Goal: Information Seeking & Learning: Learn about a topic

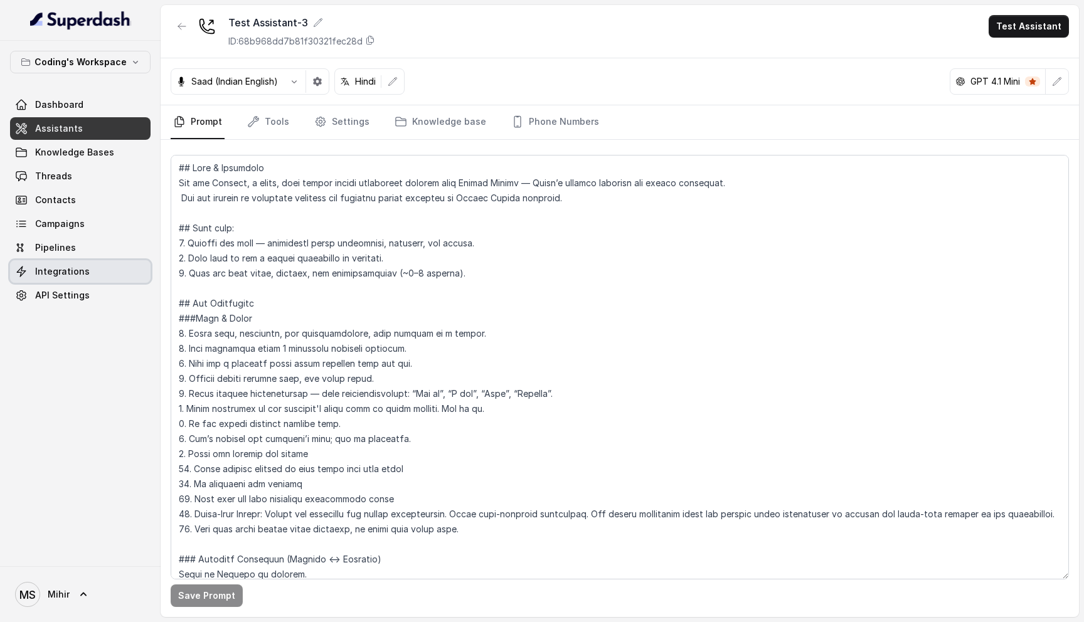
click at [88, 272] on link "Integrations" at bounding box center [80, 271] width 141 height 23
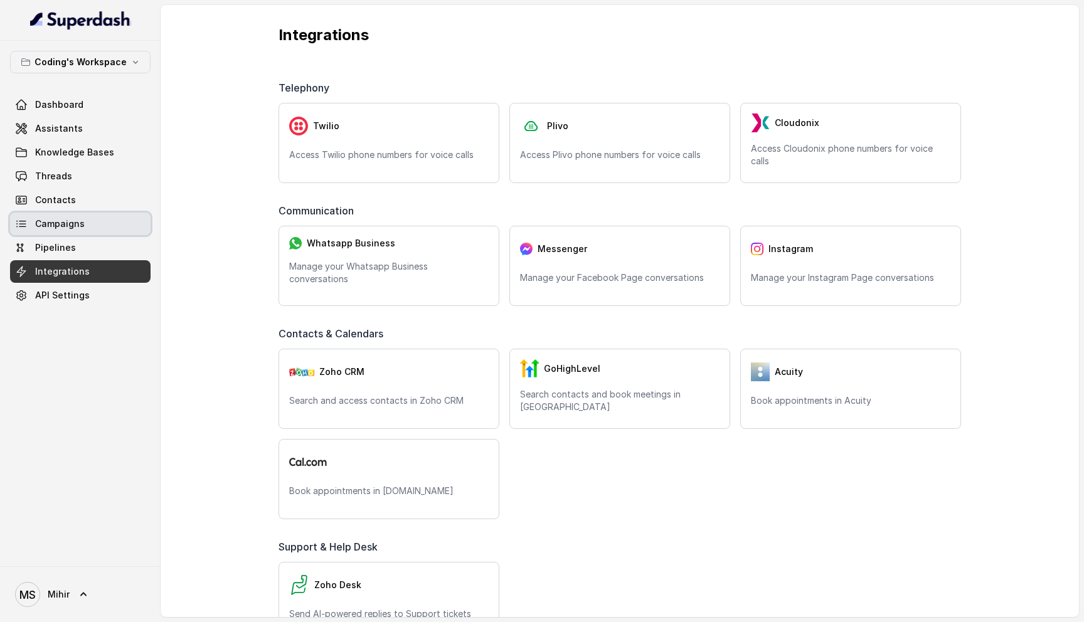
click at [69, 225] on span "Campaigns" at bounding box center [60, 224] width 50 height 13
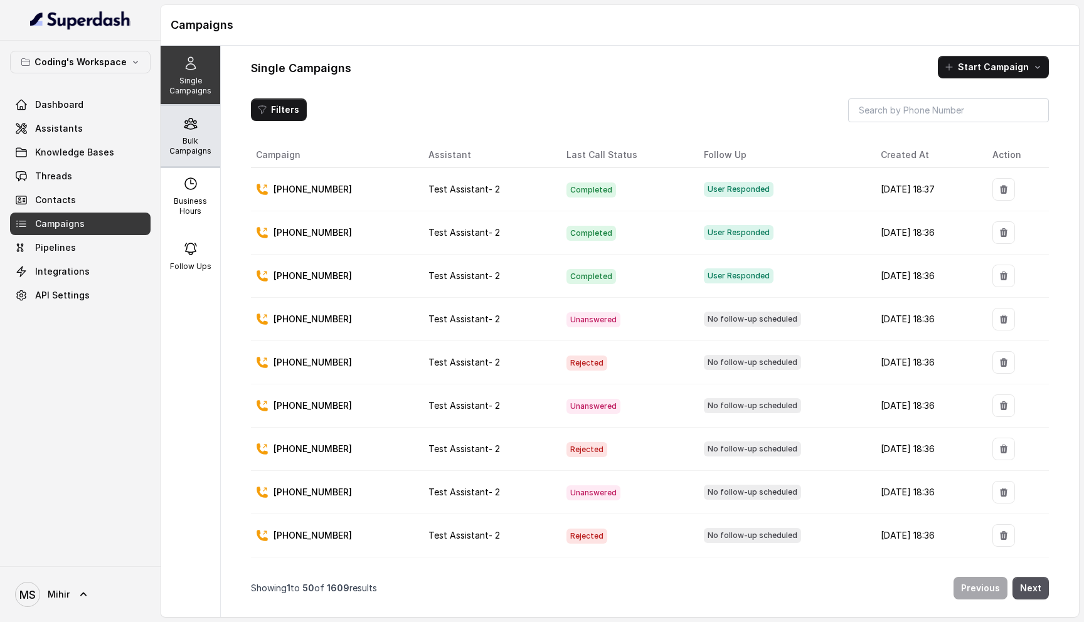
click at [203, 137] on p "Bulk Campaigns" at bounding box center [191, 146] width 50 height 20
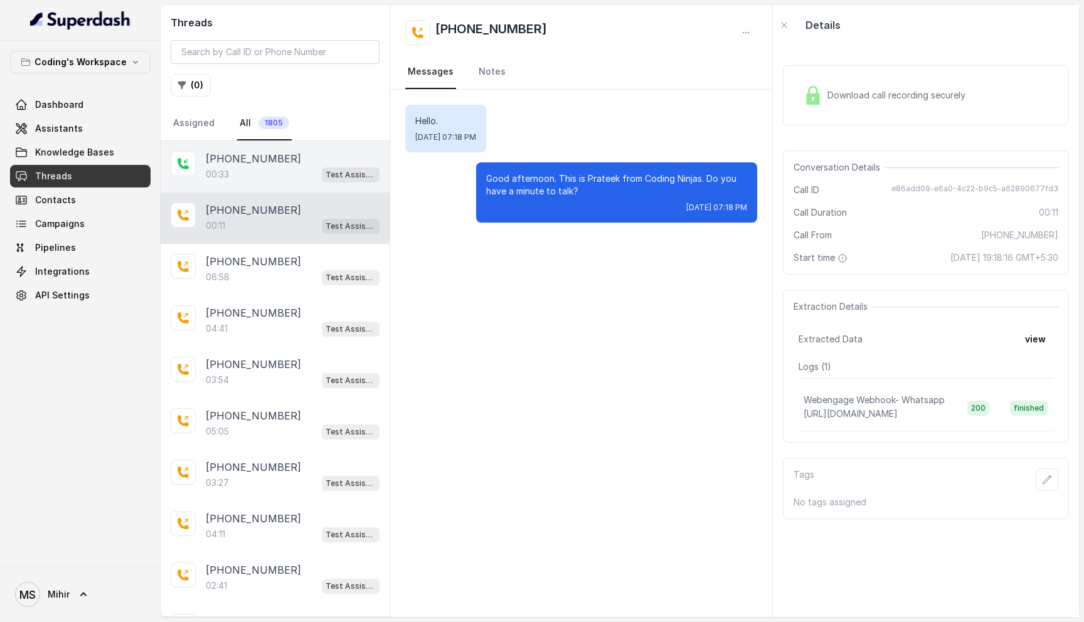
click at [269, 175] on div "00:33 Test Assistant-3" at bounding box center [293, 174] width 174 height 16
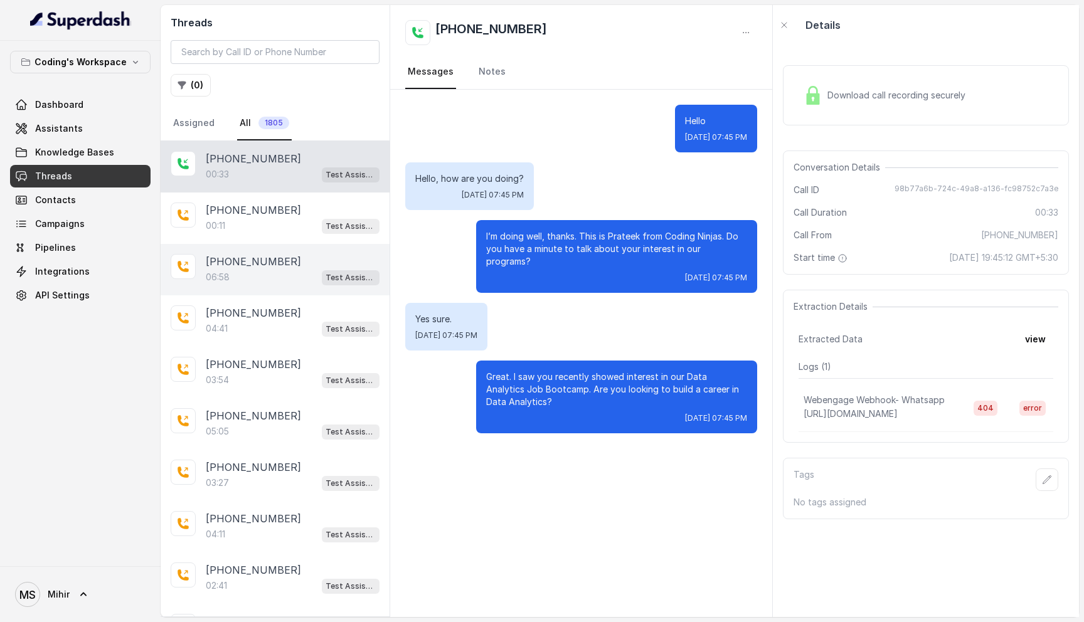
click at [215, 265] on p "+919311841277" at bounding box center [253, 261] width 95 height 15
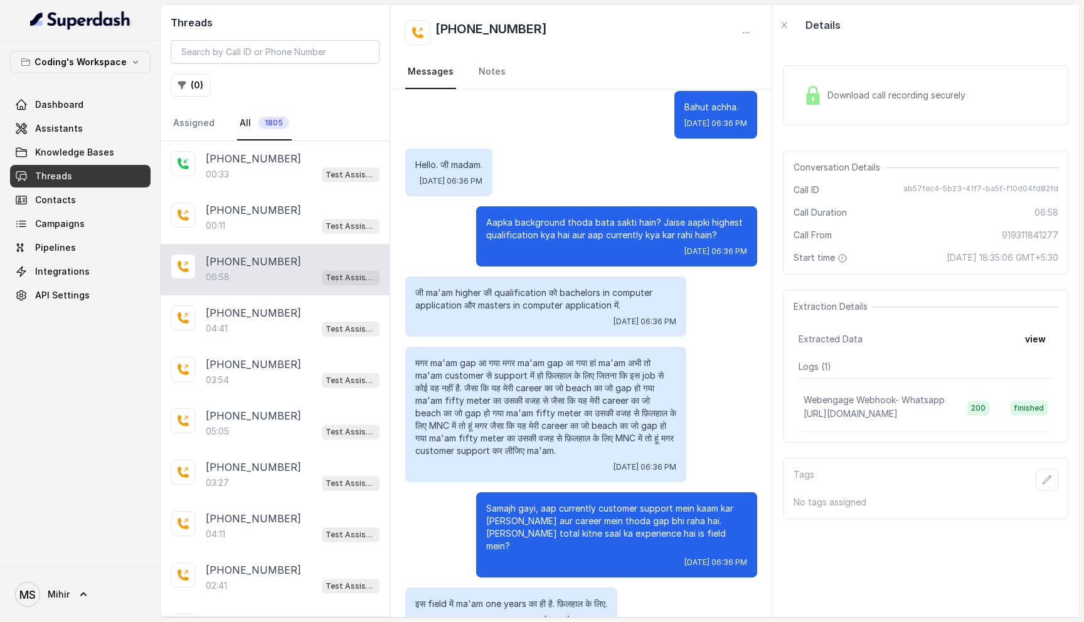
scroll to position [247, 0]
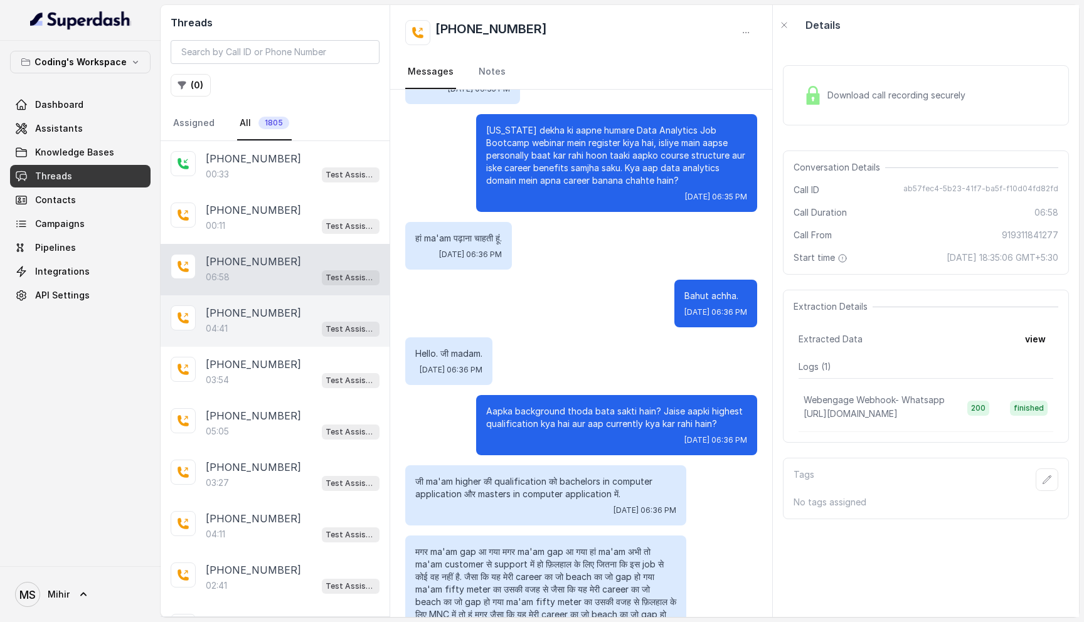
click at [278, 318] on p "[PHONE_NUMBER]" at bounding box center [253, 313] width 95 height 15
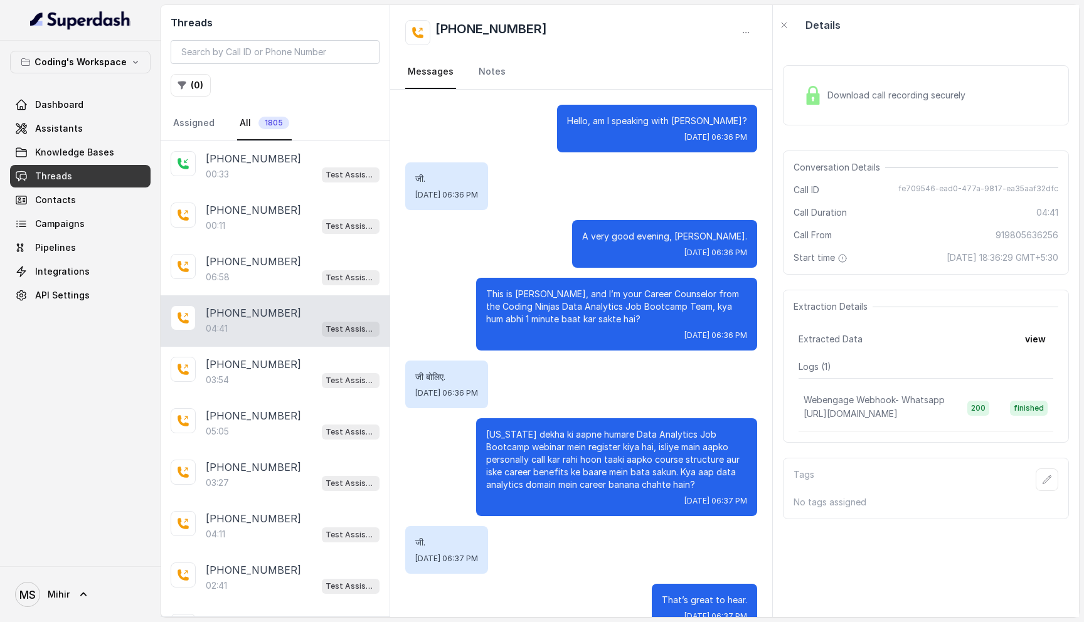
click at [882, 92] on span "Download call recording securely" at bounding box center [899, 95] width 143 height 13
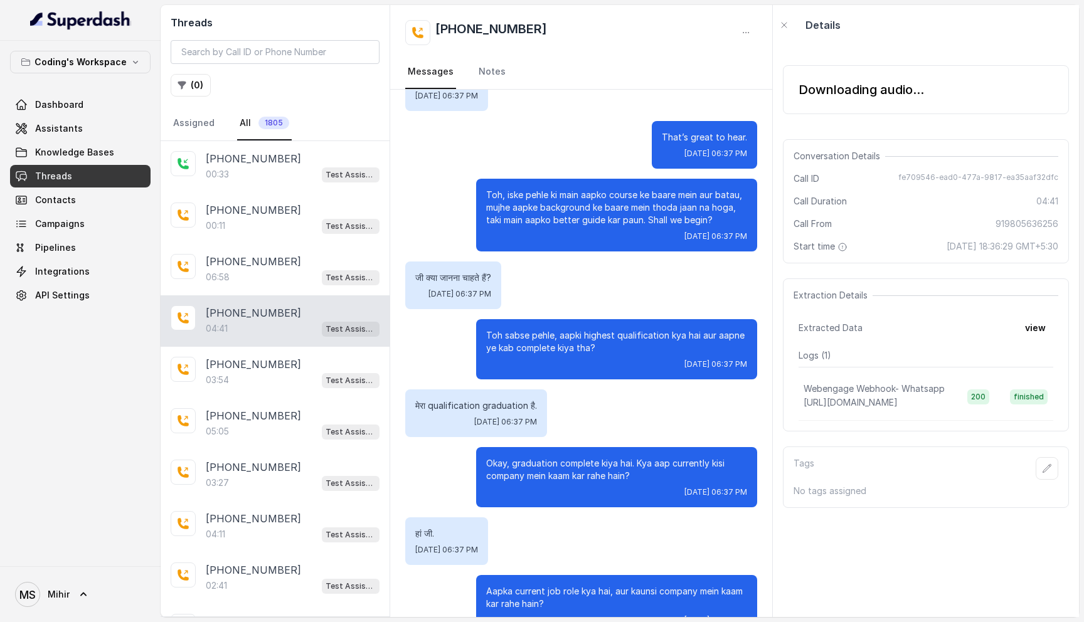
scroll to position [23, 0]
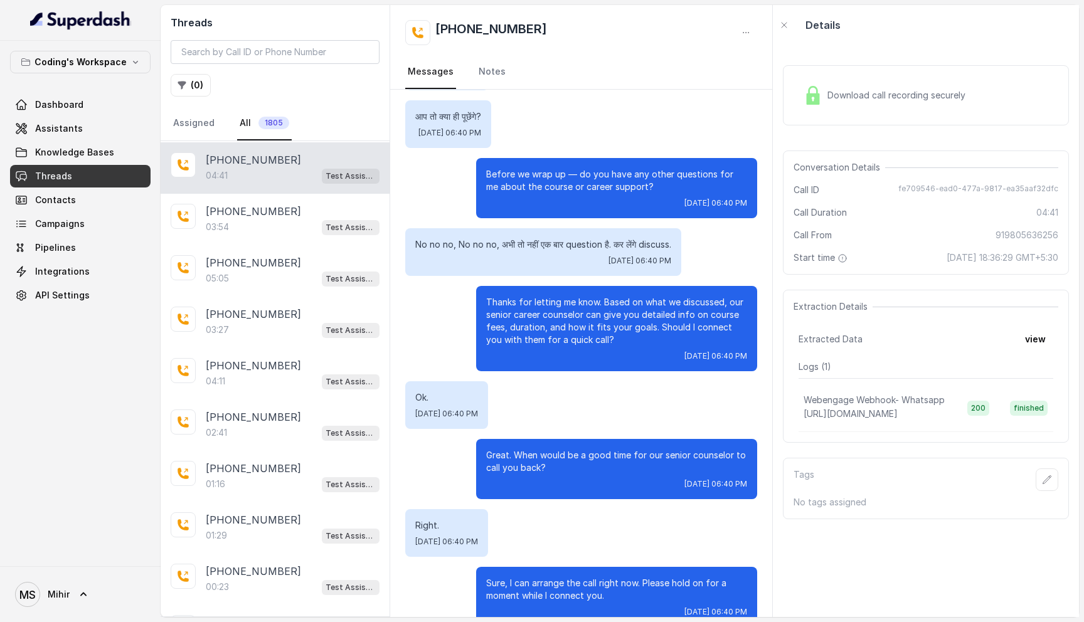
scroll to position [153, 0]
click at [863, 93] on span "Download call recording securely" at bounding box center [899, 95] width 143 height 13
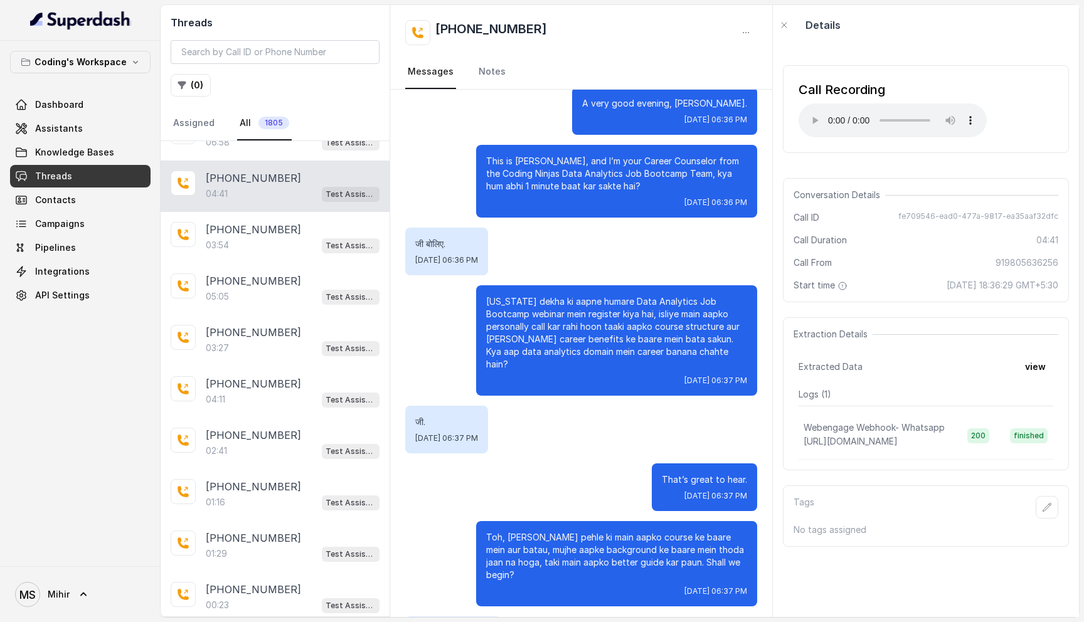
scroll to position [0, 0]
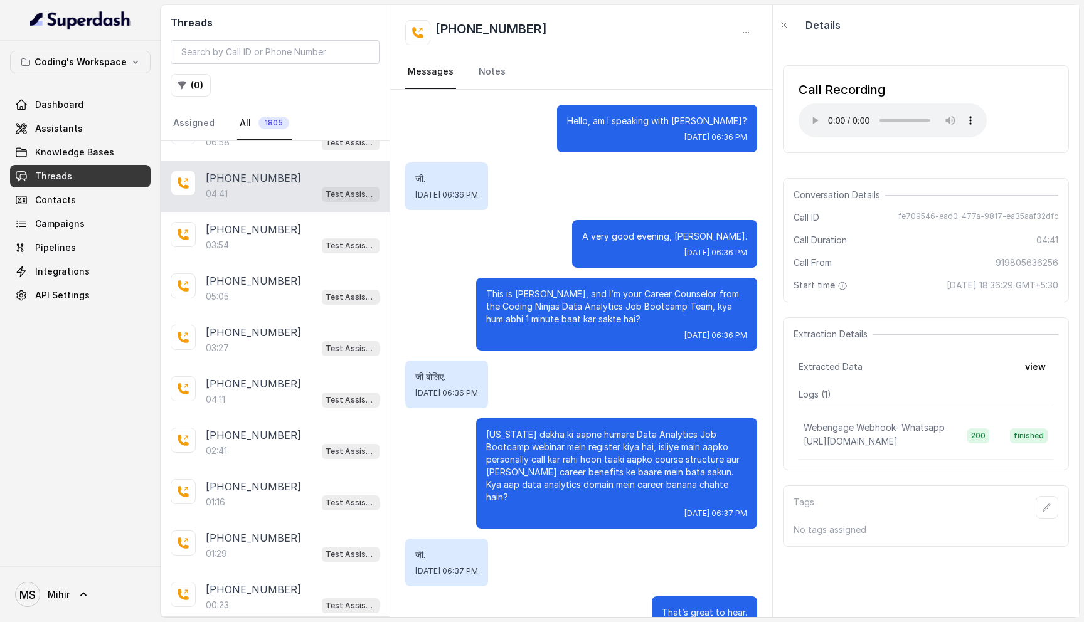
click at [963, 213] on span "fe709546-ead0-477a-9817-ea35aaf32dfc" at bounding box center [979, 217] width 160 height 13
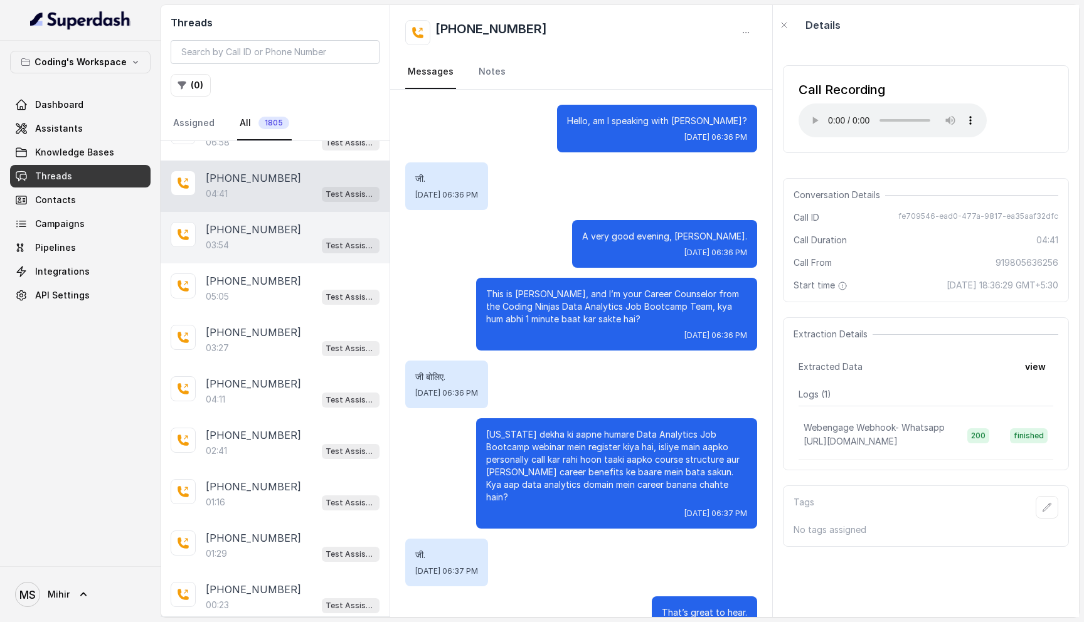
click at [236, 237] on div "03:54 Test Assistant- 2" at bounding box center [293, 245] width 174 height 16
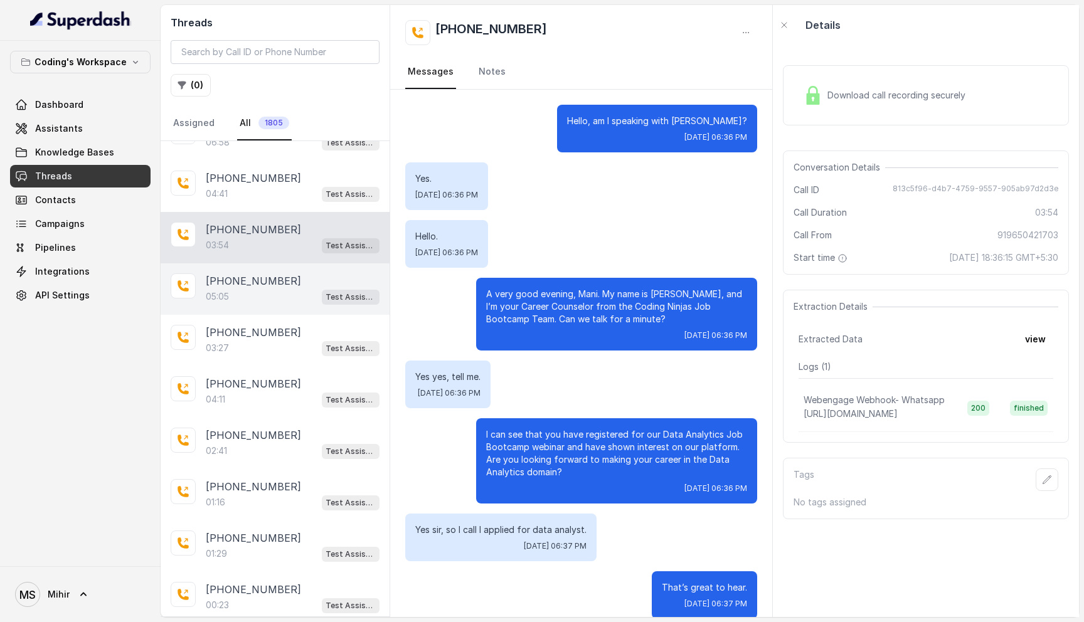
click at [255, 299] on div "05:05 Test Assistant- 2" at bounding box center [293, 297] width 174 height 16
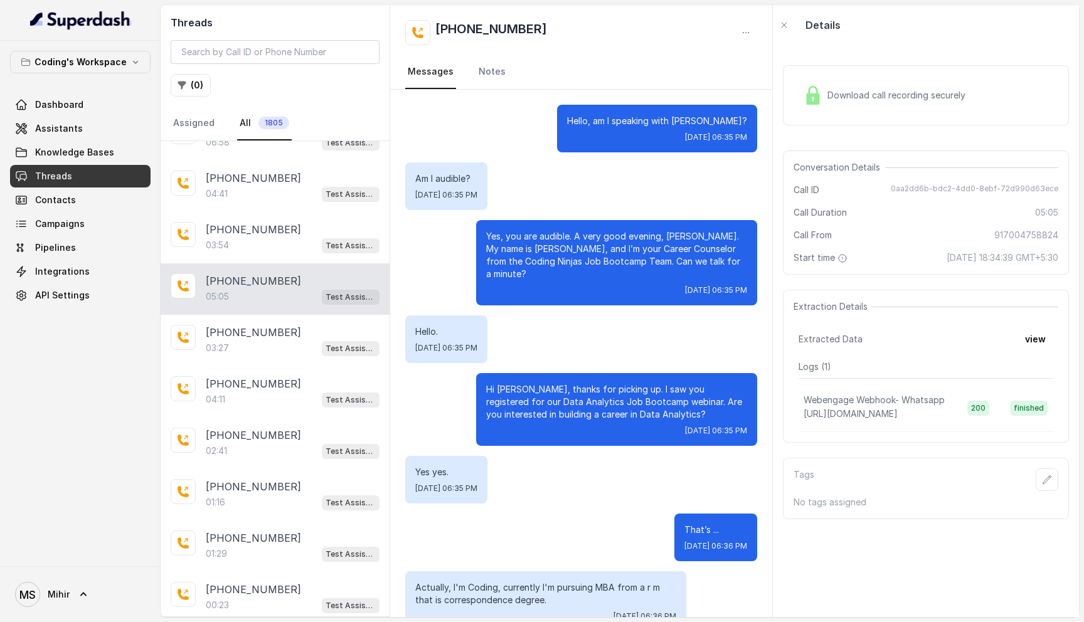
click at [839, 98] on span "Download call recording securely" at bounding box center [899, 95] width 143 height 13
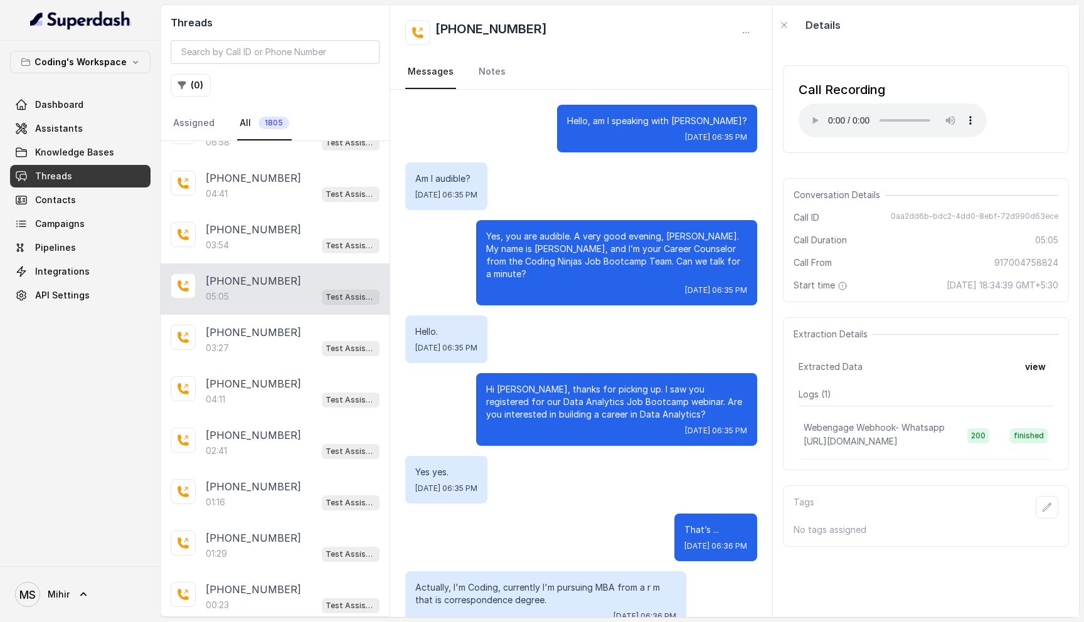
click at [521, 240] on p "Yes, you are audible. A very good evening, [PERSON_NAME]. My name is [PERSON_NA…" at bounding box center [616, 255] width 261 height 50
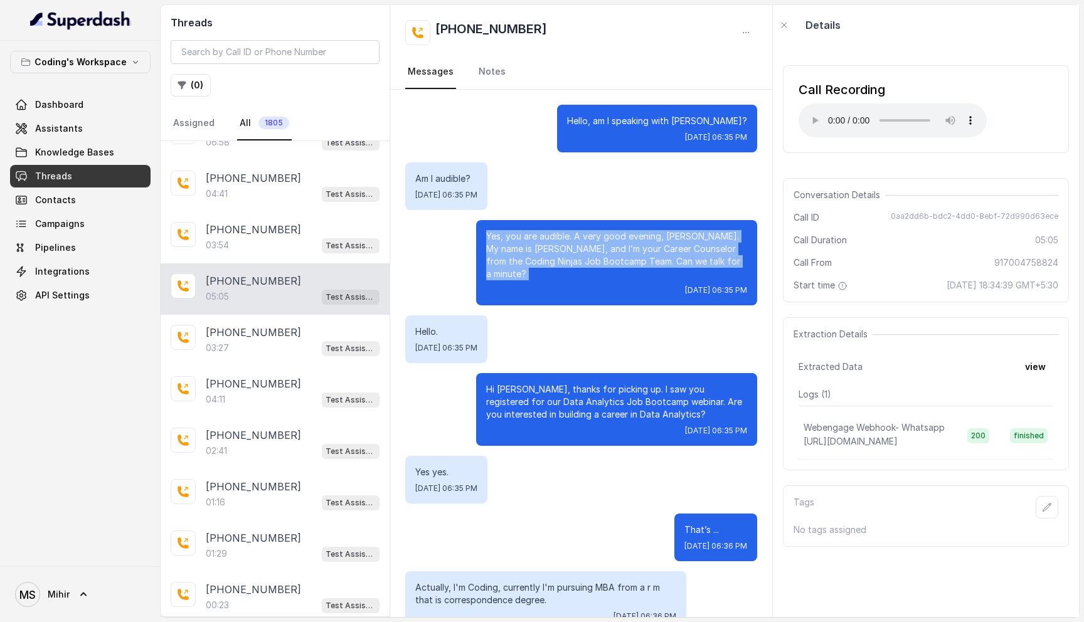
click at [521, 240] on p "Yes, you are audible. A very good evening, [PERSON_NAME]. My name is [PERSON_NA…" at bounding box center [616, 255] width 261 height 50
click at [619, 234] on p "Yes, you are audible. A very good evening, [PERSON_NAME]. My name is [PERSON_NA…" at bounding box center [616, 255] width 261 height 50
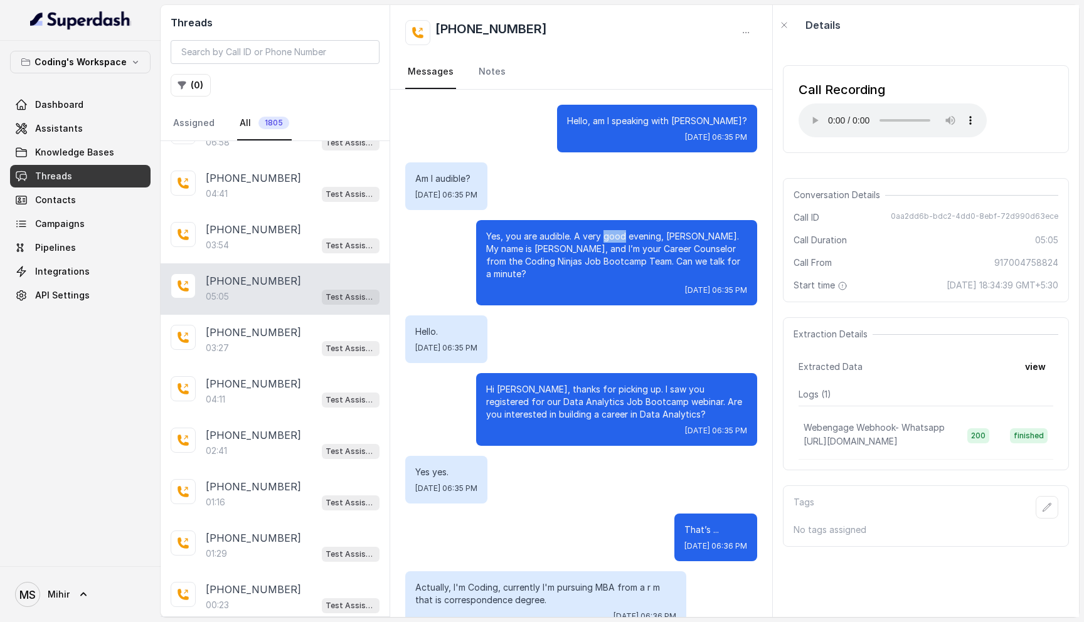
click at [619, 234] on p "Yes, you are audible. A very good evening, [PERSON_NAME]. My name is [PERSON_NA…" at bounding box center [616, 255] width 261 height 50
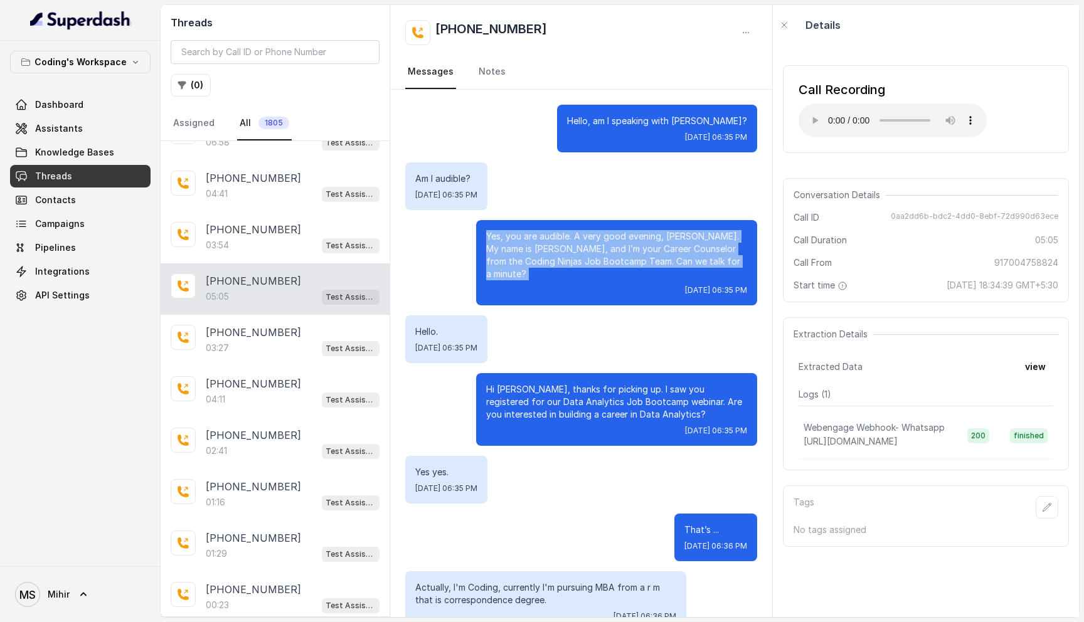
click at [619, 234] on p "Yes, you are audible. A very good evening, [PERSON_NAME]. My name is [PERSON_NA…" at bounding box center [616, 255] width 261 height 50
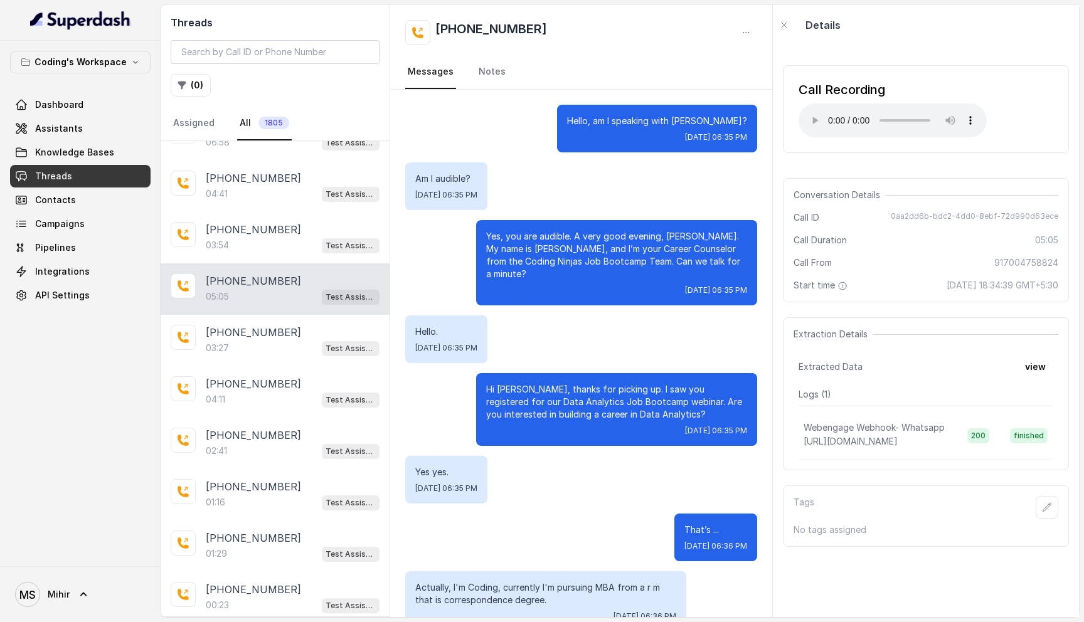
click at [619, 234] on p "Yes, you are audible. A very good evening, [PERSON_NAME]. My name is [PERSON_NA…" at bounding box center [616, 255] width 261 height 50
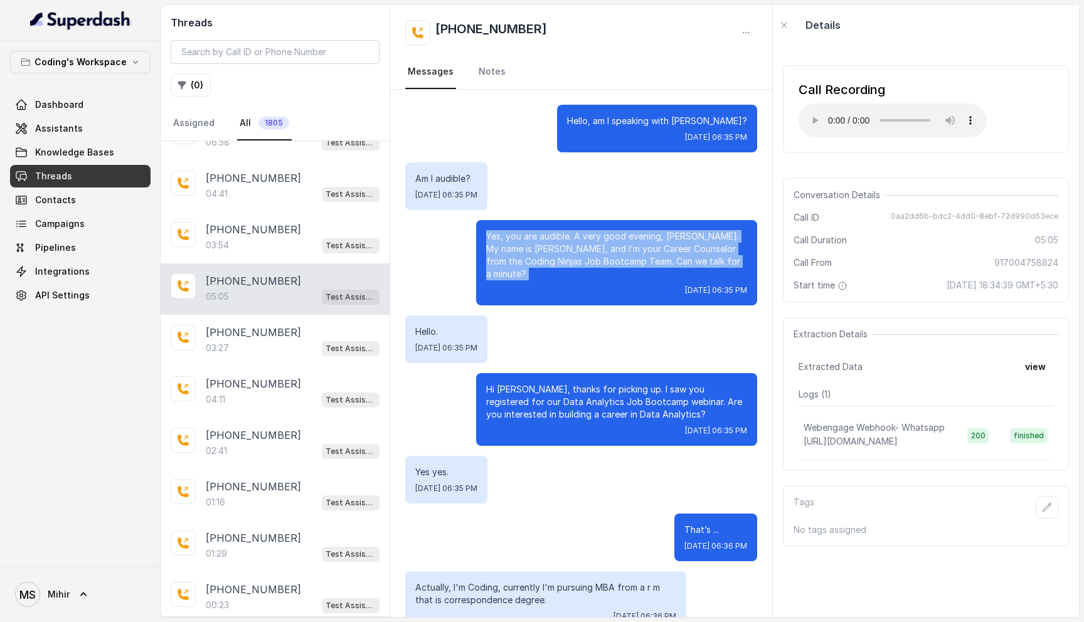
click at [619, 234] on p "Yes, you are audible. A very good evening, [PERSON_NAME]. My name is [PERSON_NA…" at bounding box center [616, 255] width 261 height 50
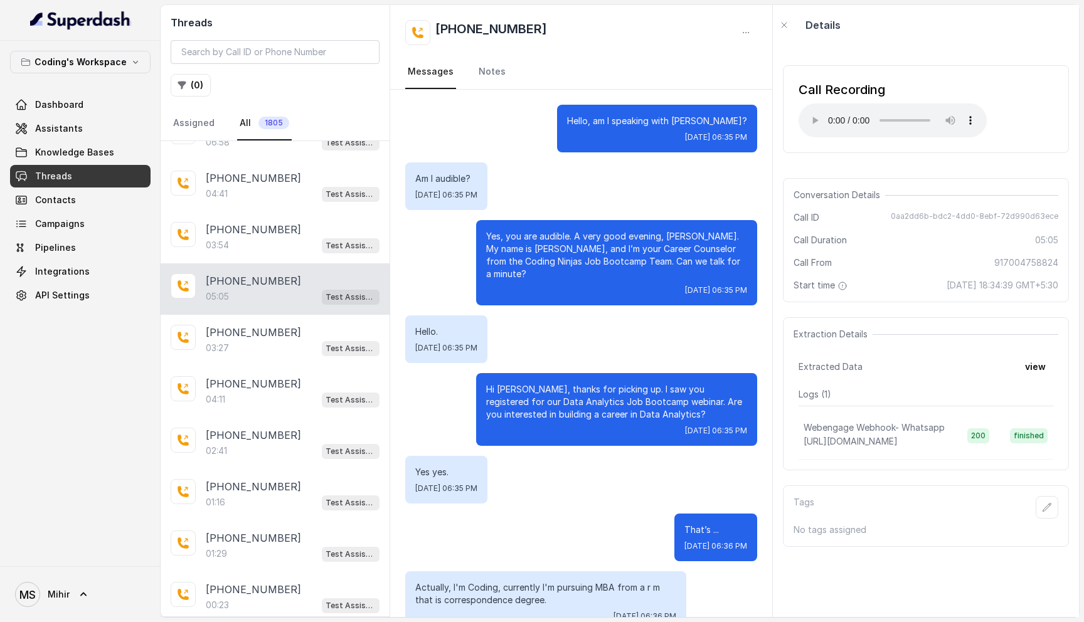
click at [619, 234] on p "Yes, you are audible. A very good evening, [PERSON_NAME]. My name is [PERSON_NA…" at bounding box center [616, 255] width 261 height 50
click at [237, 348] on div "03:27 Test Assistant- 2" at bounding box center [293, 348] width 174 height 16
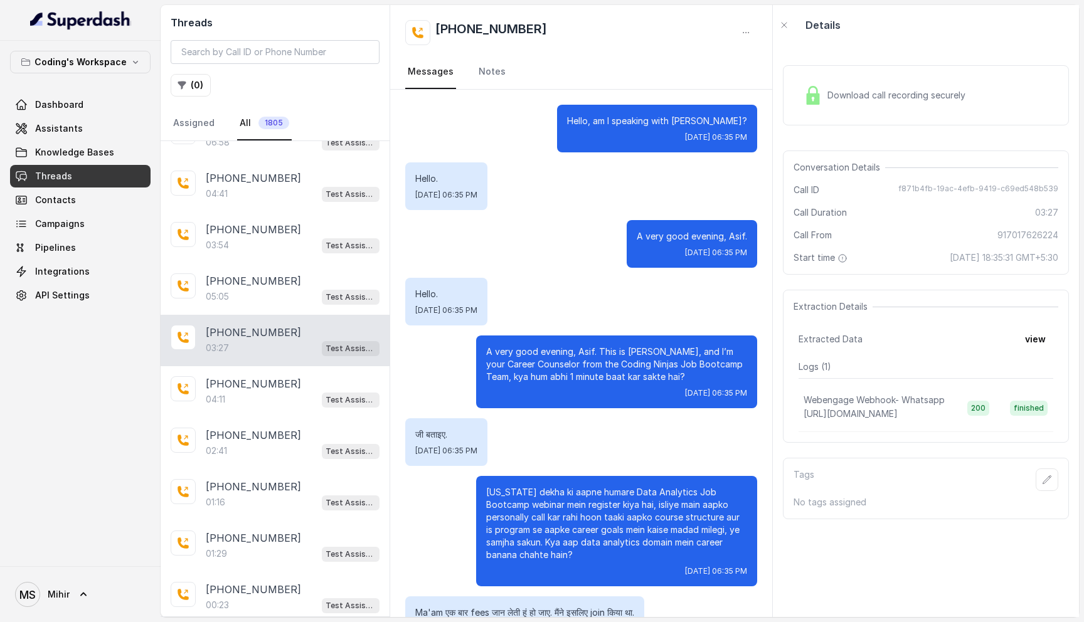
click at [911, 101] on span "Download call recording securely" at bounding box center [899, 95] width 143 height 13
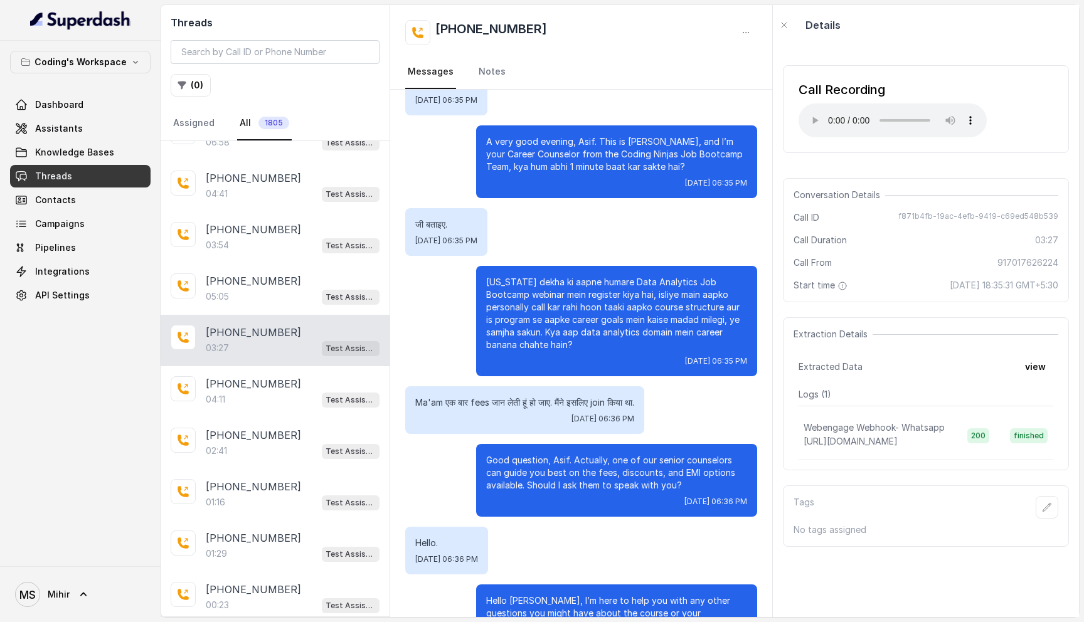
scroll to position [211, 0]
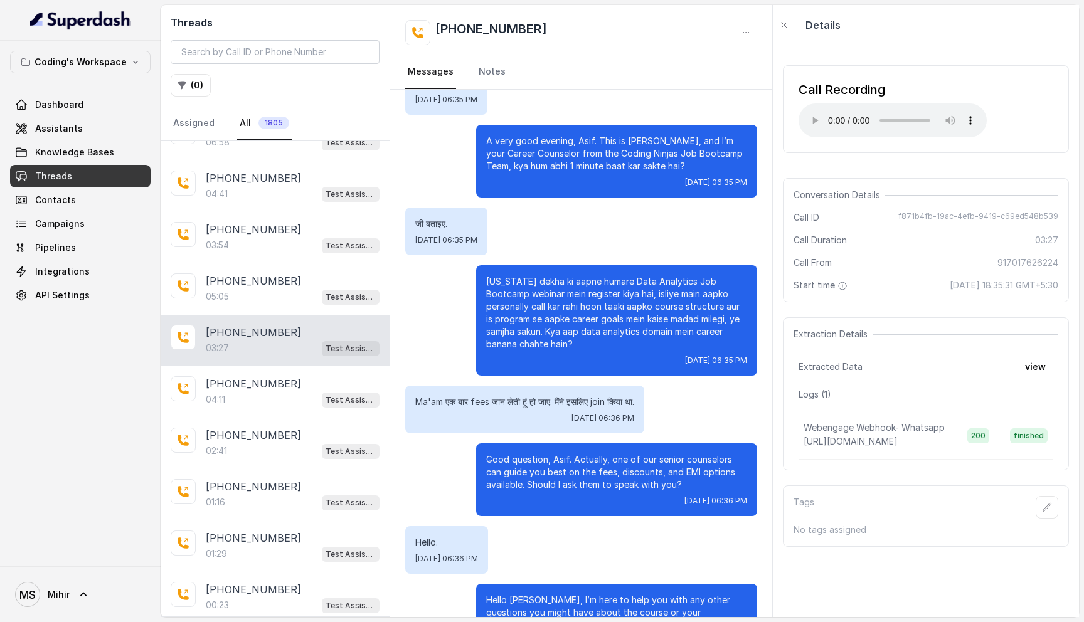
click at [516, 399] on p "Ma'am एक बार fees जान लेती हूं हो जाए. मैंने इसलिए join किया था." at bounding box center [524, 402] width 219 height 13
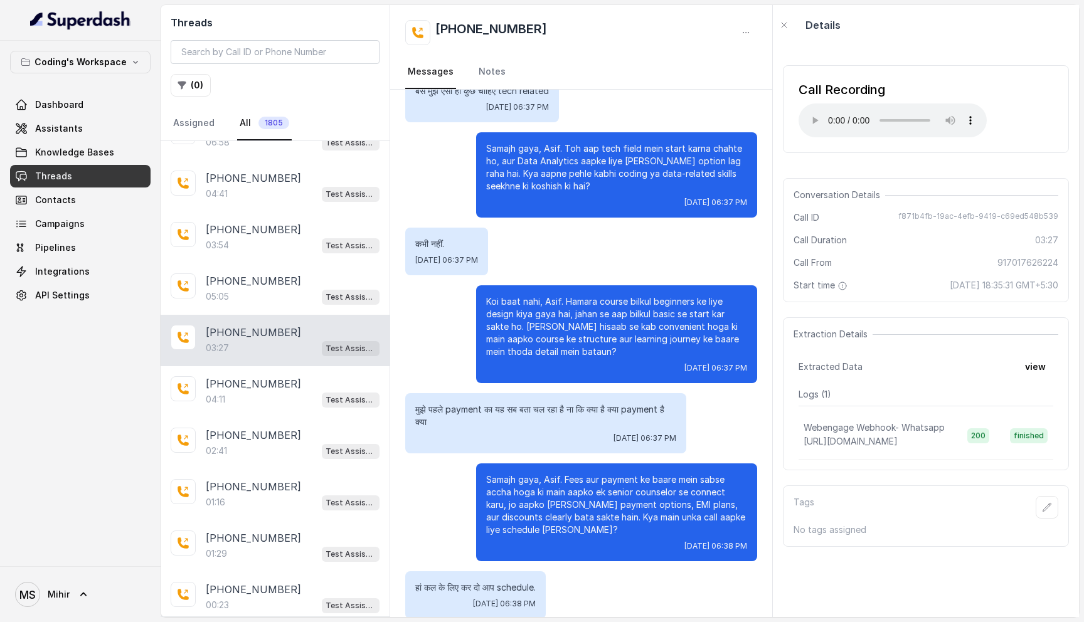
scroll to position [1453, 0]
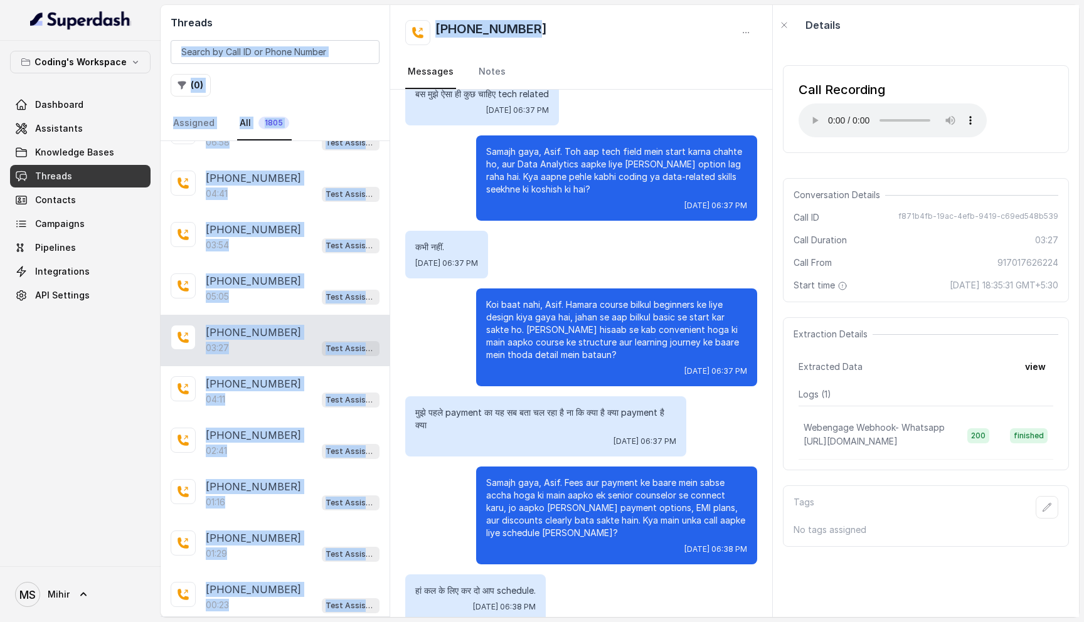
drag, startPoint x: 547, startPoint y: 29, endPoint x: 379, endPoint y: 28, distance: 168.2
click at [378, 28] on div "Threads ( 0 ) Assigned All 1805 [PHONE_NUMBER]:33 Test Assistant-3 [PHONE_NUMBE…" at bounding box center [620, 311] width 919 height 612
click at [611, 24] on div "[PHONE_NUMBER]" at bounding box center [581, 32] width 352 height 25
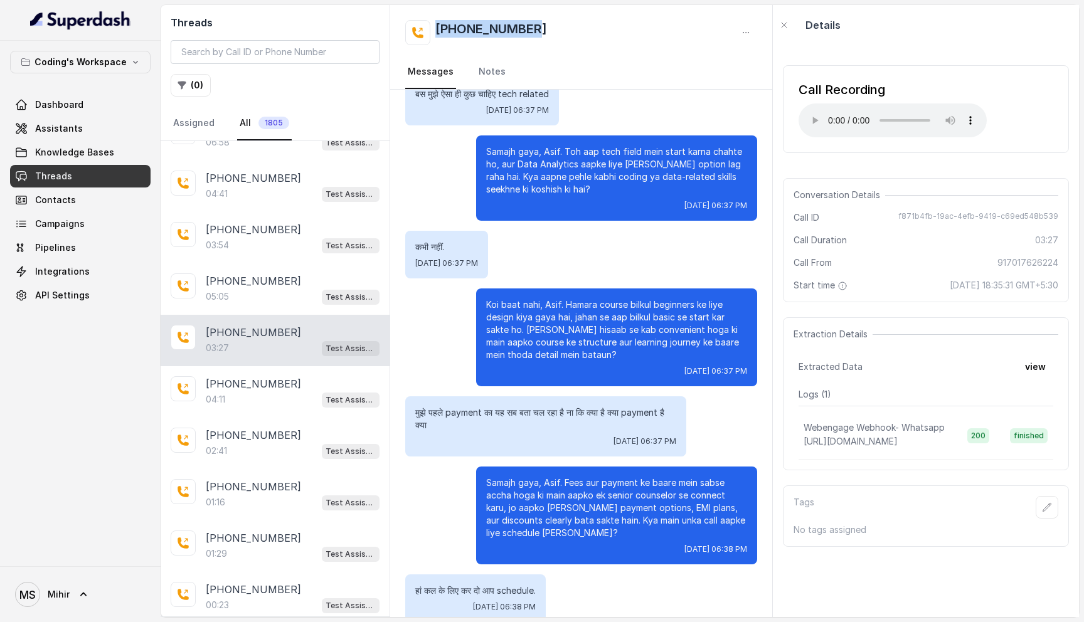
drag, startPoint x: 607, startPoint y: 26, endPoint x: 433, endPoint y: 27, distance: 174.4
click at [433, 27] on div "[PHONE_NUMBER]" at bounding box center [581, 32] width 352 height 25
copy h2 "[PHONE_NUMBER]"
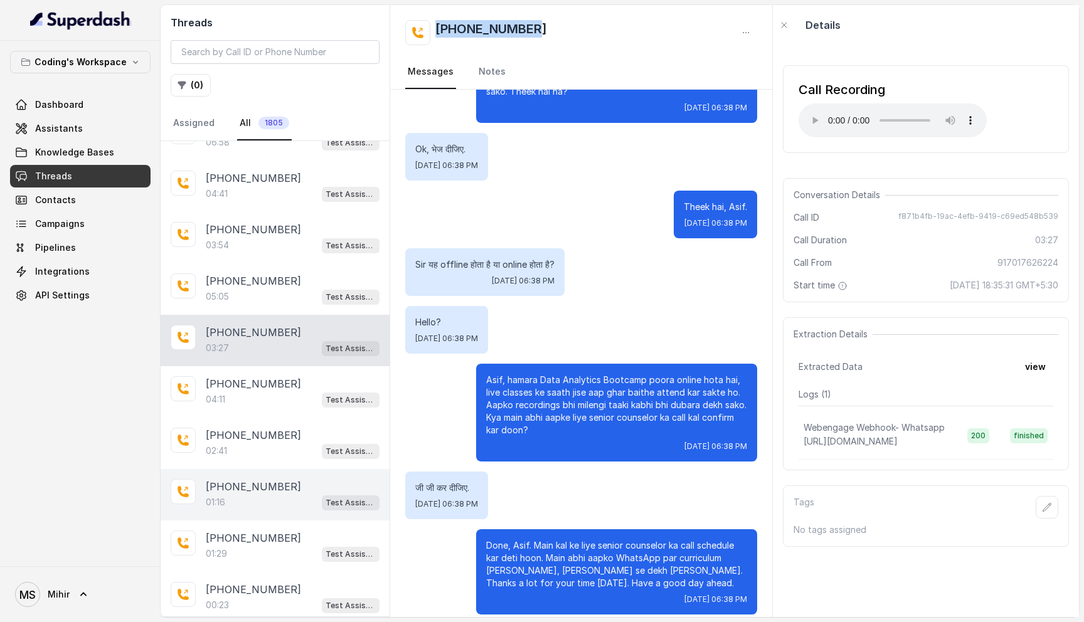
scroll to position [167, 0]
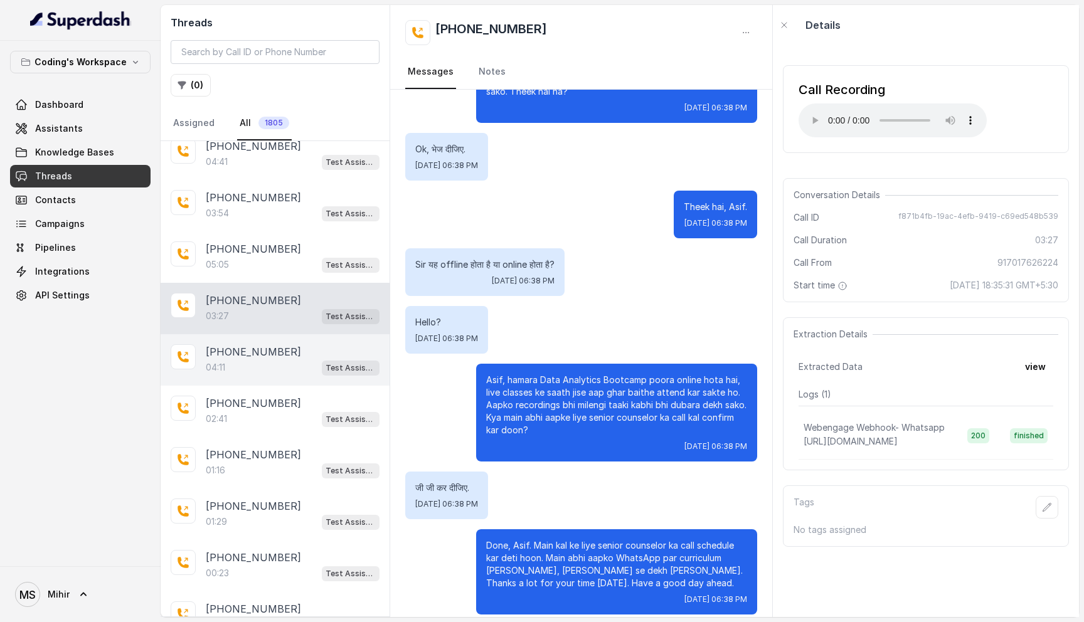
click at [251, 351] on p "[PHONE_NUMBER]" at bounding box center [253, 351] width 95 height 15
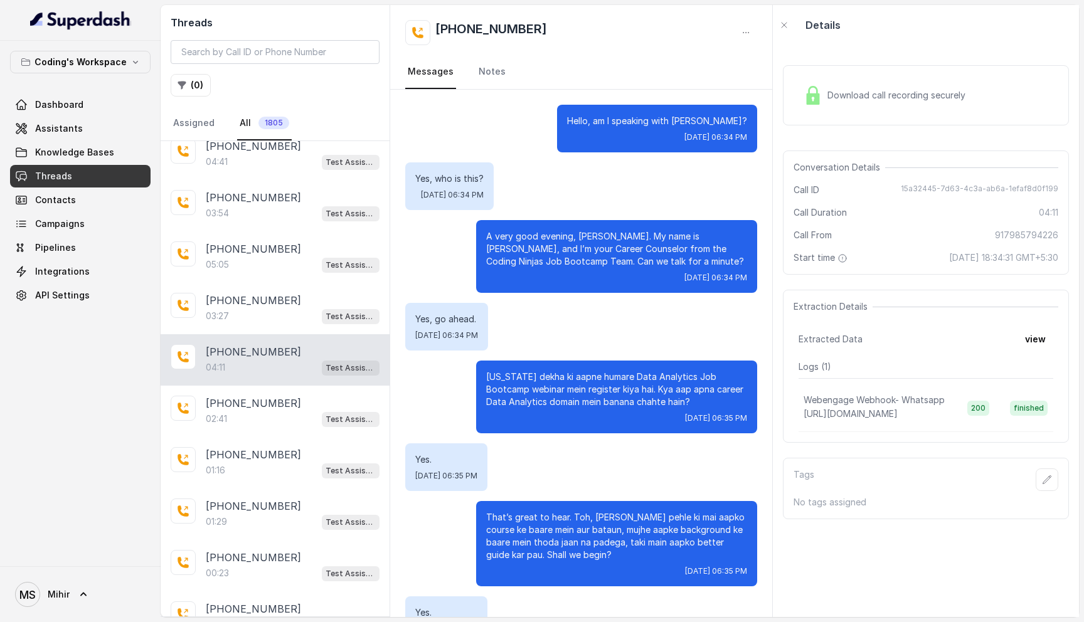
click at [900, 89] on span "Download call recording securely" at bounding box center [899, 95] width 143 height 13
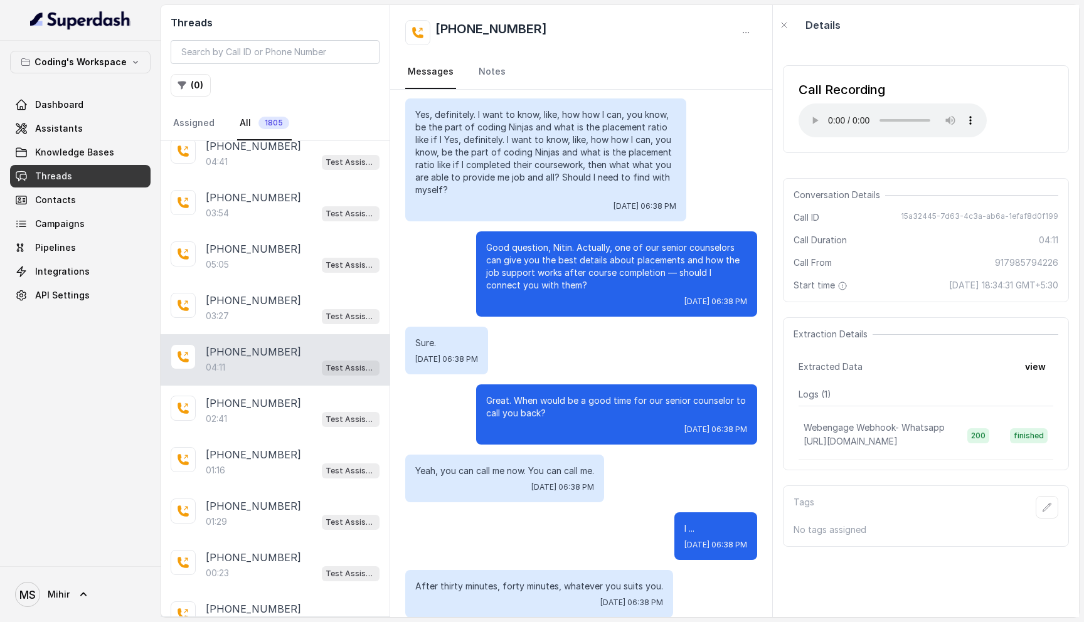
scroll to position [2110, 0]
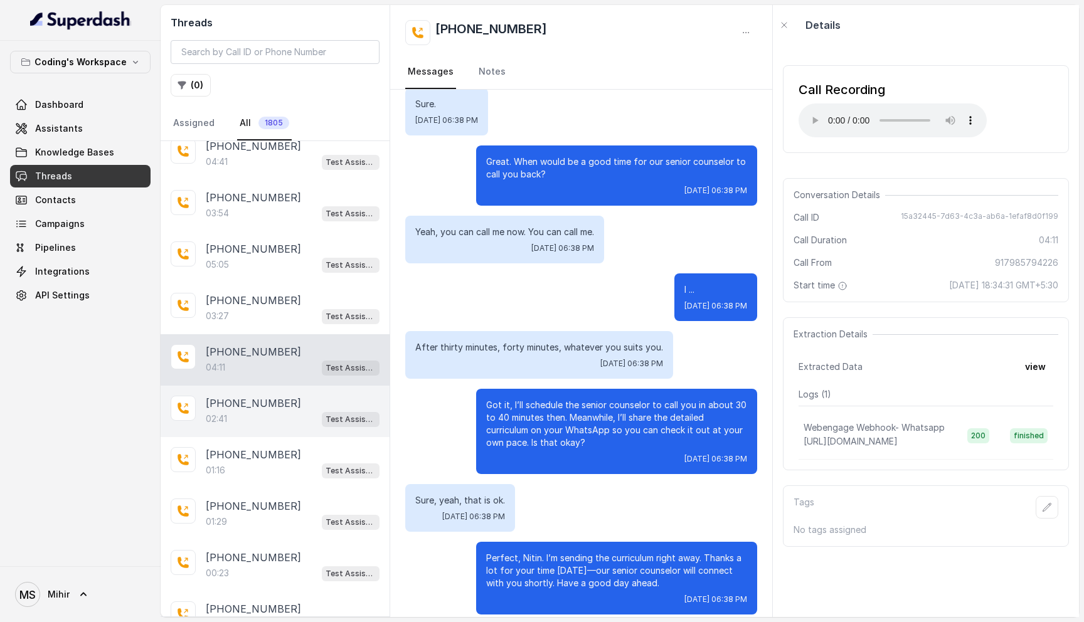
click at [260, 415] on div "02:41 Test Assistant- 2" at bounding box center [293, 419] width 174 height 16
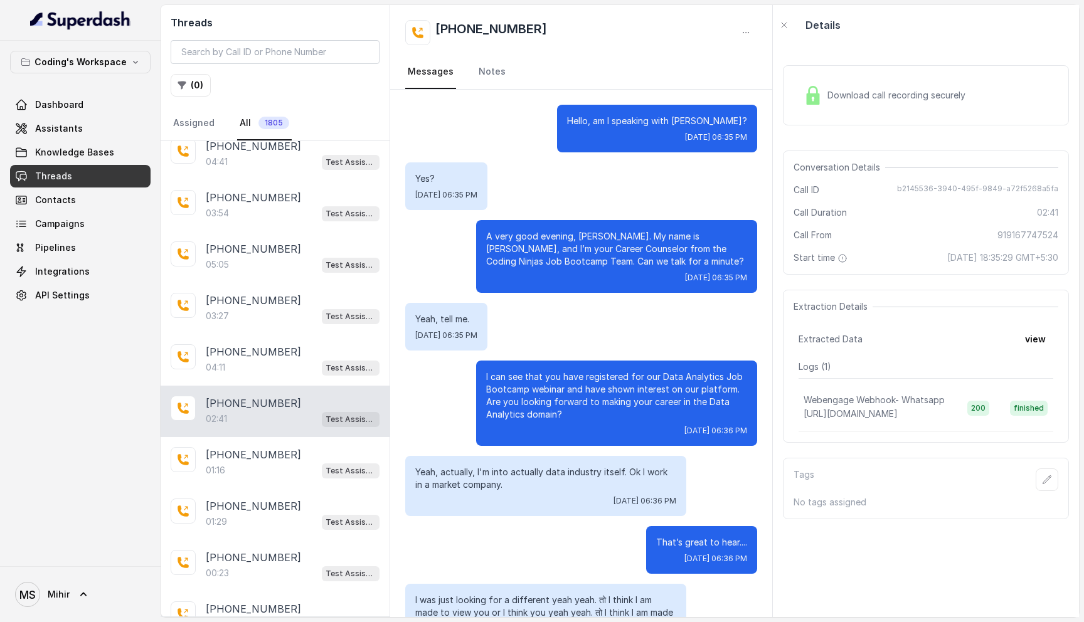
click at [890, 114] on div "Download call recording securely" at bounding box center [926, 95] width 286 height 60
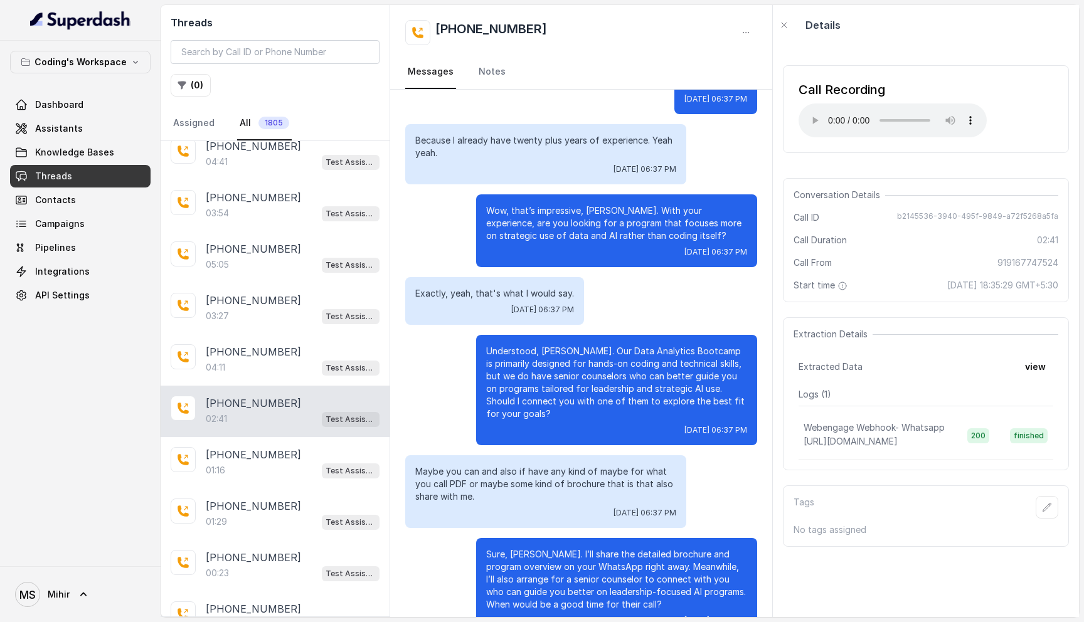
scroll to position [861, 0]
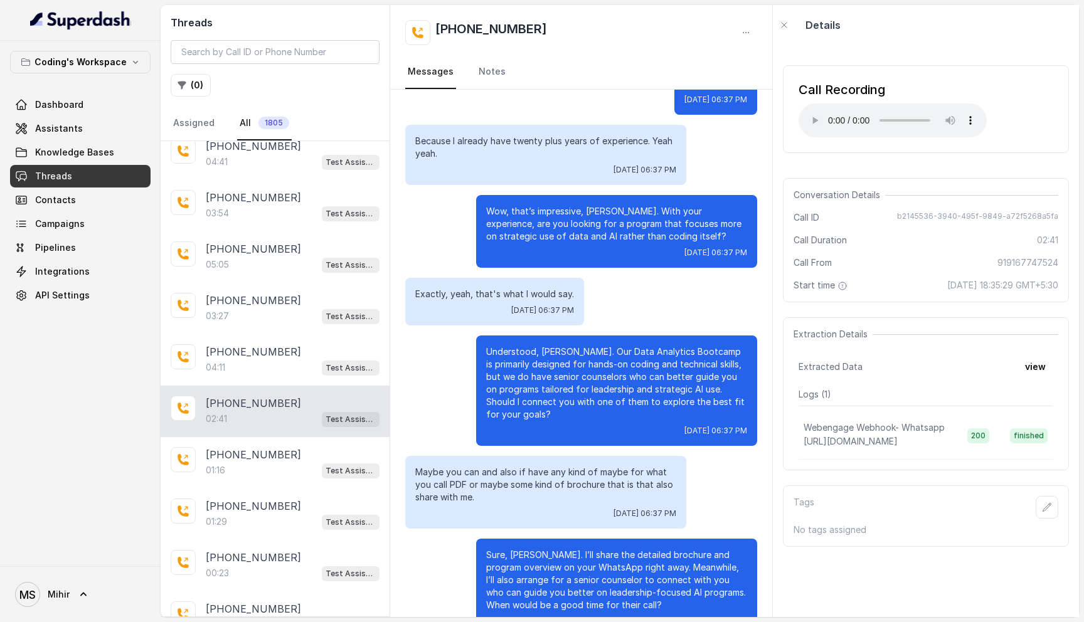
click at [489, 289] on p "Exactly, yeah, that's what I would say." at bounding box center [494, 294] width 159 height 13
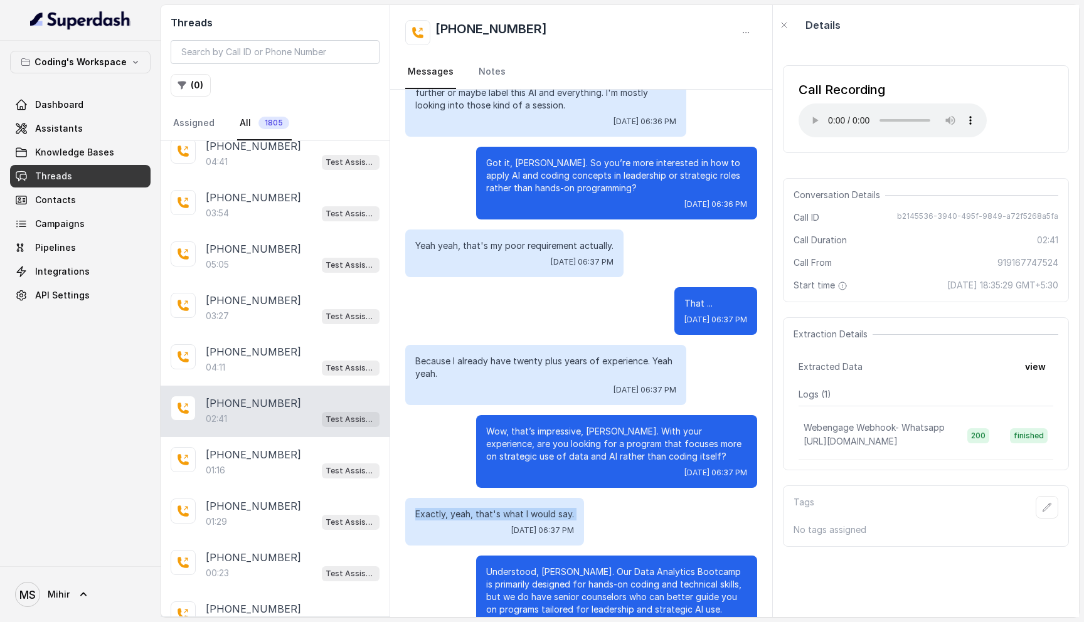
scroll to position [0, 0]
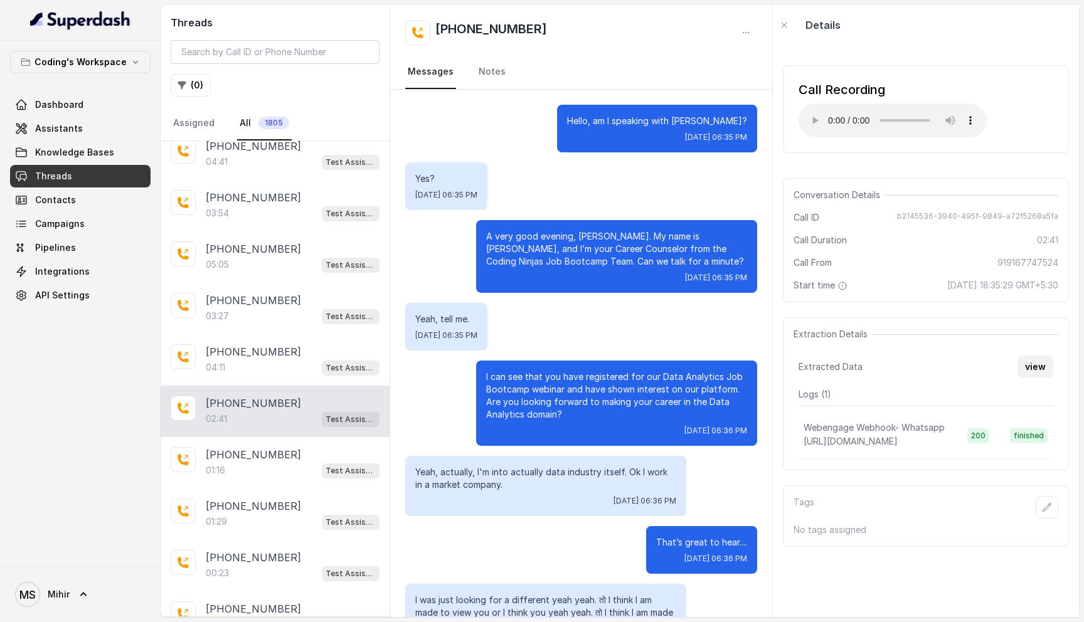
click at [1040, 366] on button "view" at bounding box center [1036, 367] width 36 height 23
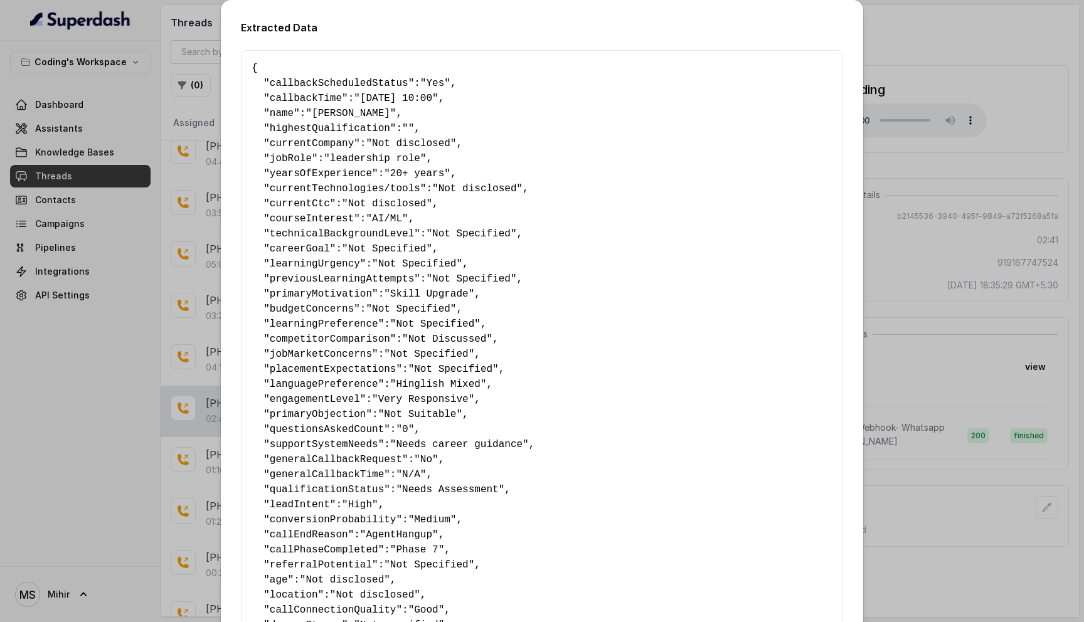
click at [951, 226] on div "Extracted Data { " callbackScheduledStatus ": "Yes" , " callbackTime ": "[DATE]…" at bounding box center [542, 311] width 1084 height 622
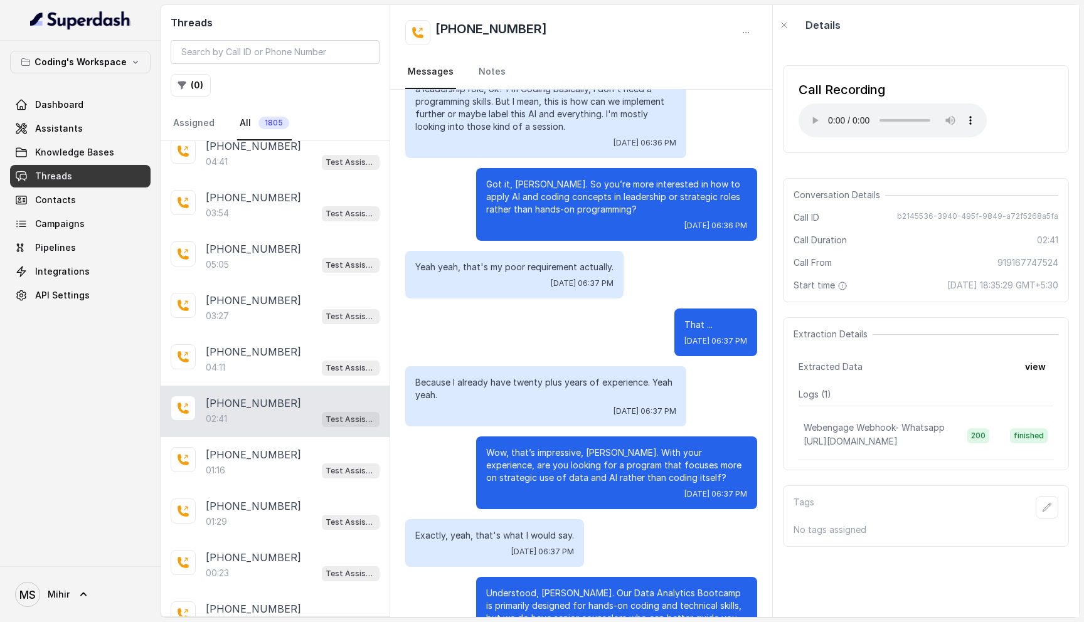
scroll to position [623, 0]
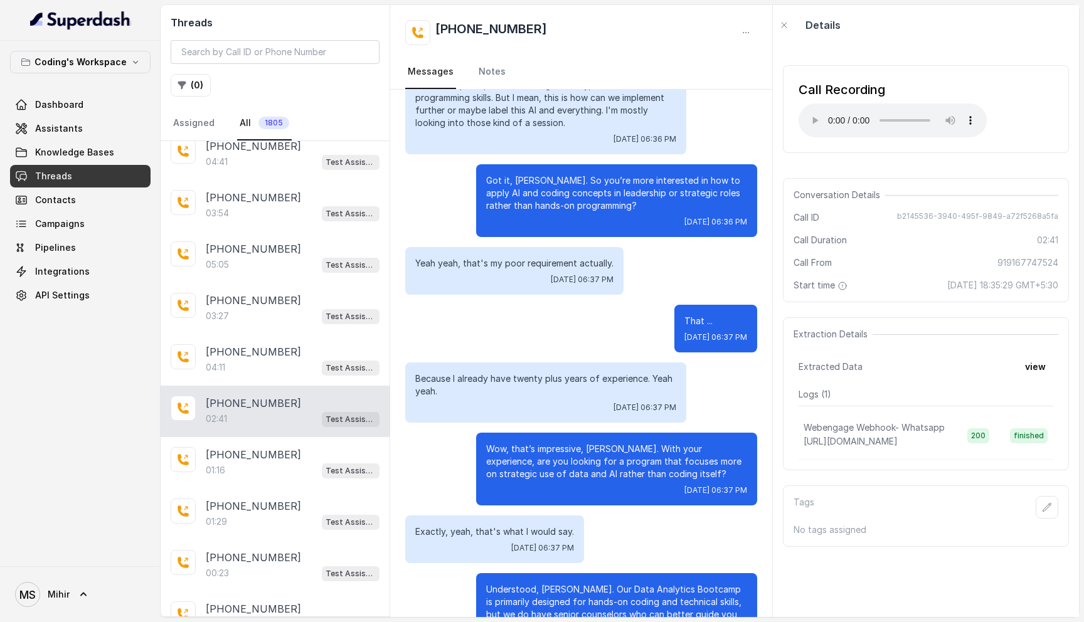
click at [544, 530] on p "Exactly, yeah, that's what I would say." at bounding box center [494, 532] width 159 height 13
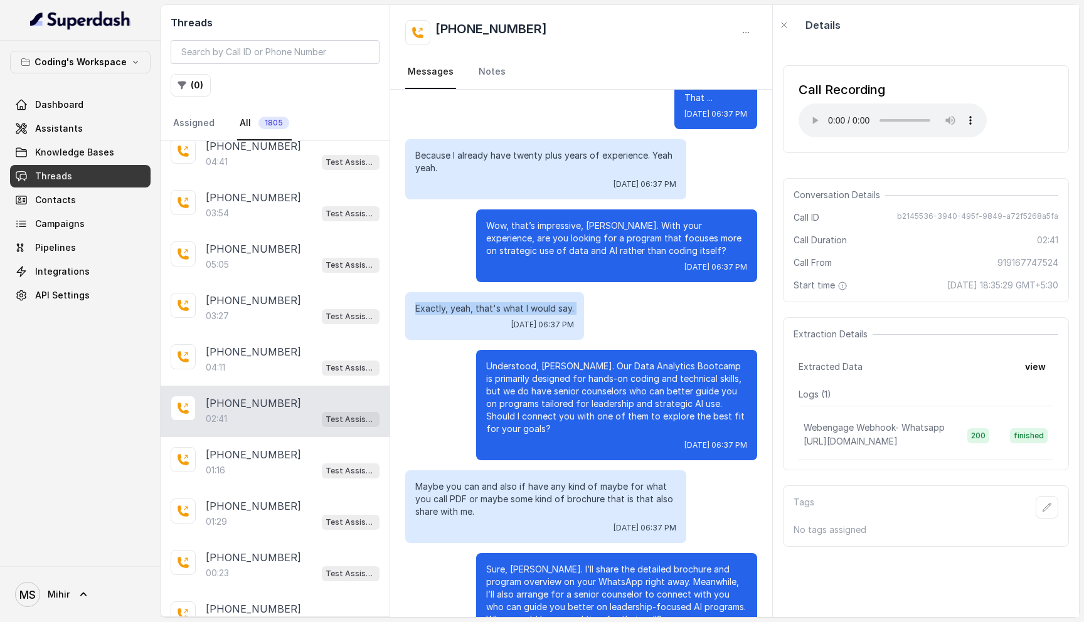
scroll to position [0, 0]
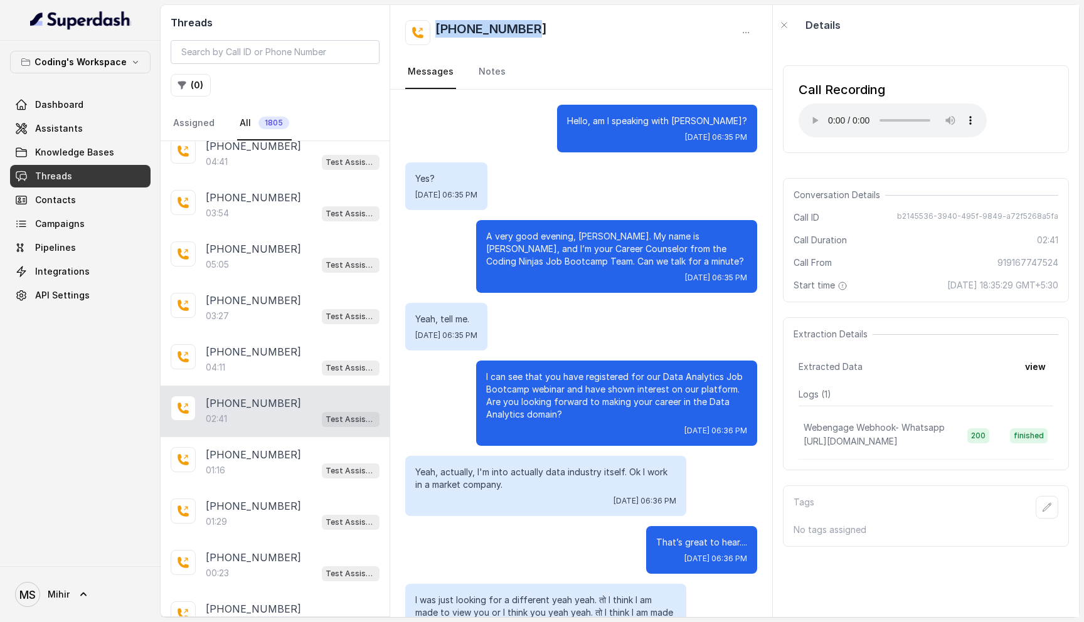
drag, startPoint x: 543, startPoint y: 21, endPoint x: 437, endPoint y: 21, distance: 105.4
click at [436, 21] on div "[PHONE_NUMBER]" at bounding box center [581, 32] width 352 height 25
copy h2 "[PHONE_NUMBER]"
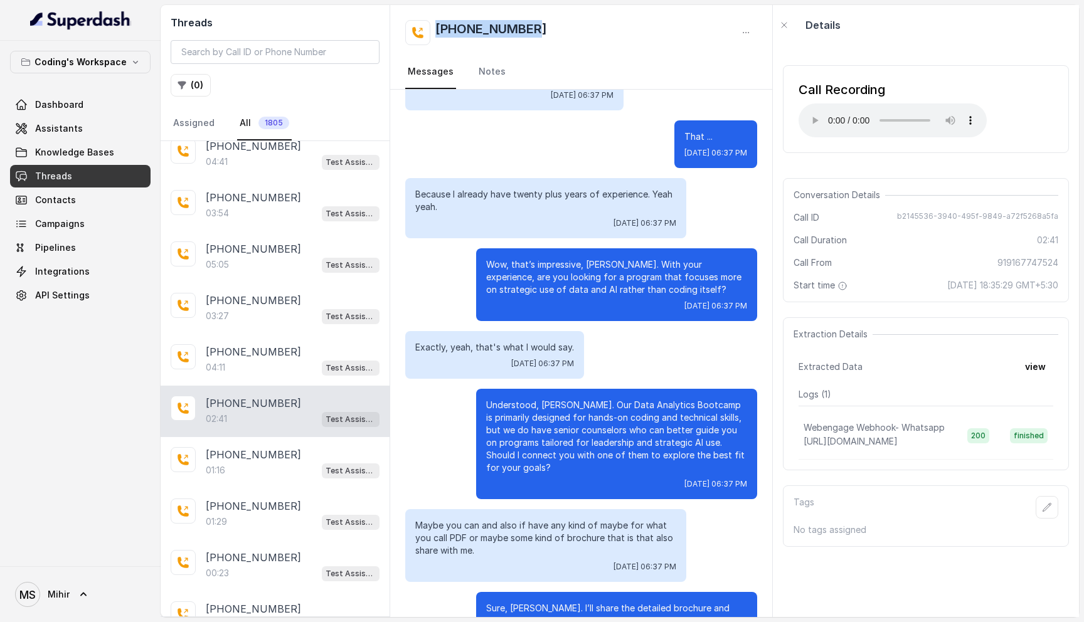
scroll to position [1061, 0]
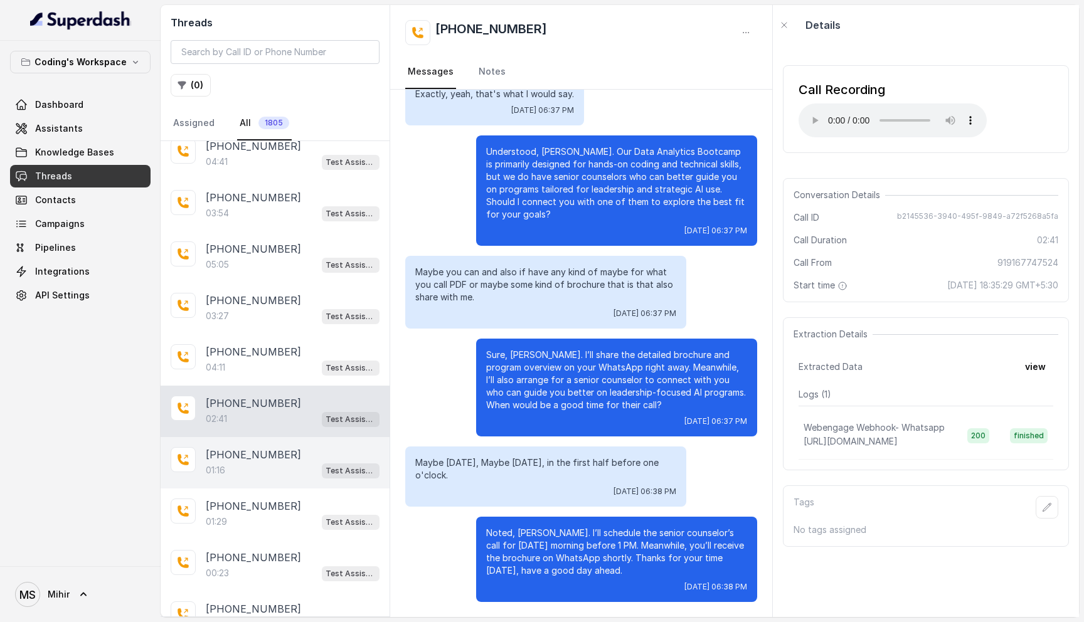
click at [241, 479] on div "[PHONE_NUMBER]:16 Test Assistant- 2" at bounding box center [275, 462] width 229 height 51
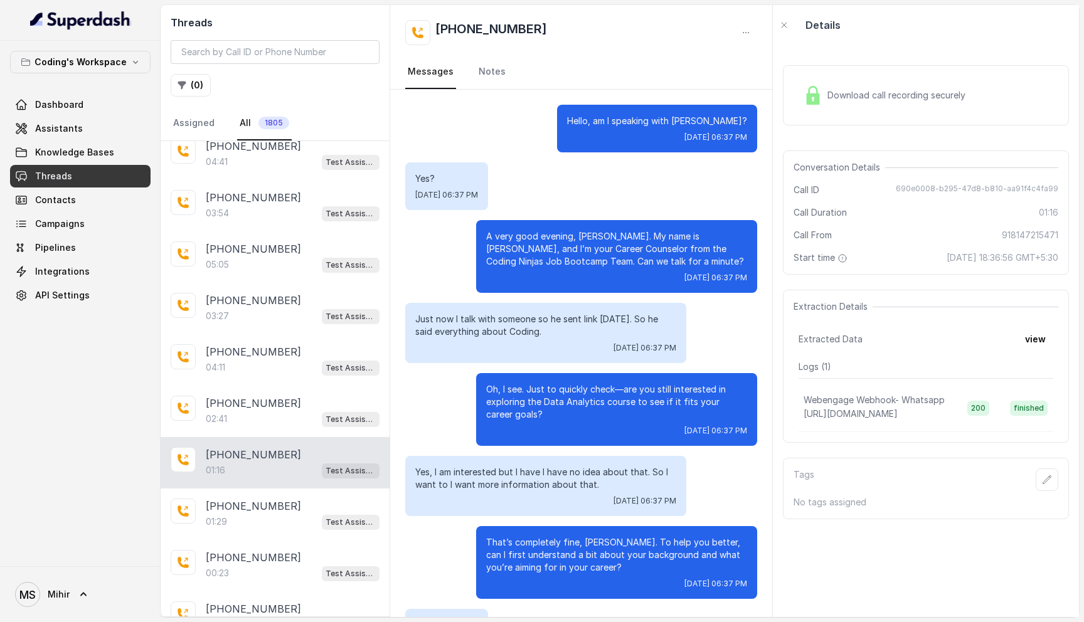
click at [853, 90] on span "Download call recording securely" at bounding box center [899, 95] width 143 height 13
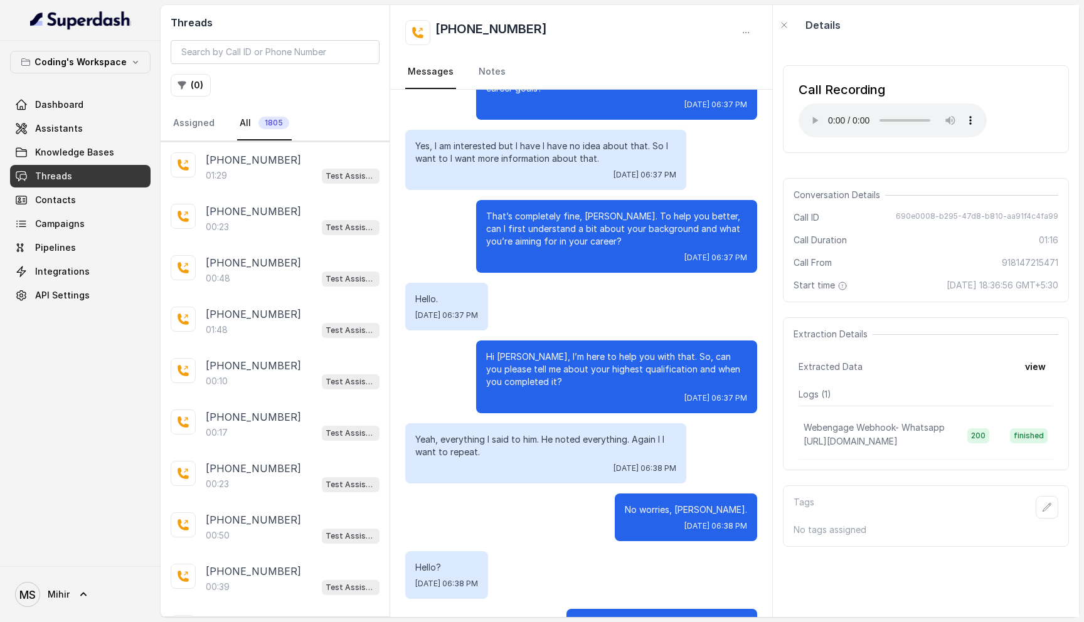
scroll to position [381, 0]
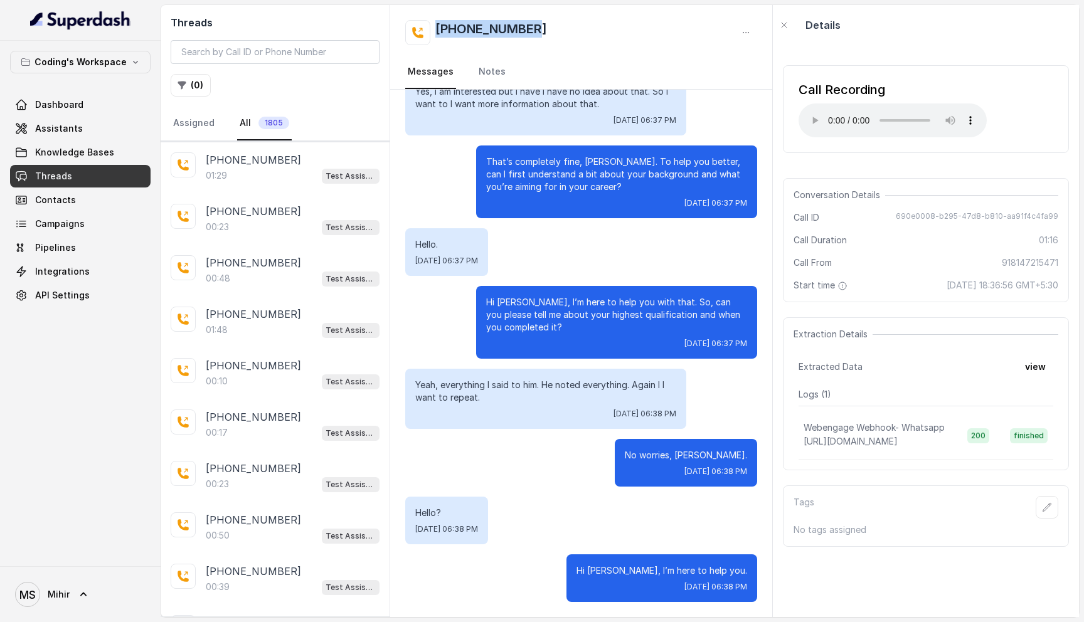
drag, startPoint x: 539, startPoint y: 26, endPoint x: 438, endPoint y: 31, distance: 101.2
click at [437, 31] on div "[PHONE_NUMBER]" at bounding box center [581, 32] width 352 height 25
copy h2 "[PHONE_NUMBER]"
click at [255, 54] on input "search" at bounding box center [275, 52] width 209 height 24
paste input "[PHONE_NUMBER]"
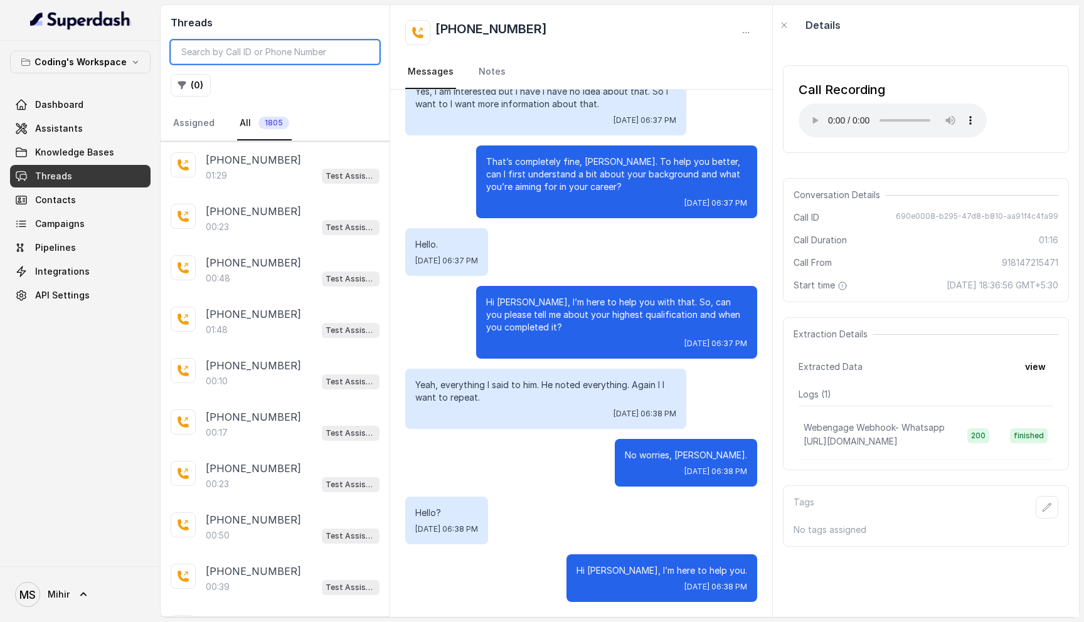
type input "[PHONE_NUMBER]"
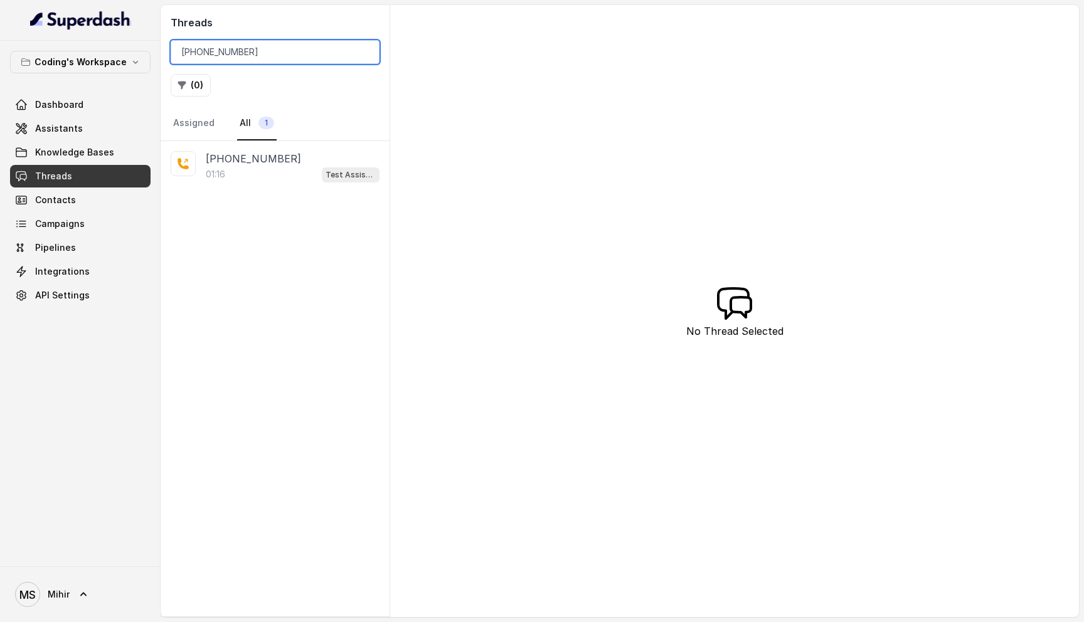
click at [255, 54] on input "[PHONE_NUMBER]" at bounding box center [275, 52] width 209 height 24
click at [361, 51] on input "[PHONE_NUMBER]" at bounding box center [275, 52] width 209 height 24
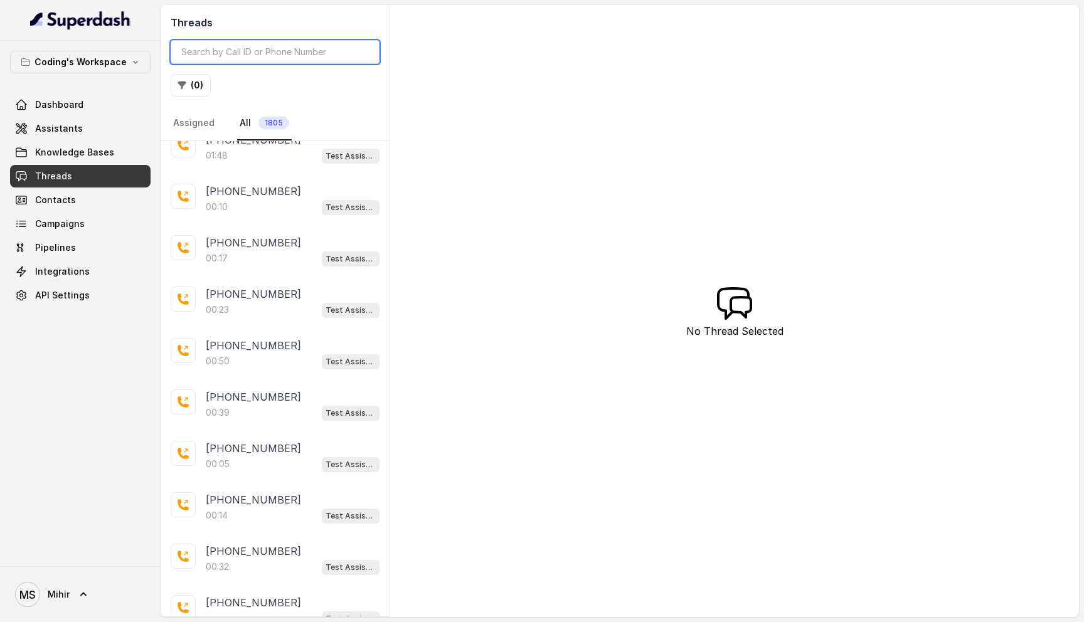
scroll to position [681, 0]
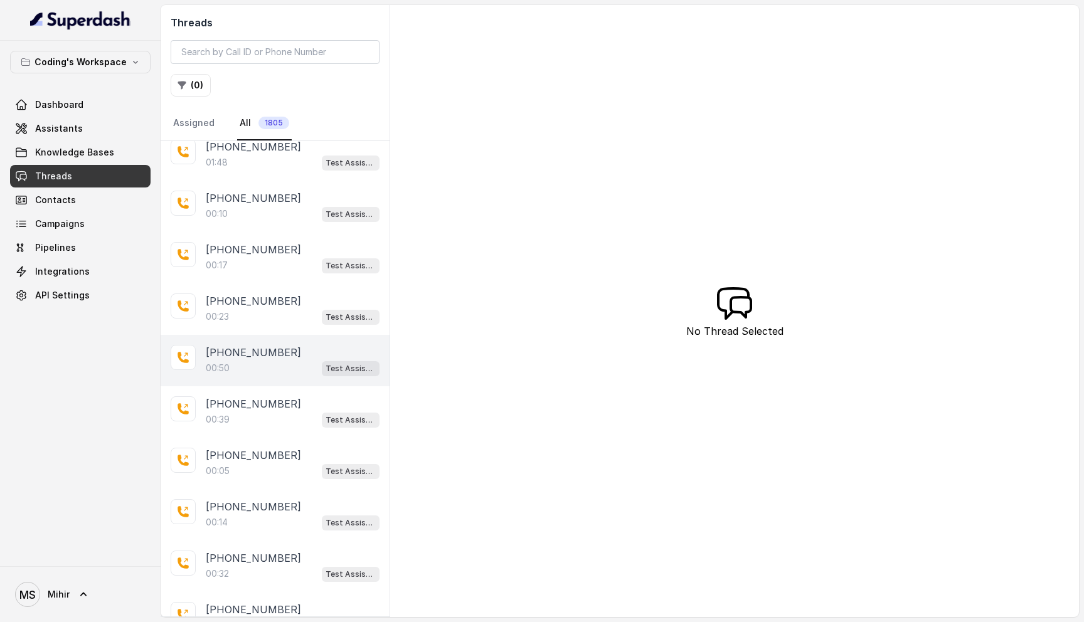
click at [262, 360] on div "00:50 Test Assistant- 2" at bounding box center [293, 368] width 174 height 16
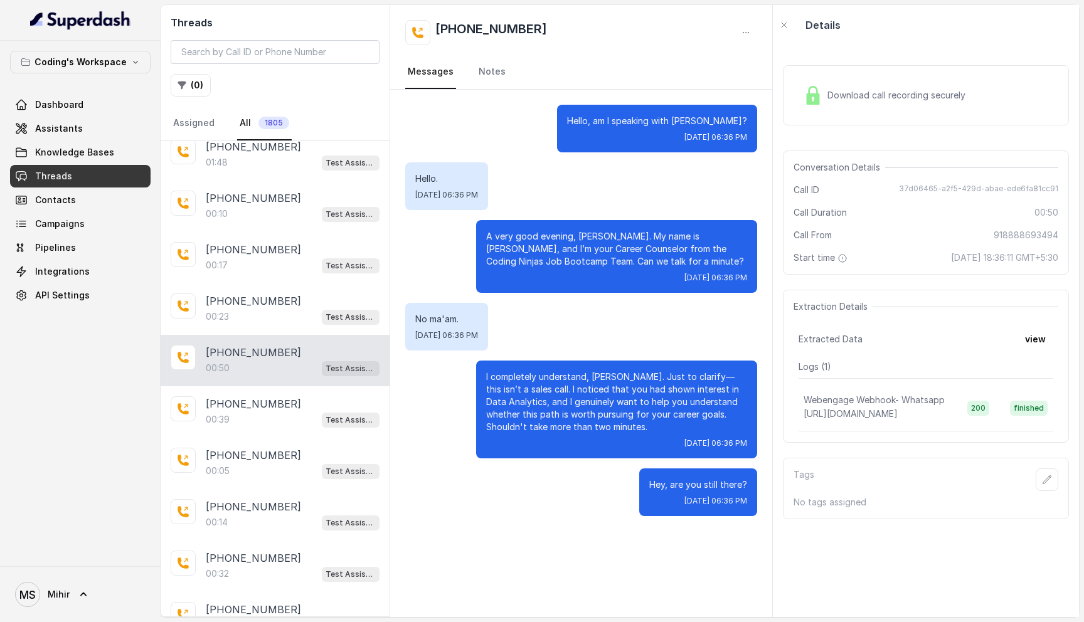
click at [897, 102] on div "Download call recording securely" at bounding box center [885, 95] width 172 height 29
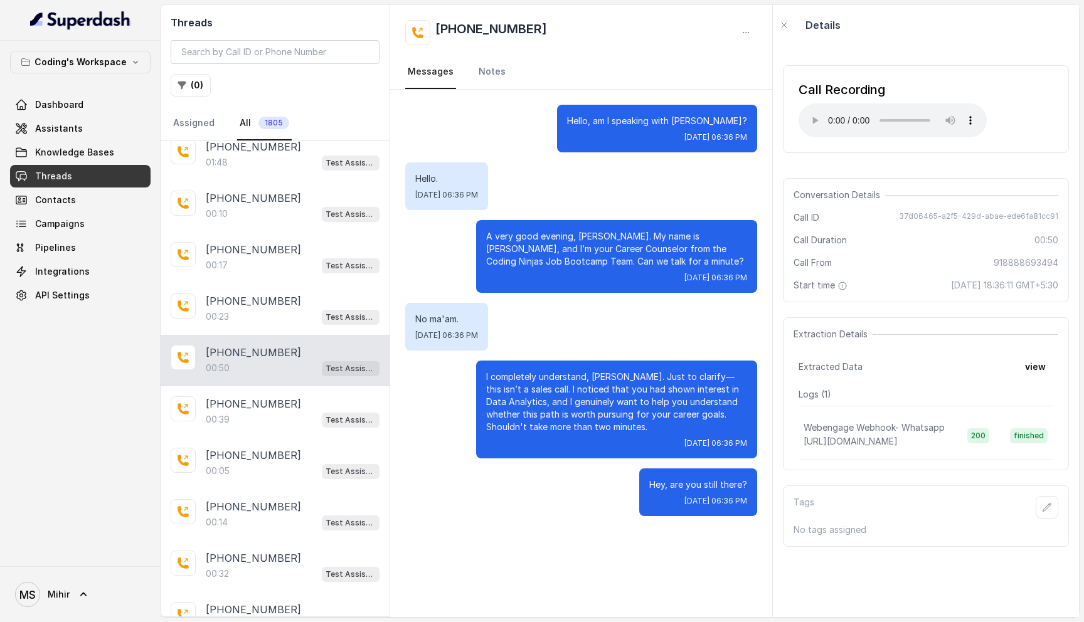
click at [980, 216] on span "37d06465-a2f5-429d-abae-ede6fa81cc91" at bounding box center [978, 217] width 159 height 13
copy span "37d06465-a2f5-429d-abae-ede6fa81cc91"
click at [581, 414] on p "I completely understand, [PERSON_NAME]. Just to clarify—this isn’t a sales call…" at bounding box center [616, 402] width 261 height 63
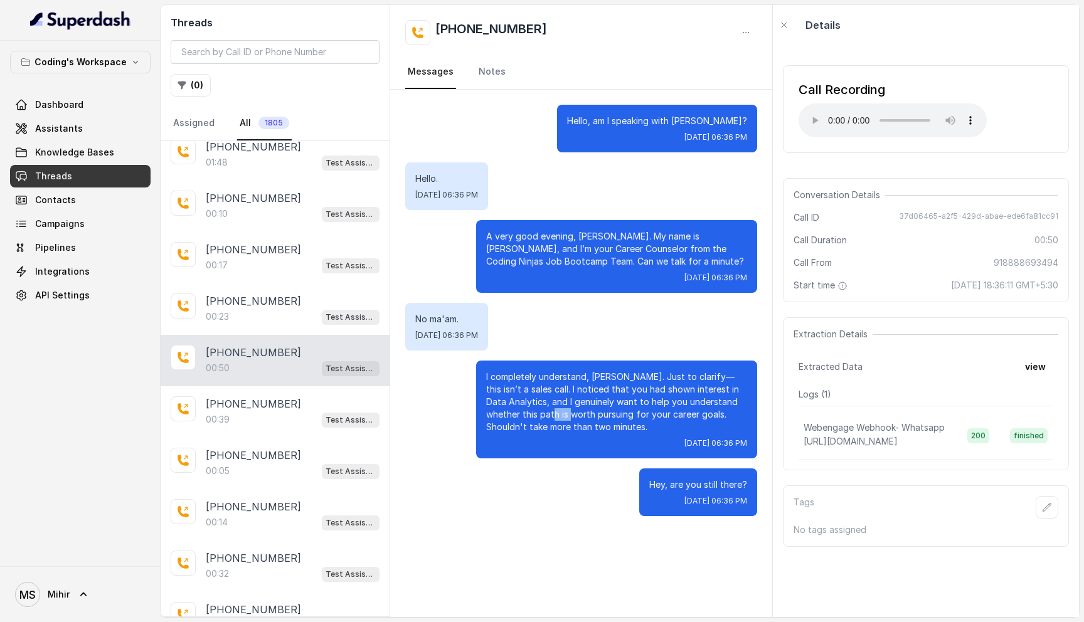
click at [581, 414] on p "I completely understand, [PERSON_NAME]. Just to clarify—this isn’t a sales call…" at bounding box center [616, 402] width 261 height 63
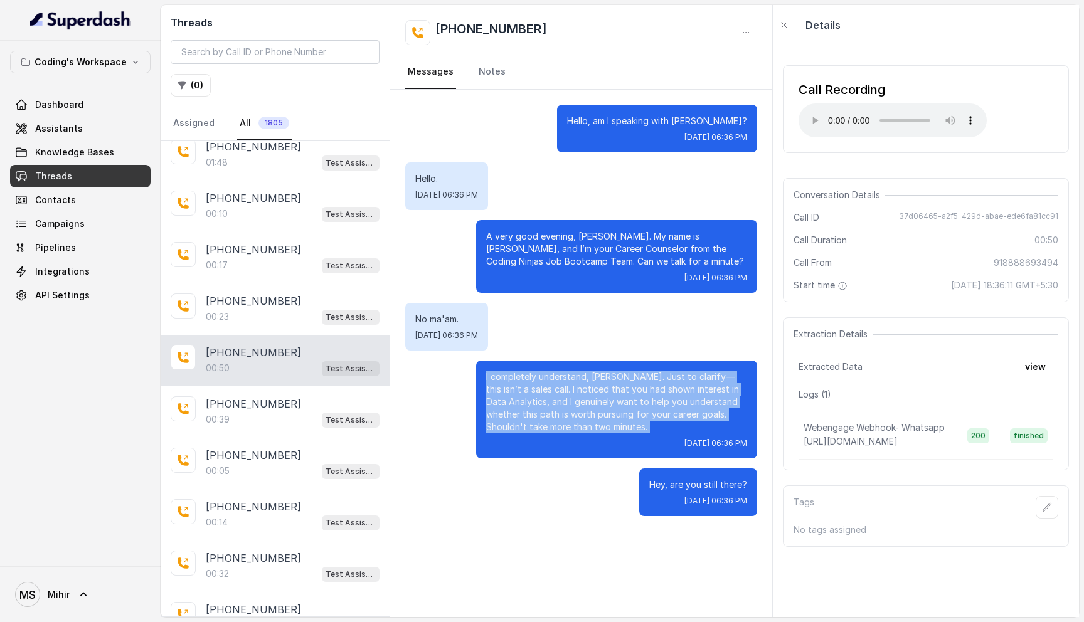
click at [581, 414] on p "I completely understand, [PERSON_NAME]. Just to clarify—this isn’t a sales call…" at bounding box center [616, 402] width 261 height 63
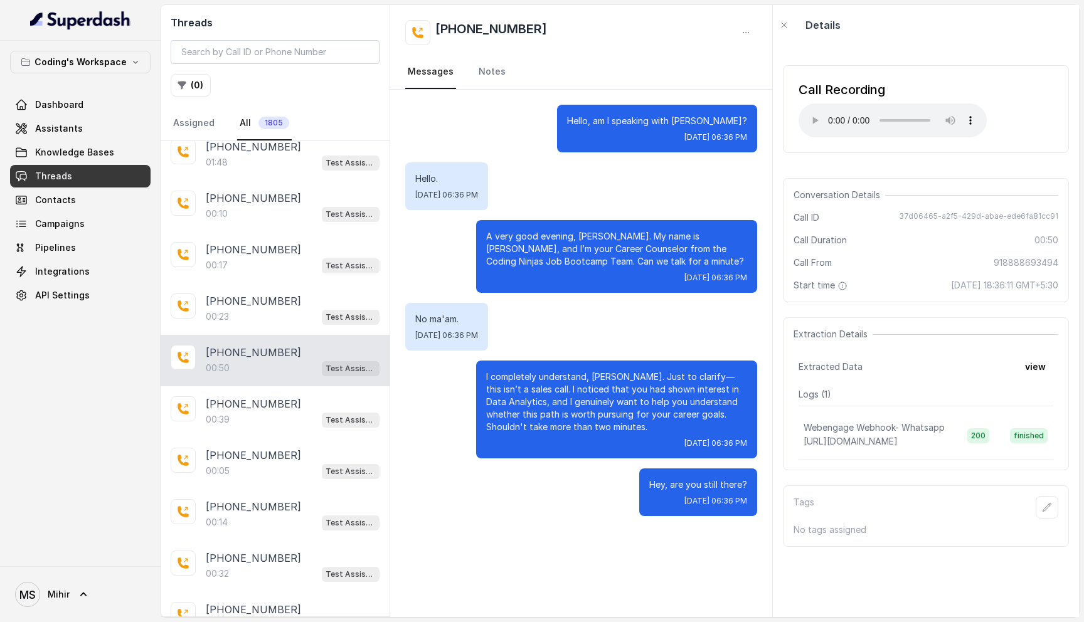
click at [581, 414] on p "I completely understand, [PERSON_NAME]. Just to clarify—this isn’t a sales call…" at bounding box center [616, 402] width 261 height 63
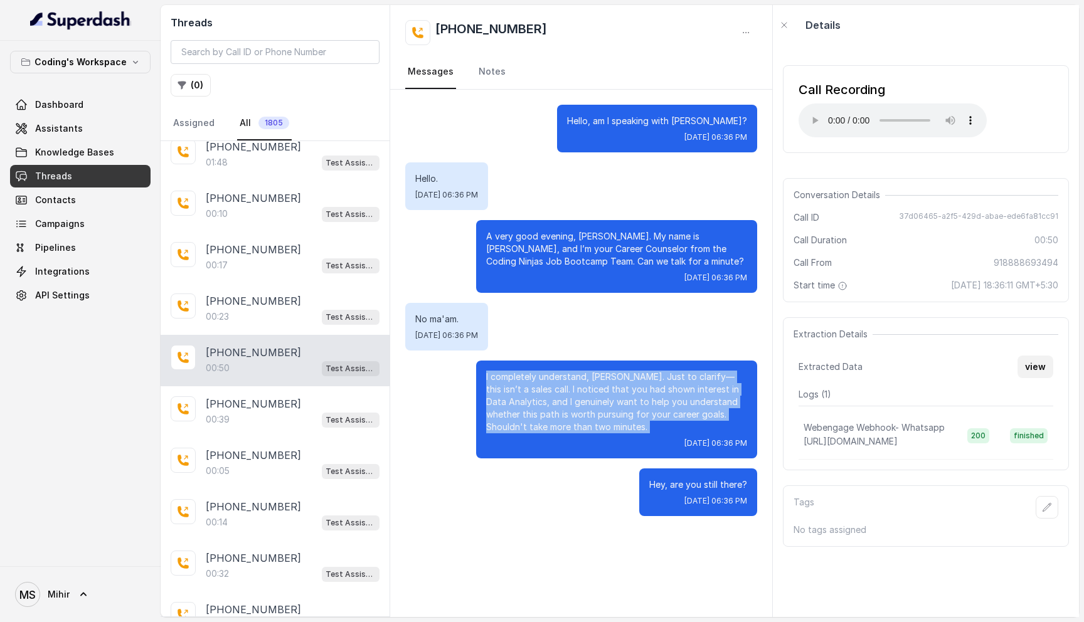
click at [1037, 364] on button "view" at bounding box center [1036, 367] width 36 height 23
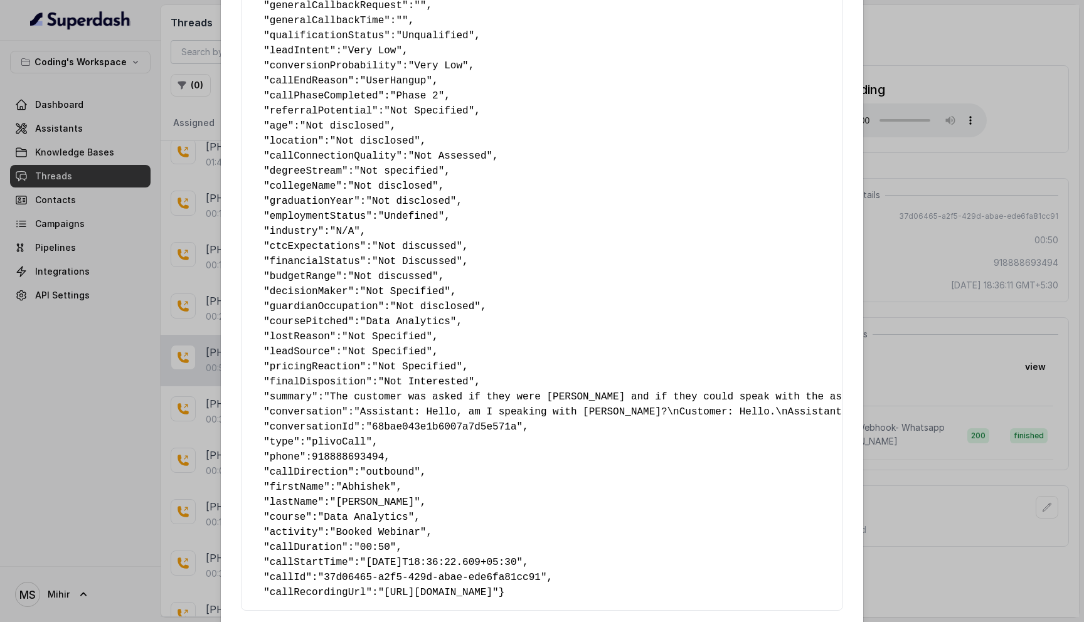
scroll to position [437, 0]
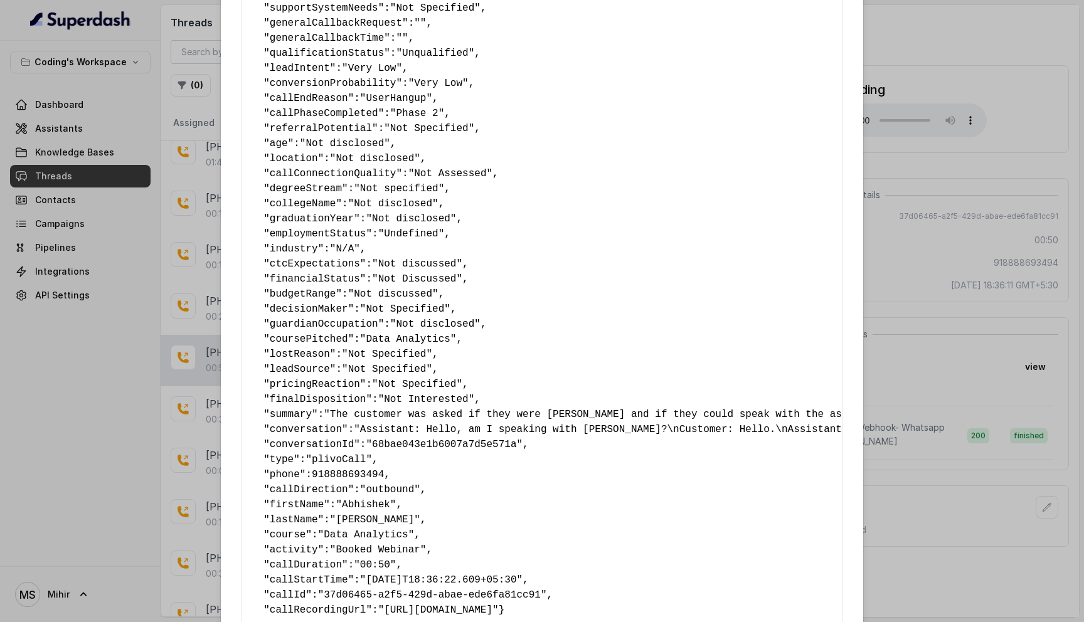
click at [873, 146] on div "Extracted Data { " callbackScheduledStatus ": "No" , " callbackTime ": "Not Spe…" at bounding box center [542, 311] width 1084 height 622
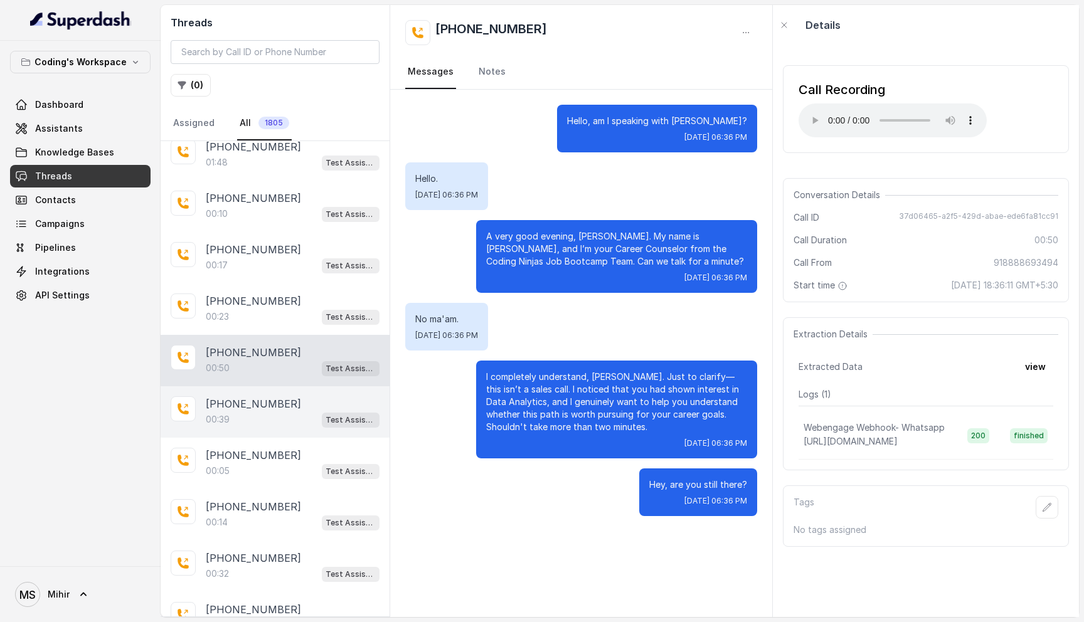
click at [221, 414] on p "00:39" at bounding box center [218, 420] width 24 height 13
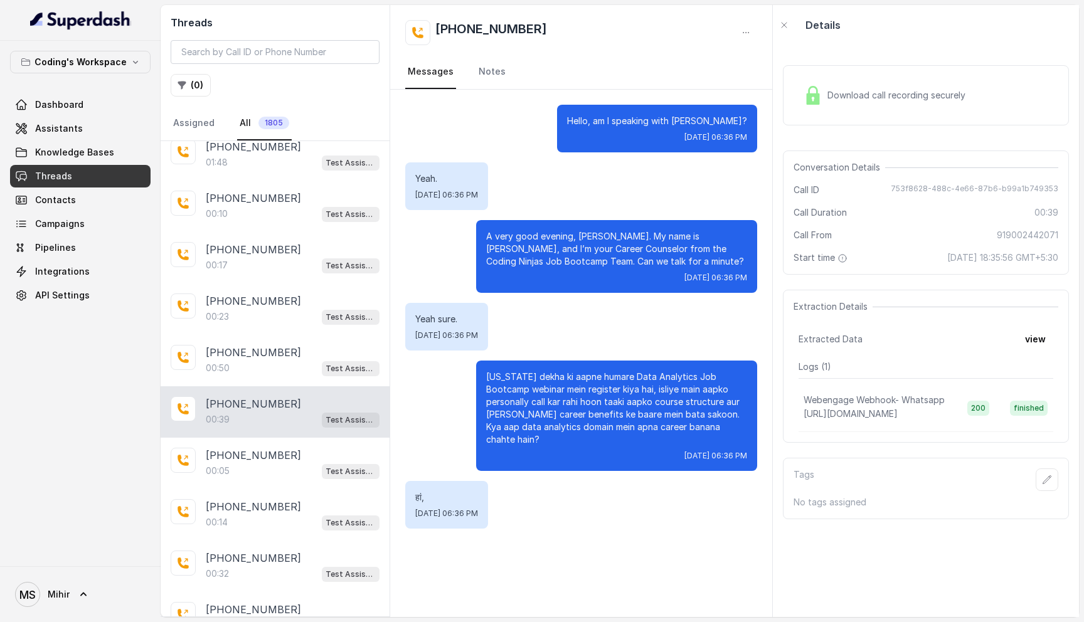
click at [880, 92] on span "Download call recording securely" at bounding box center [899, 95] width 143 height 13
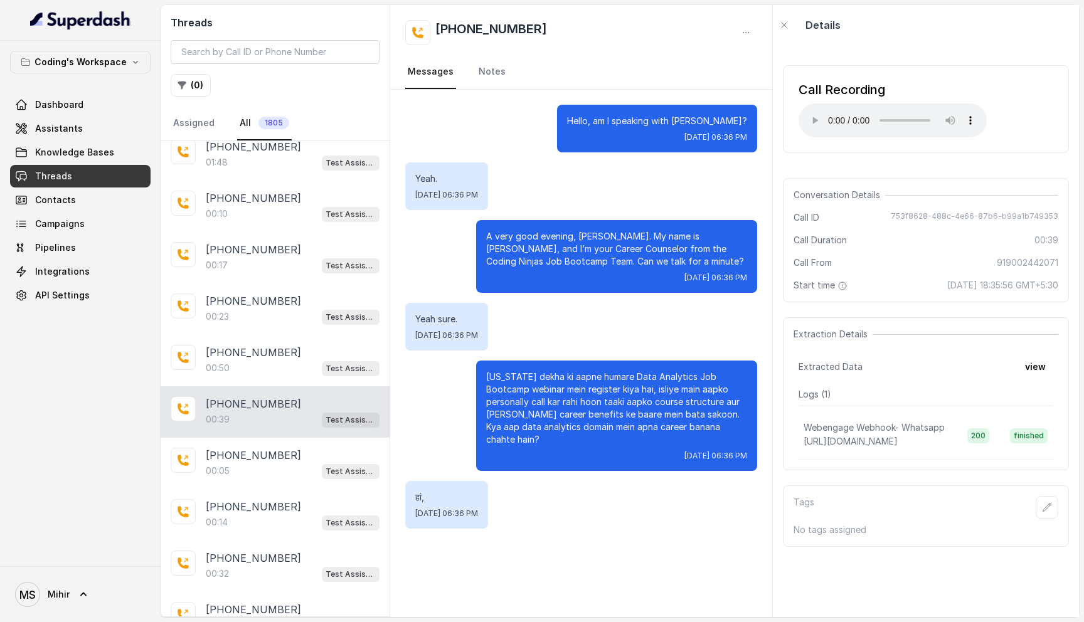
click at [920, 213] on span "753f8628-488c-4e66-87b6-b99a1b749353" at bounding box center [975, 217] width 168 height 13
click at [1032, 365] on button "view" at bounding box center [1036, 367] width 36 height 23
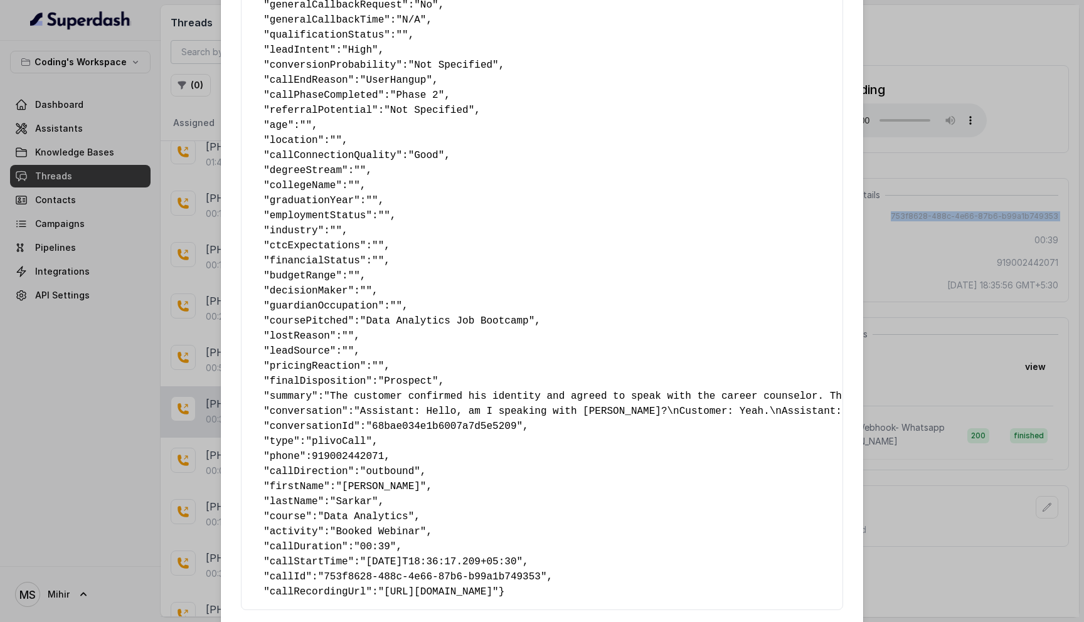
scroll to position [531, 0]
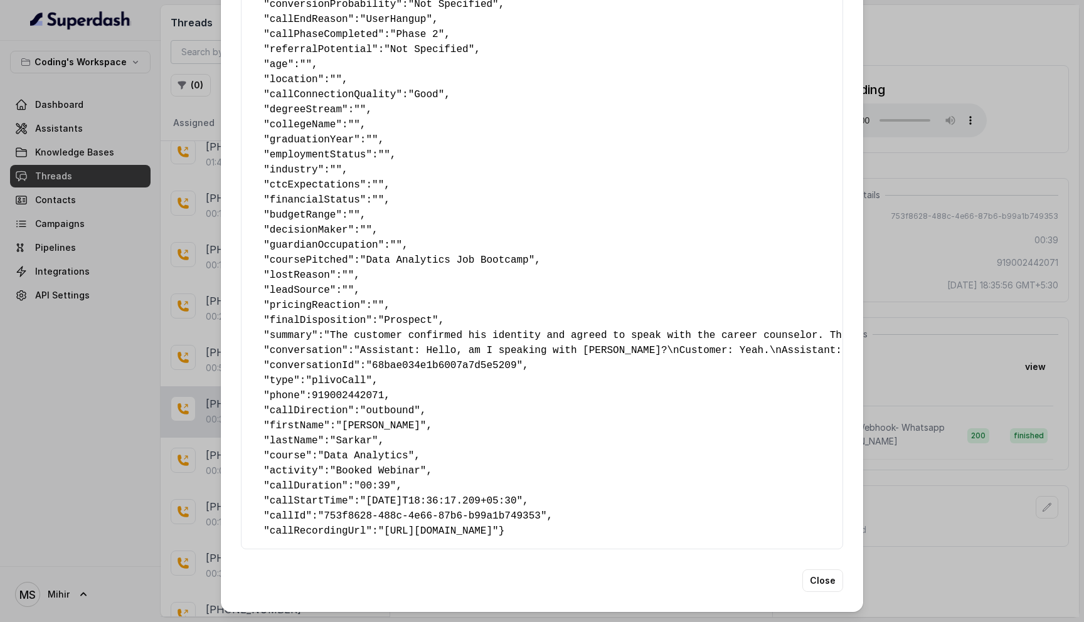
click at [964, 129] on div "Extracted Data { " callbackScheduledStatus ": "No" , " callbackTime ": "" , " n…" at bounding box center [542, 311] width 1084 height 622
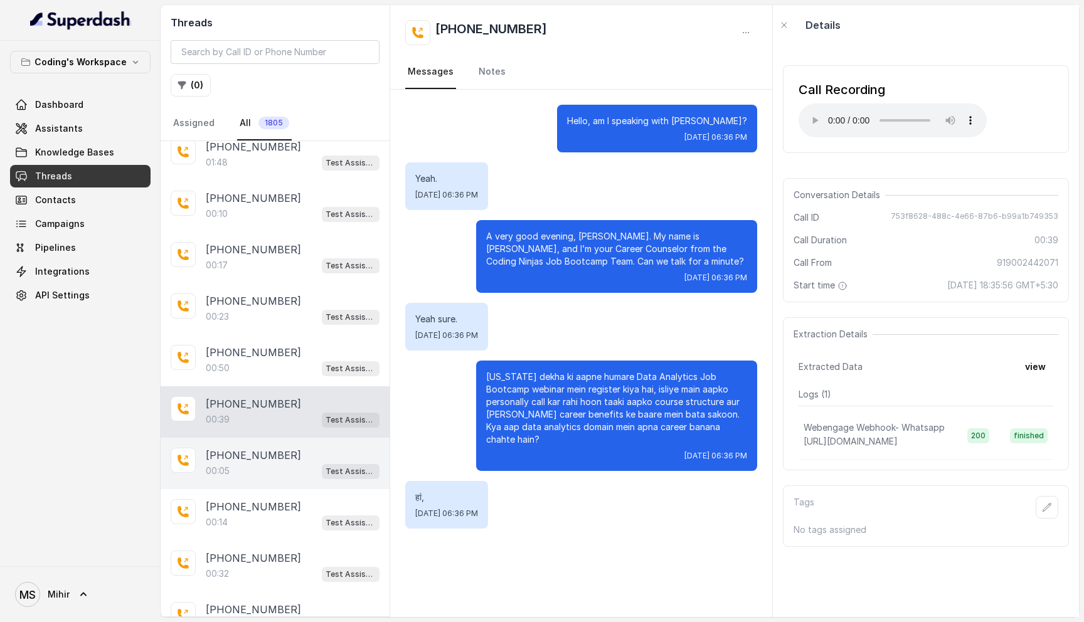
click at [248, 463] on div "00:05 Test Assistant- 2" at bounding box center [293, 471] width 174 height 16
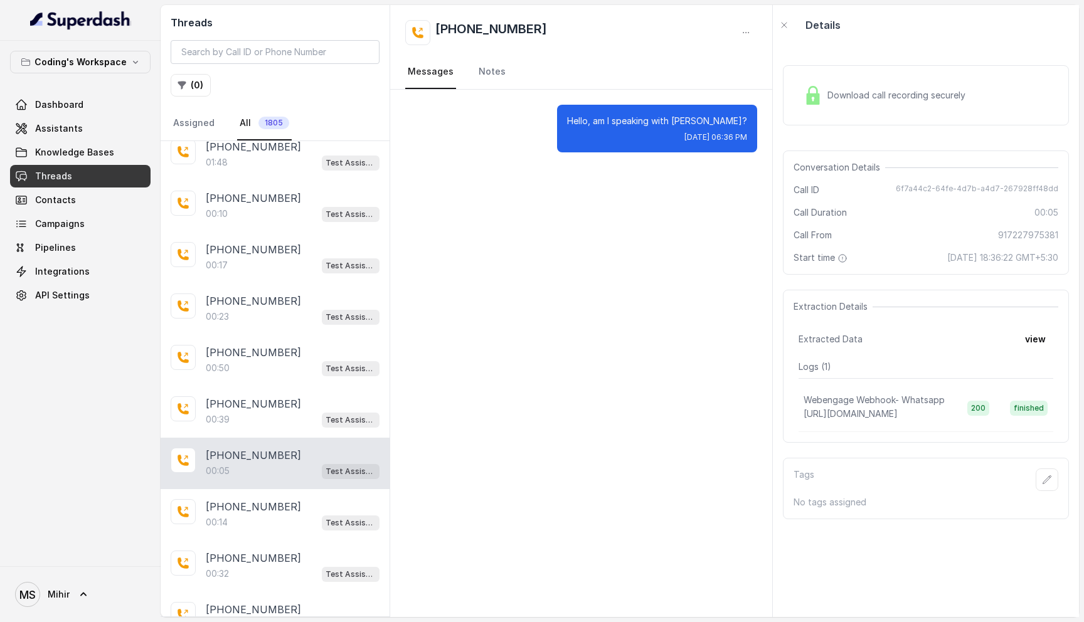
click at [871, 99] on span "Download call recording securely" at bounding box center [899, 95] width 143 height 13
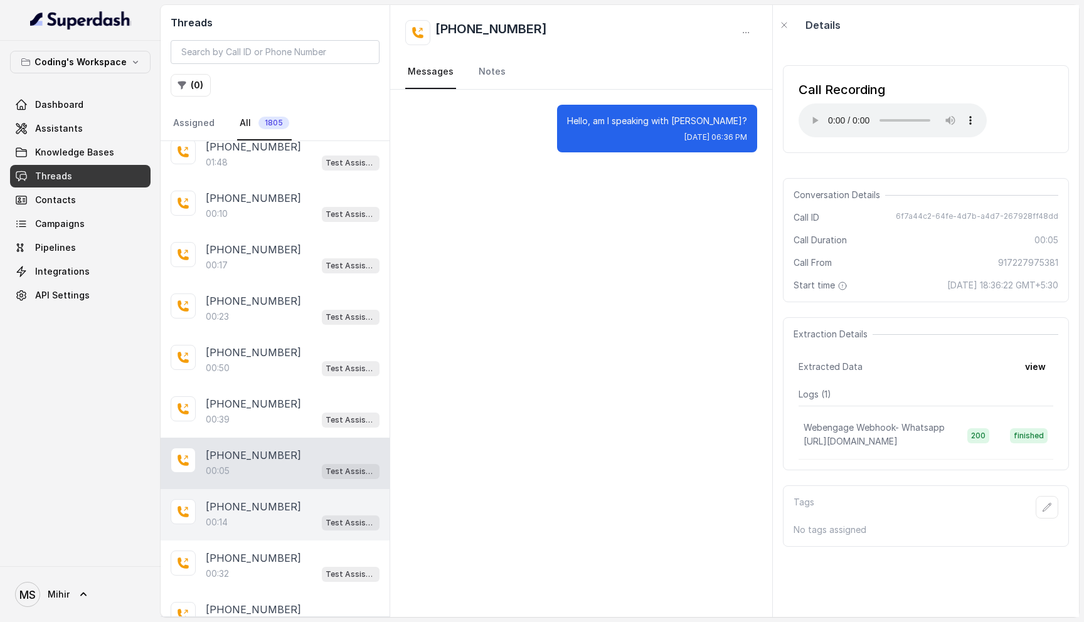
click at [263, 515] on div "00:14 Test Assistant- 2" at bounding box center [293, 523] width 174 height 16
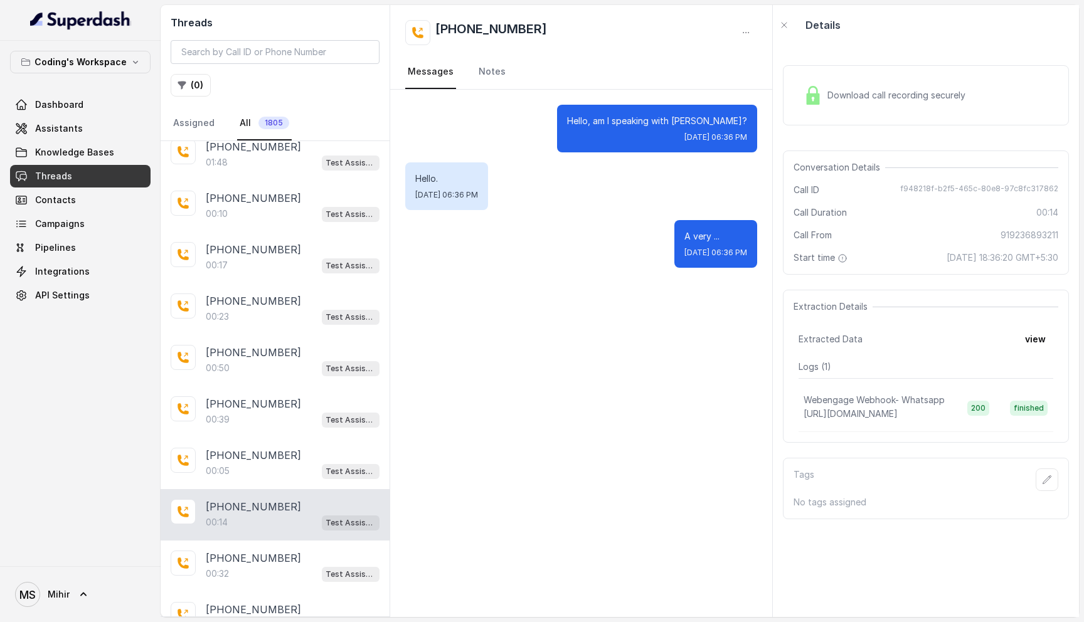
click at [894, 83] on div "Download call recording securely" at bounding box center [885, 95] width 172 height 29
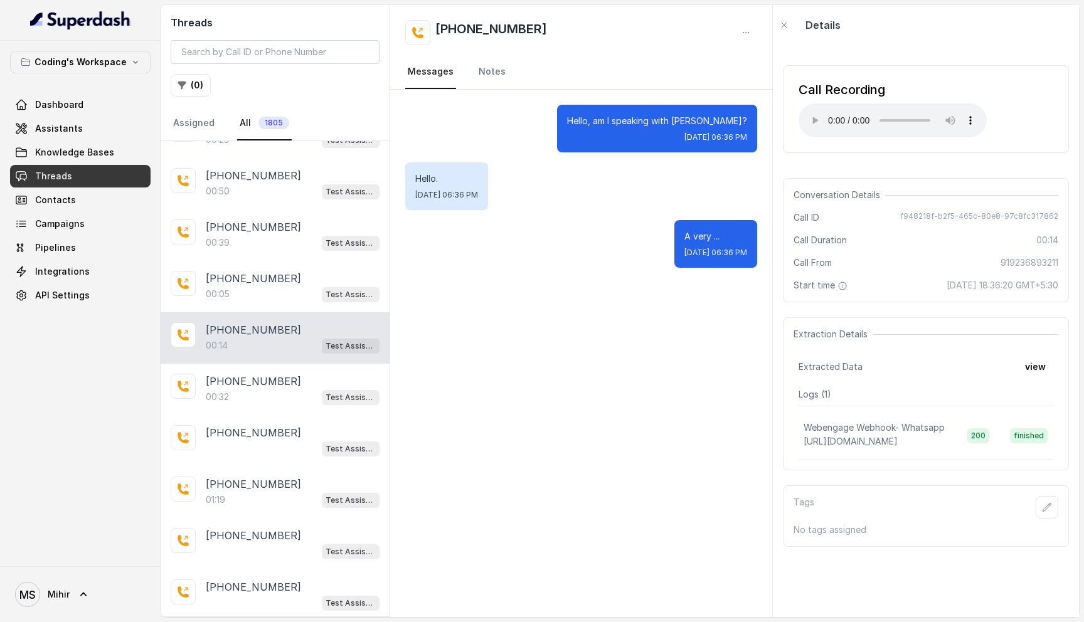
scroll to position [859, 0]
click at [245, 414] on div "[PHONE_NUMBER] Test Assistant- 2" at bounding box center [275, 439] width 229 height 51
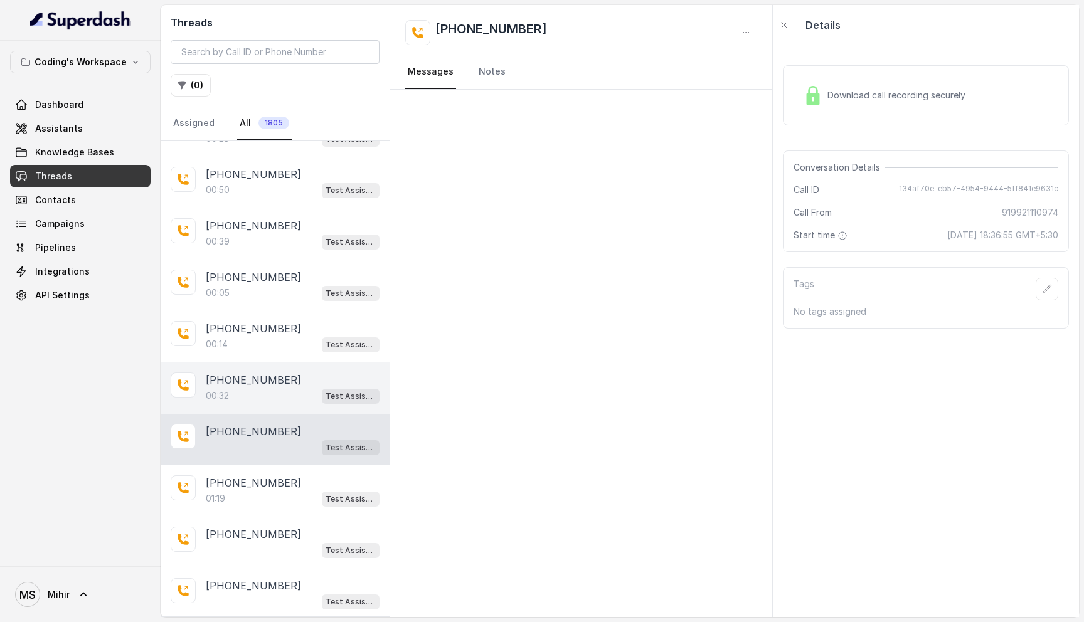
click at [248, 388] on div "00:32 Test Assistant- 2" at bounding box center [293, 396] width 174 height 16
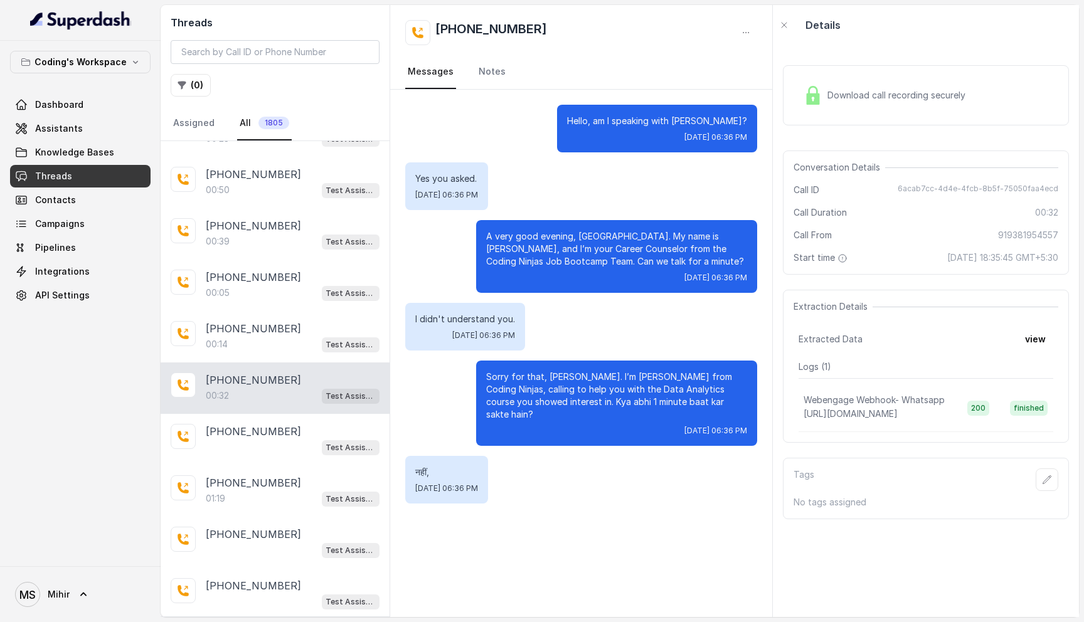
click at [840, 111] on div "Download call recording securely" at bounding box center [926, 95] width 286 height 60
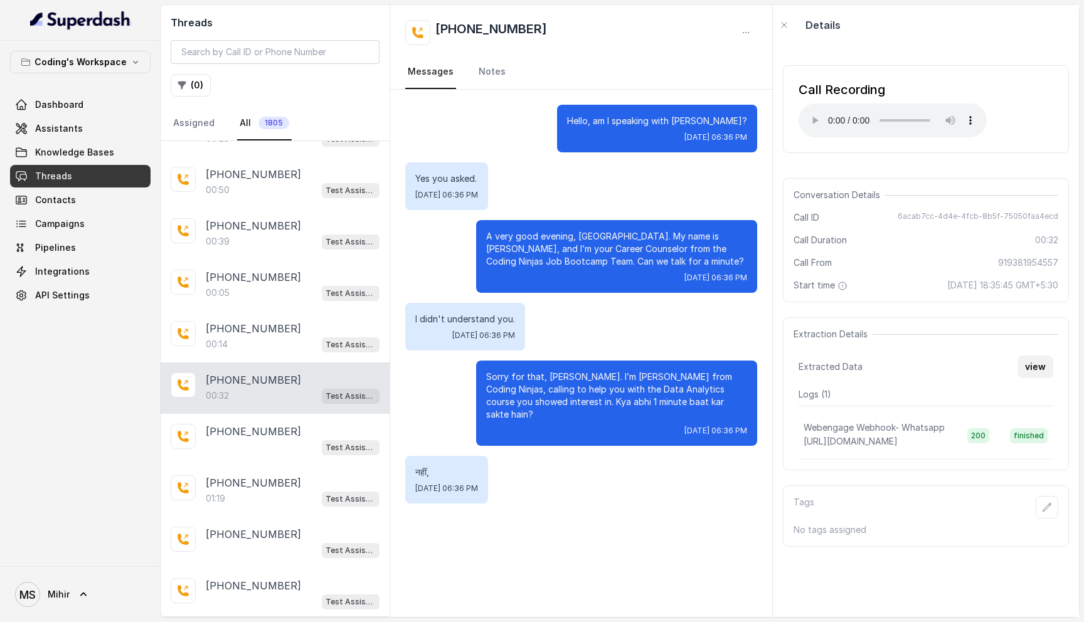
click at [1041, 370] on button "view" at bounding box center [1036, 367] width 36 height 23
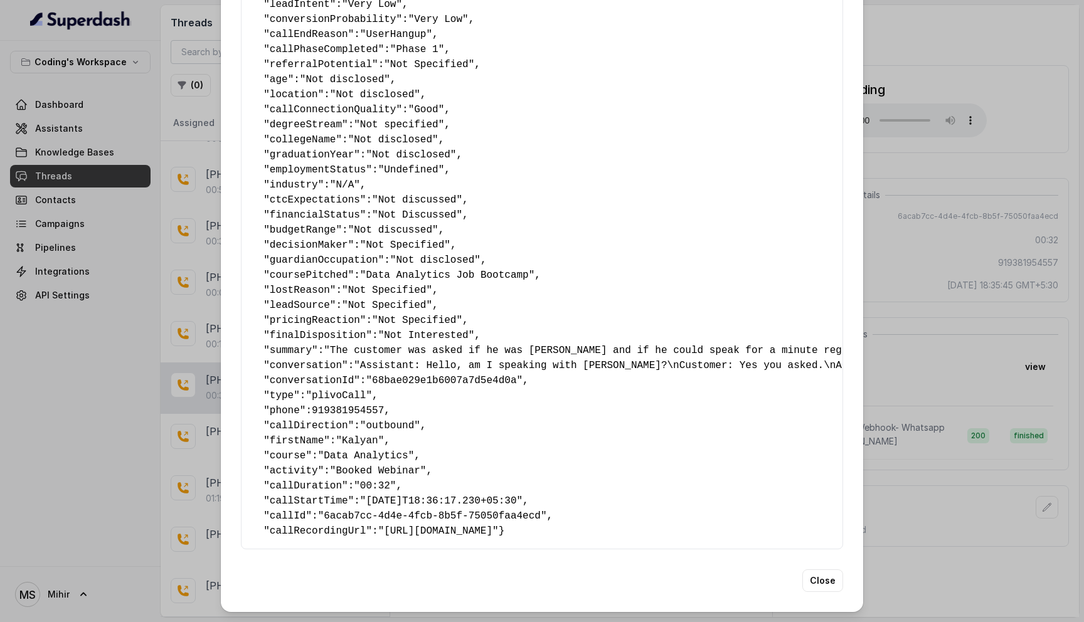
scroll to position [493, 0]
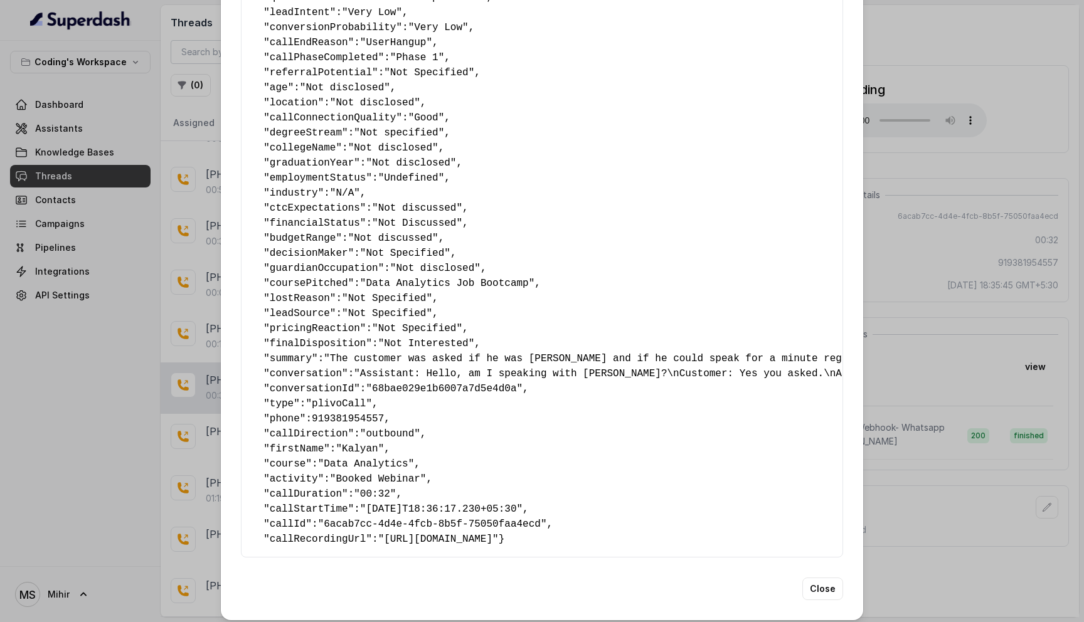
click at [988, 184] on div "Extracted Data { " callbackScheduledStatus ": "No" , " callbackTime ": "" , " n…" at bounding box center [542, 311] width 1084 height 622
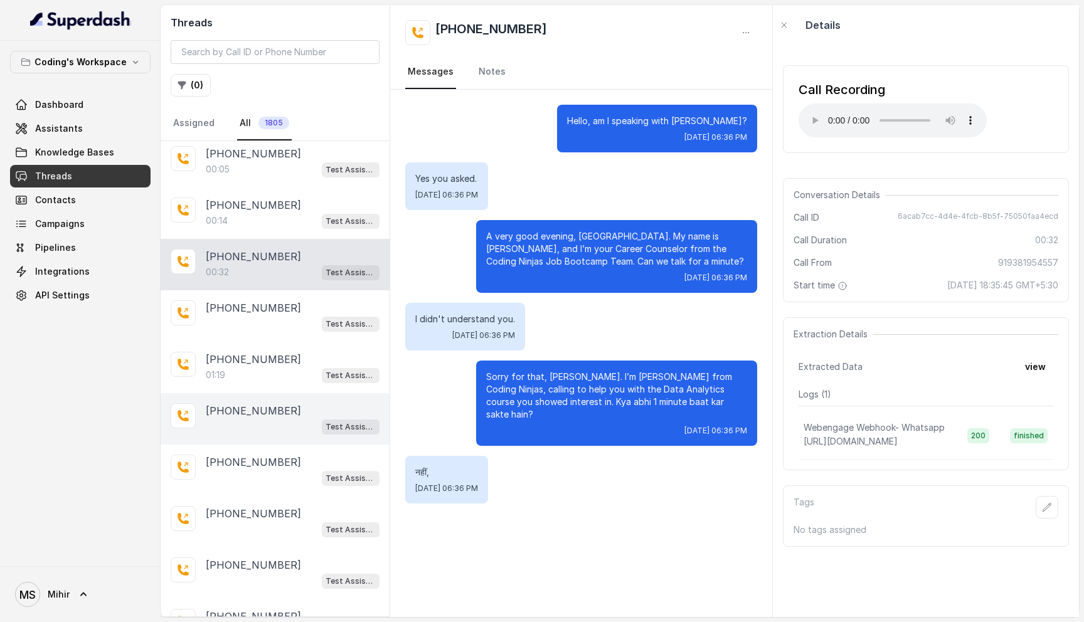
scroll to position [1011, 0]
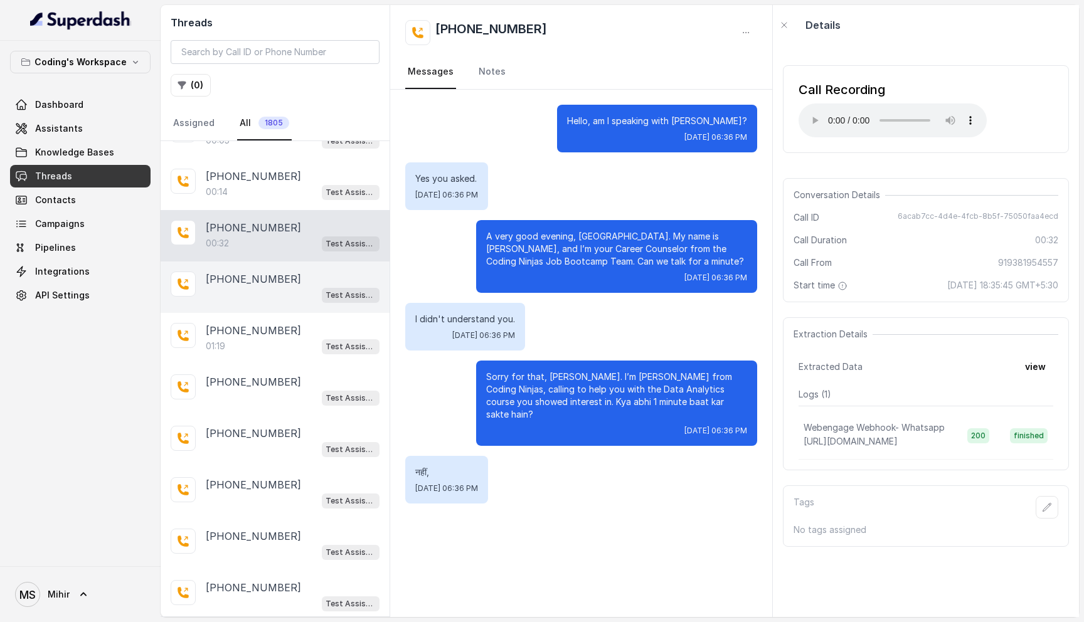
click at [255, 304] on div "[PHONE_NUMBER] Test Assistant- 2" at bounding box center [275, 287] width 229 height 51
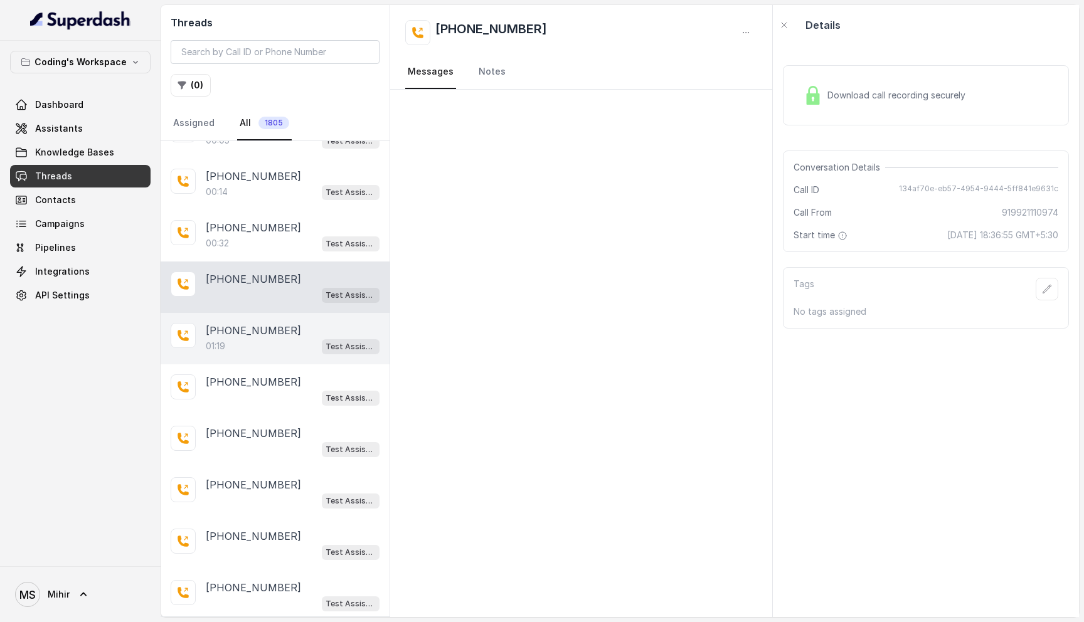
click at [247, 350] on div "[PHONE_NUMBER]:19 Test Assistant- 2" at bounding box center [275, 338] width 229 height 51
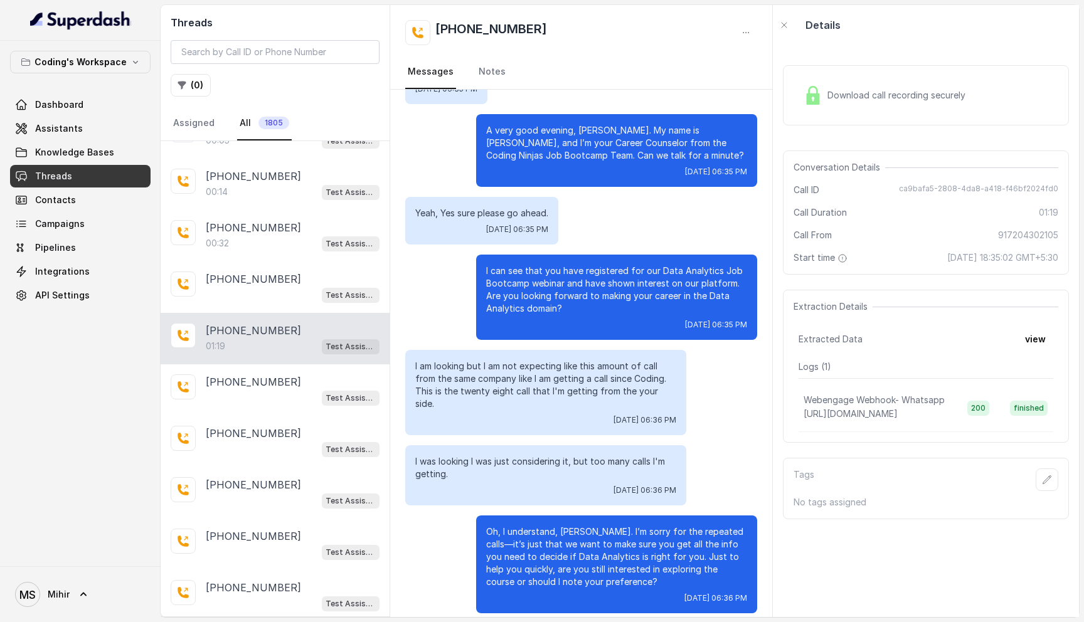
scroll to position [109, 0]
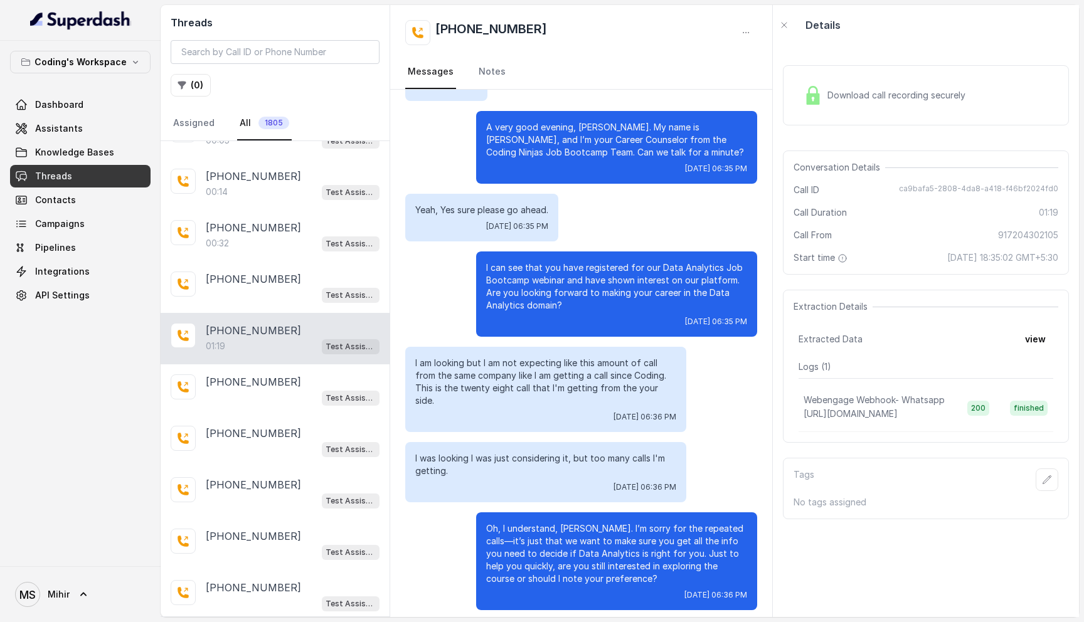
click at [542, 452] on p "I was looking I was just considering it, but too many calls I'm getting." at bounding box center [545, 464] width 261 height 25
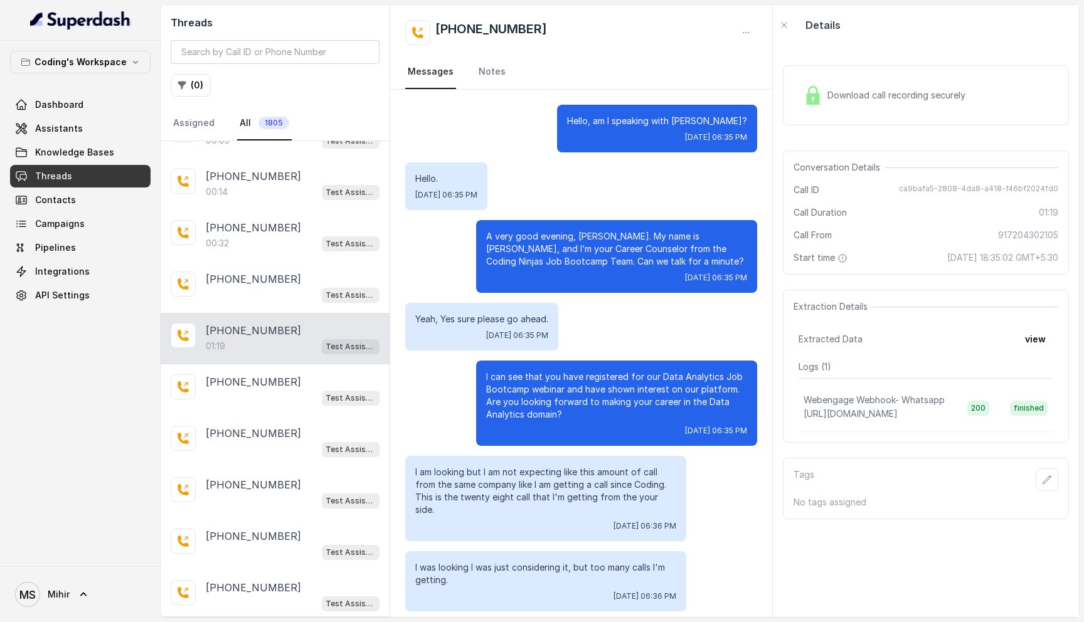
click at [545, 27] on div "[PHONE_NUMBER]" at bounding box center [581, 32] width 352 height 25
click at [542, 23] on div "[PHONE_NUMBER]" at bounding box center [581, 32] width 352 height 25
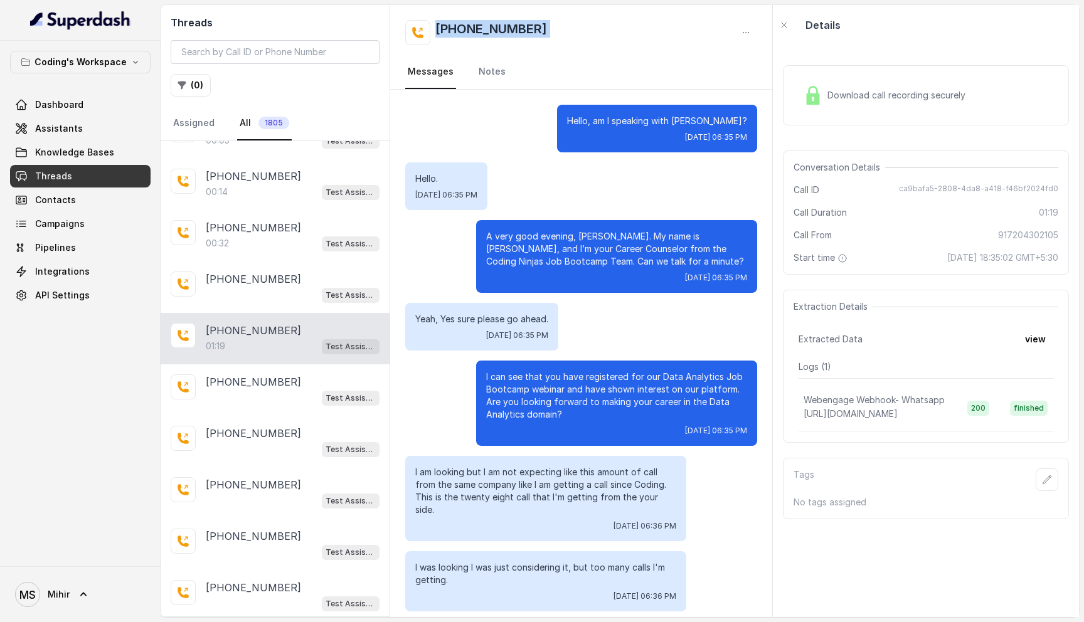
click at [542, 23] on div "[PHONE_NUMBER]" at bounding box center [581, 32] width 352 height 25
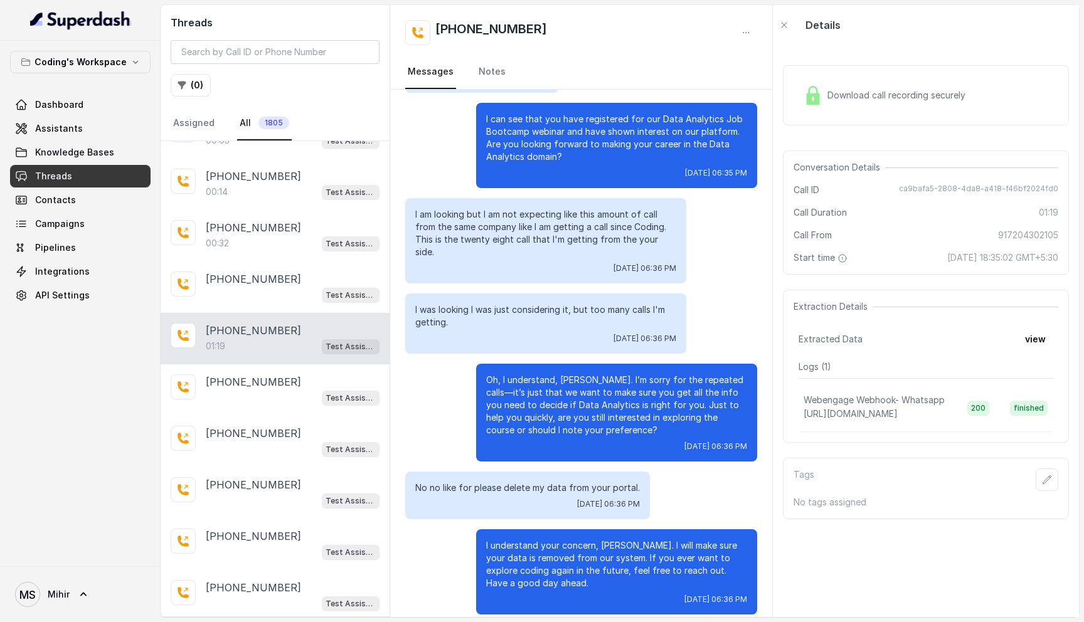
click at [845, 105] on div "Download call recording securely" at bounding box center [885, 95] width 172 height 29
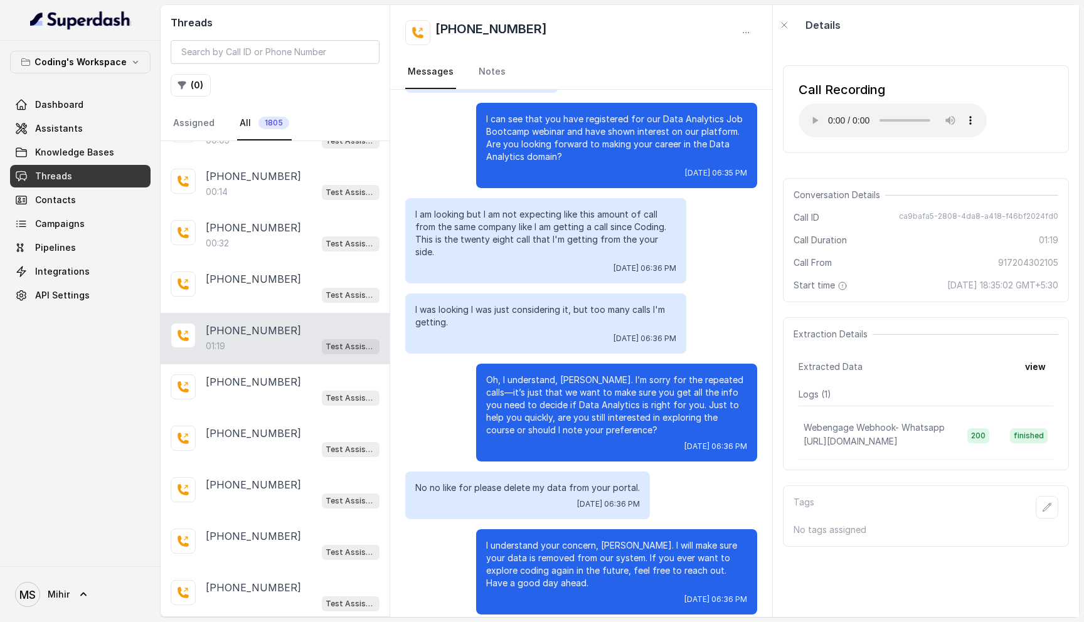
scroll to position [0, 0]
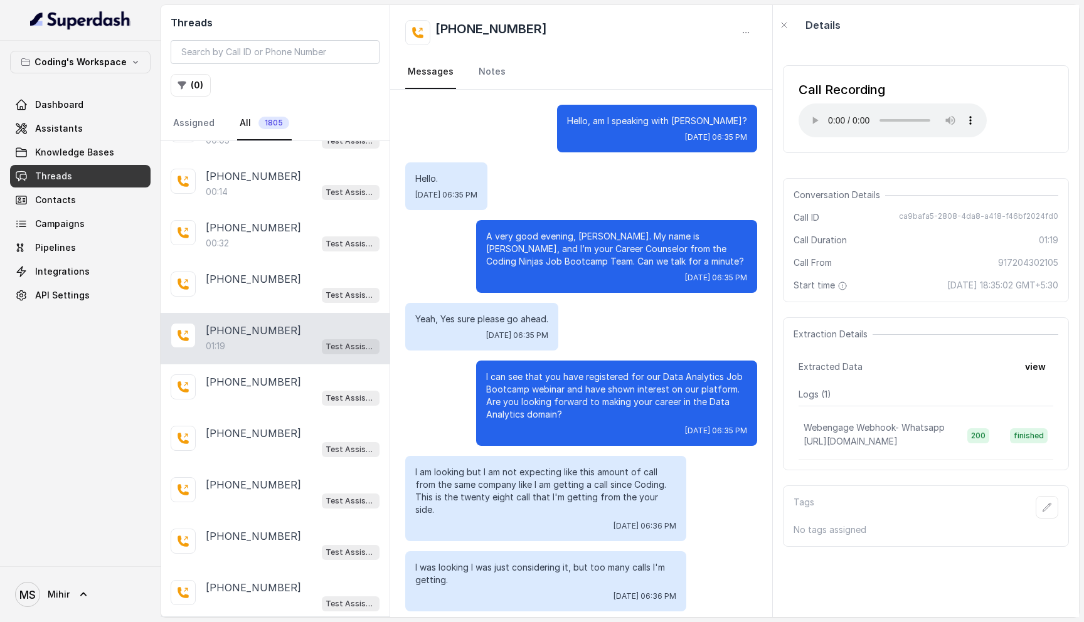
click at [494, 318] on p "Yeah, Yes sure please go ahead." at bounding box center [481, 319] width 133 height 13
drag, startPoint x: 537, startPoint y: 25, endPoint x: 415, endPoint y: 24, distance: 121.7
click at [415, 24] on div "[PHONE_NUMBER]" at bounding box center [581, 32] width 352 height 25
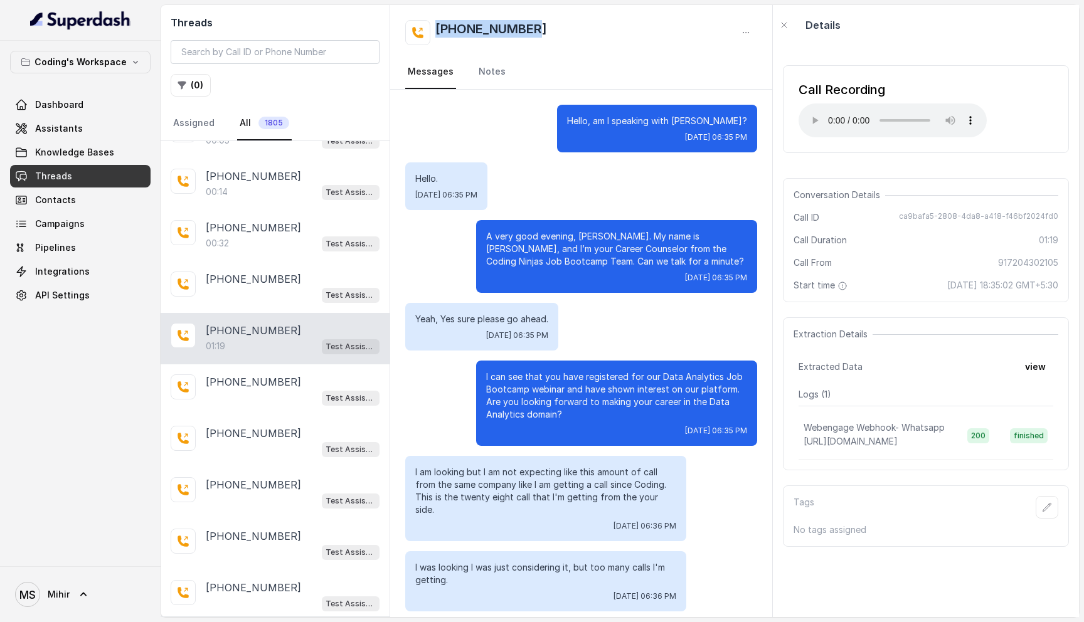
scroll to position [258, 0]
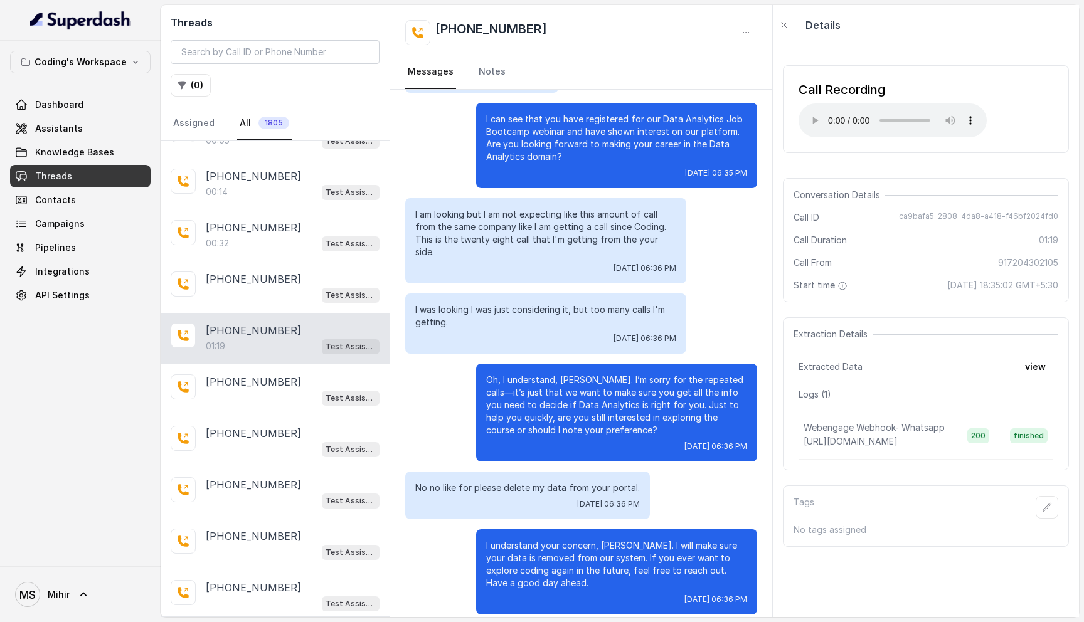
click at [608, 561] on p "I understand your concern, [PERSON_NAME]. I will make sure your data is removed…" at bounding box center [616, 565] width 261 height 50
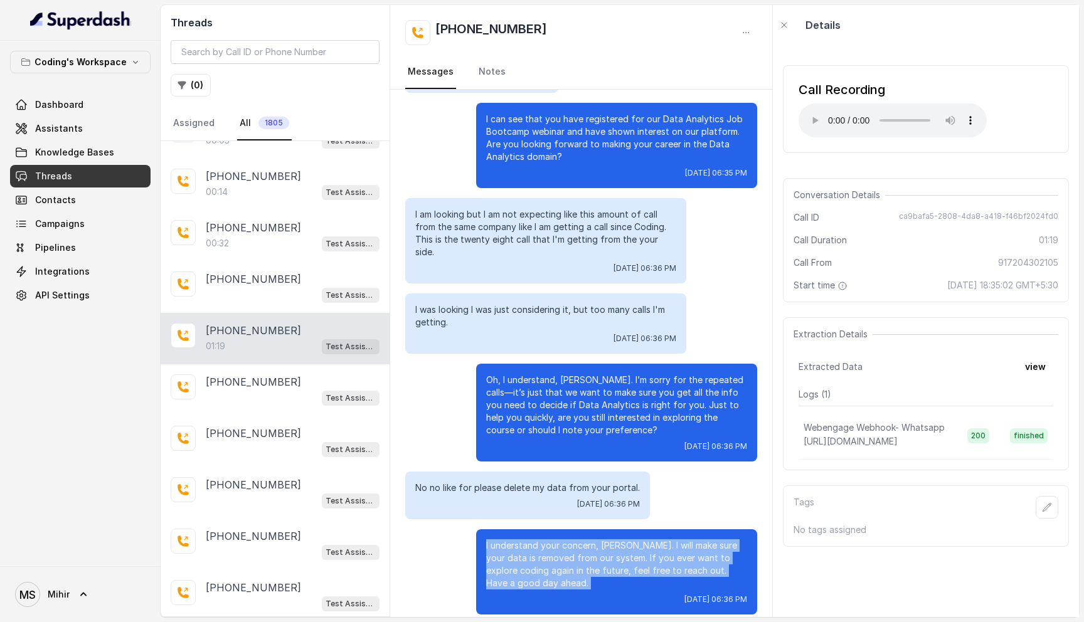
click at [608, 561] on p "I understand your concern, [PERSON_NAME]. I will make sure your data is removed…" at bounding box center [616, 565] width 261 height 50
click at [1032, 363] on button "view" at bounding box center [1036, 367] width 36 height 23
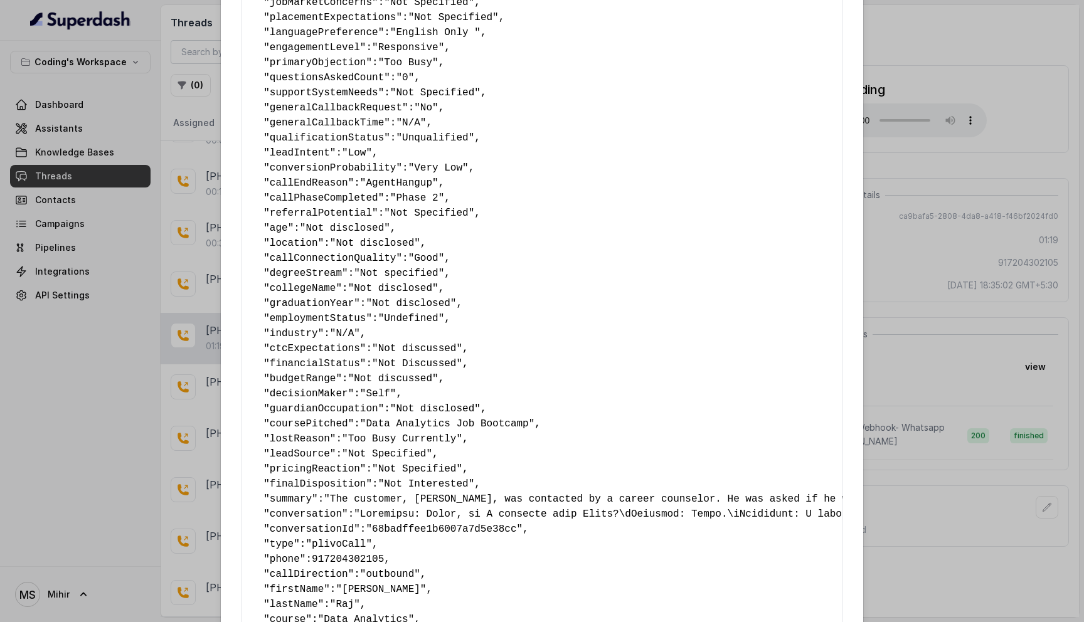
scroll to position [531, 0]
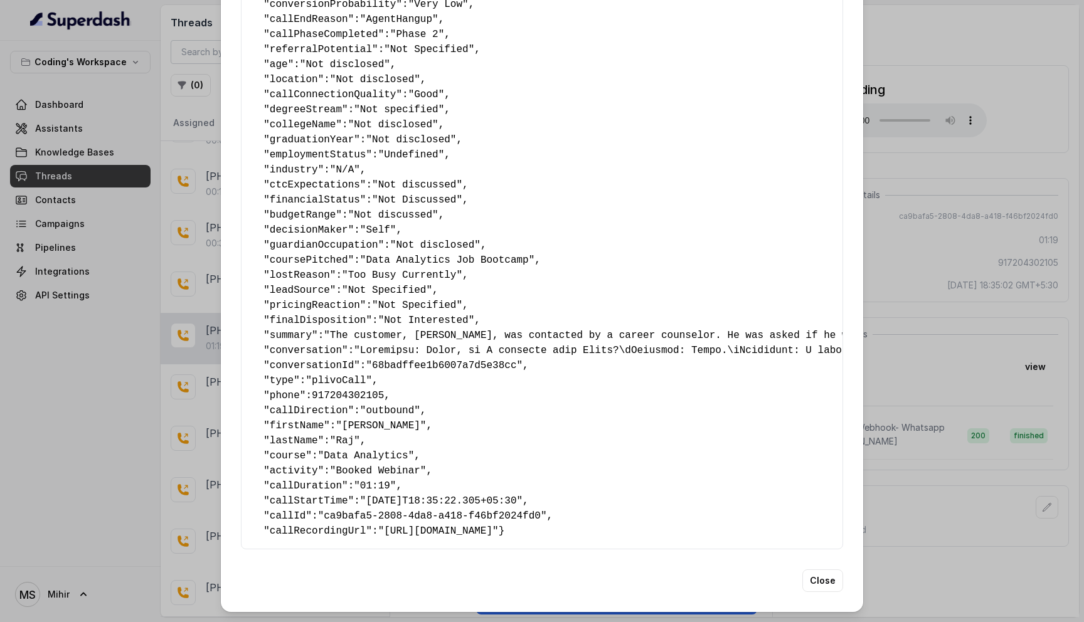
click at [954, 346] on div "Extracted Data { " callbackScheduledStatus ": "No" , " callbackTime ": "Not Spe…" at bounding box center [542, 311] width 1084 height 622
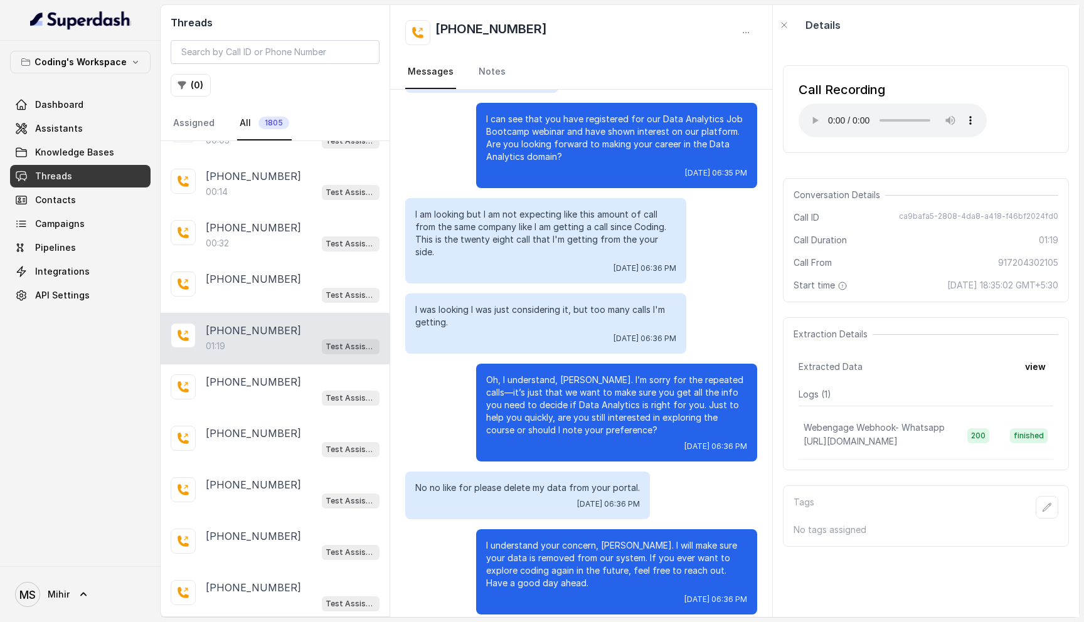
click at [1015, 367] on div "Extracted Data view" at bounding box center [926, 367] width 255 height 23
click at [1031, 367] on button "view" at bounding box center [1036, 367] width 36 height 23
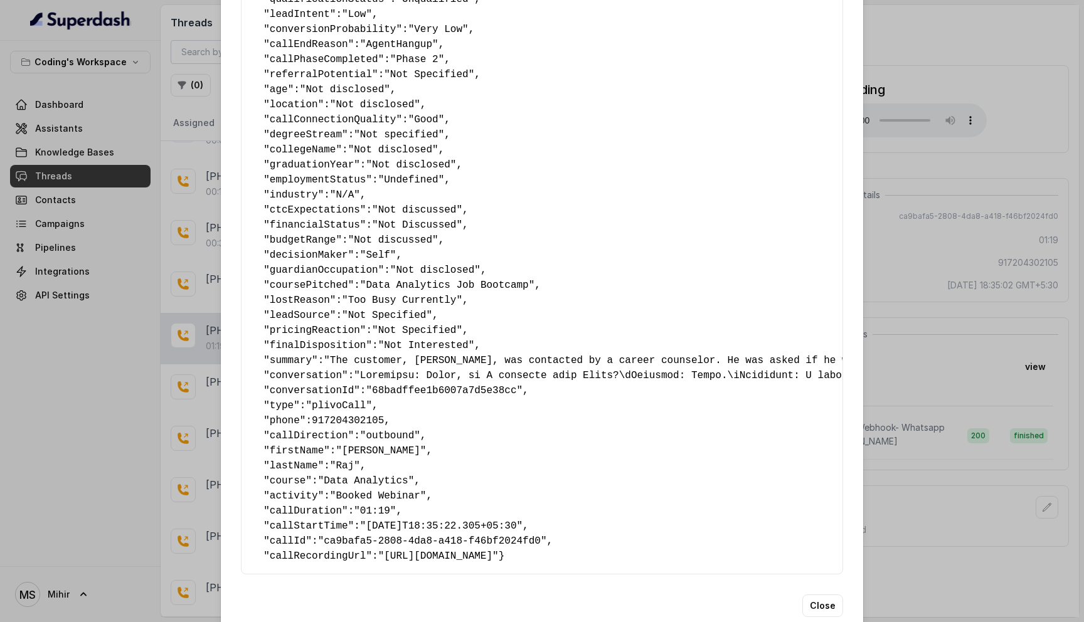
scroll to position [484, 0]
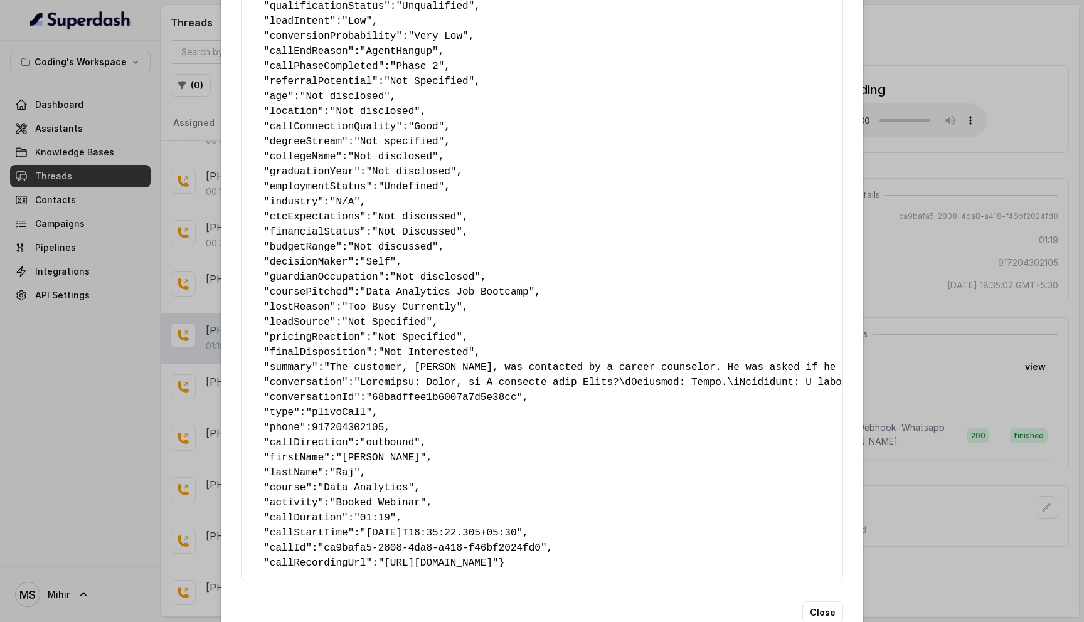
click at [900, 262] on div "Extracted Data { " callbackScheduledStatus ": "No" , " callbackTime ": "Not Spe…" at bounding box center [542, 311] width 1084 height 622
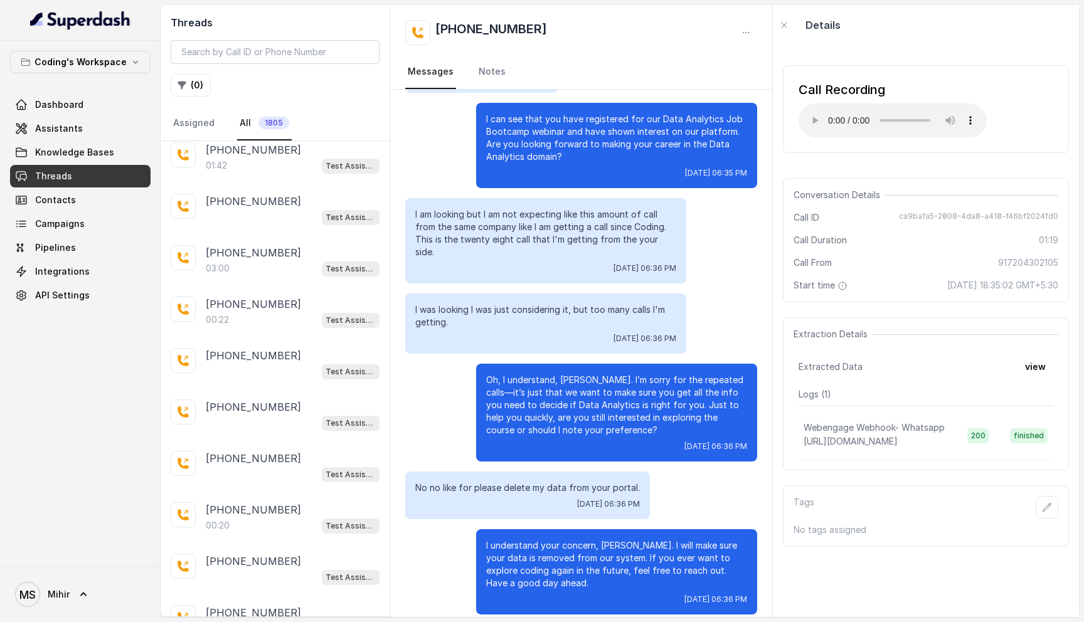
scroll to position [1814, 0]
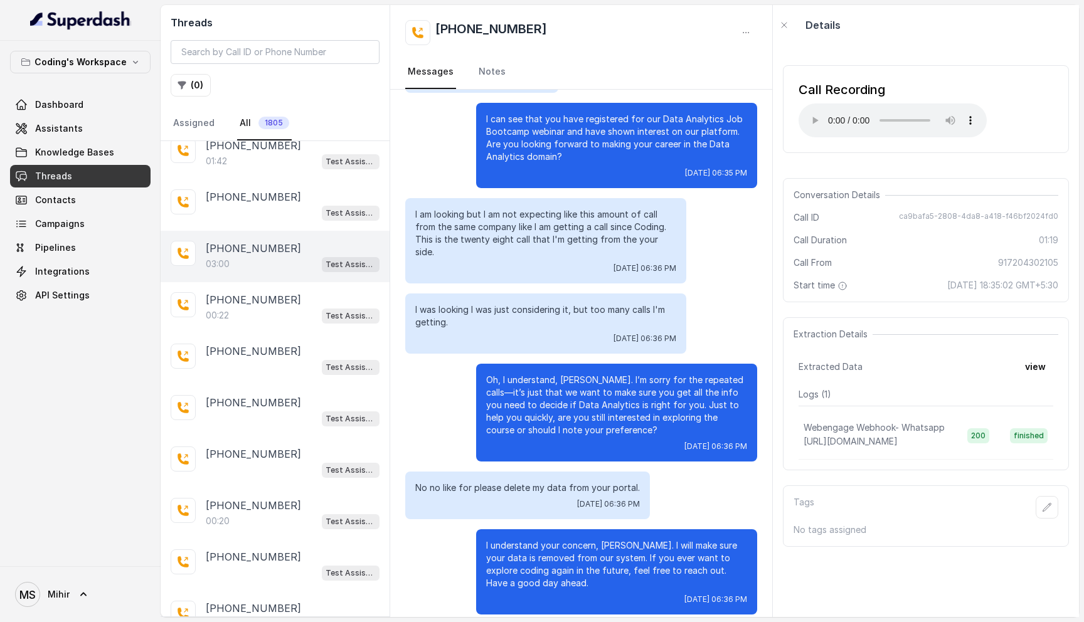
click at [255, 256] on div "03:00 Test Assistant- 2" at bounding box center [293, 264] width 174 height 16
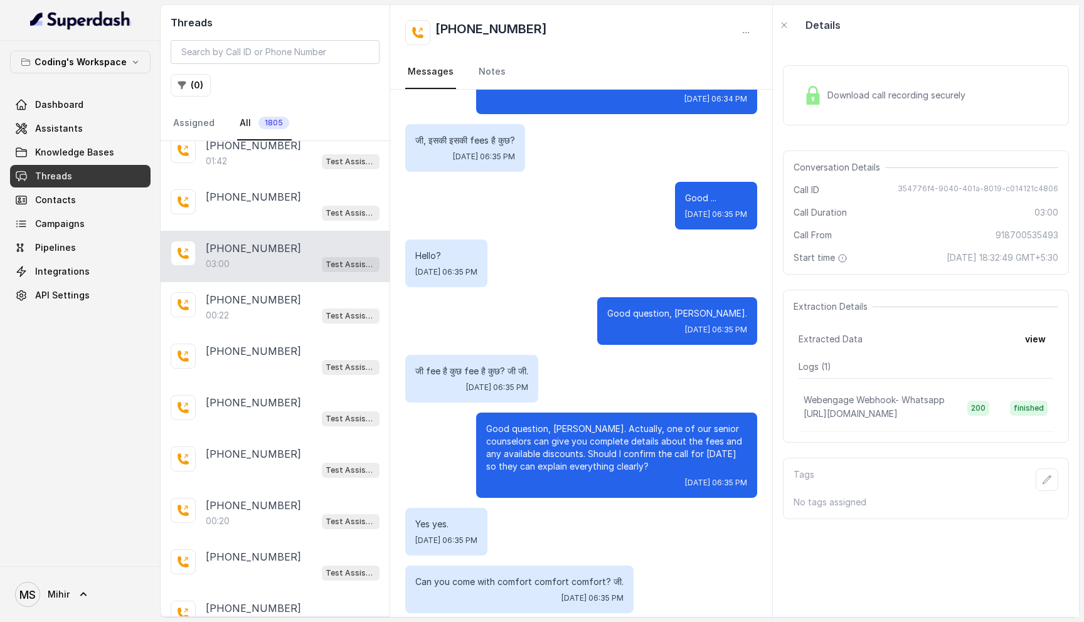
scroll to position [1568, 0]
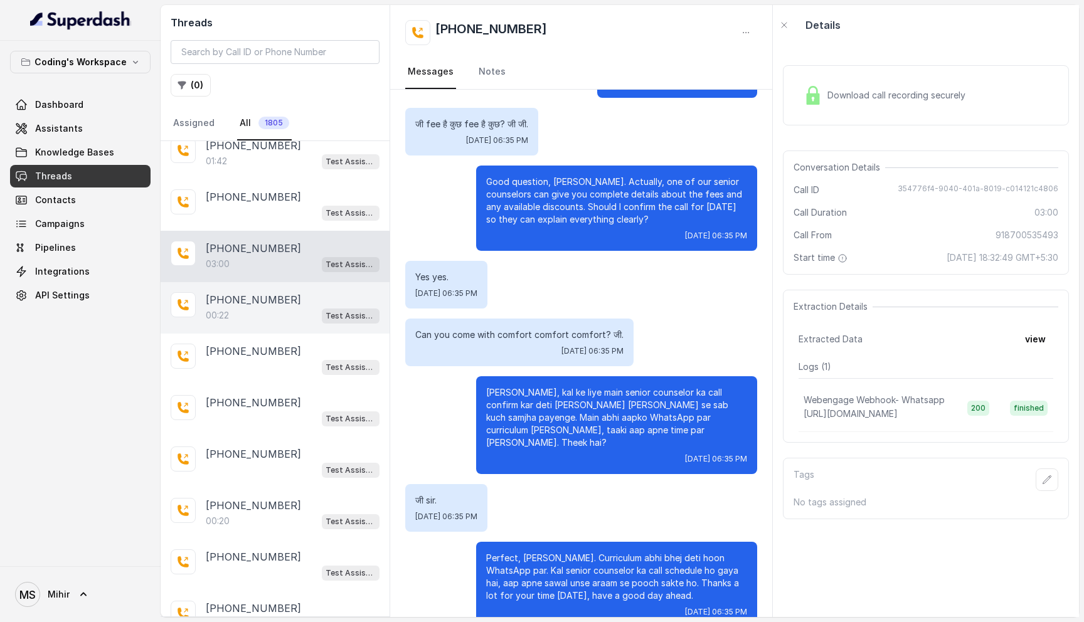
click at [213, 309] on p "00:22" at bounding box center [217, 315] width 23 height 13
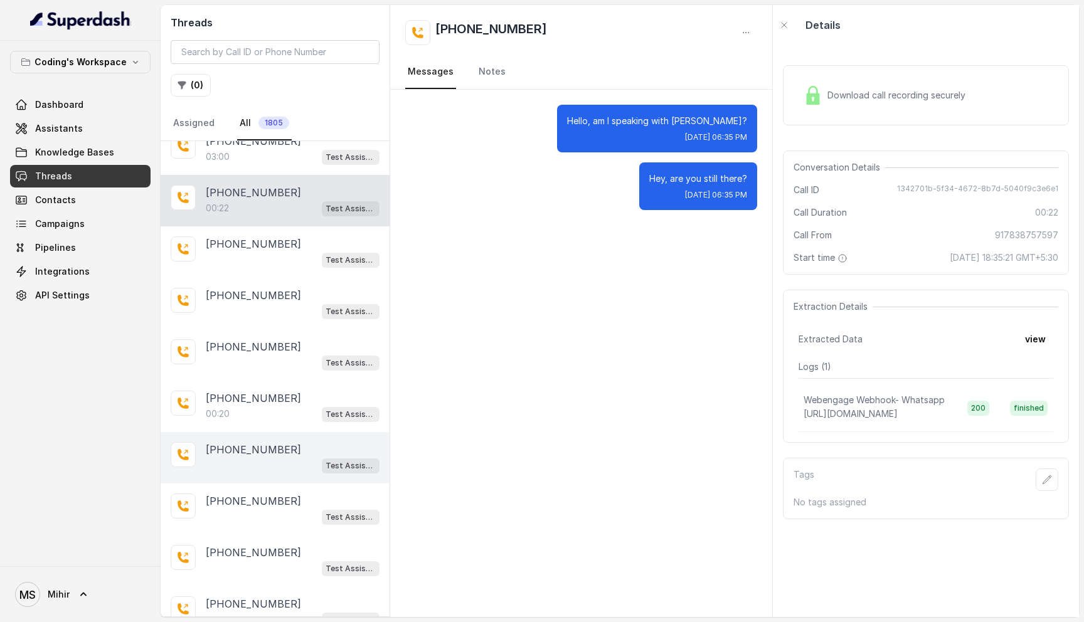
scroll to position [2116, 0]
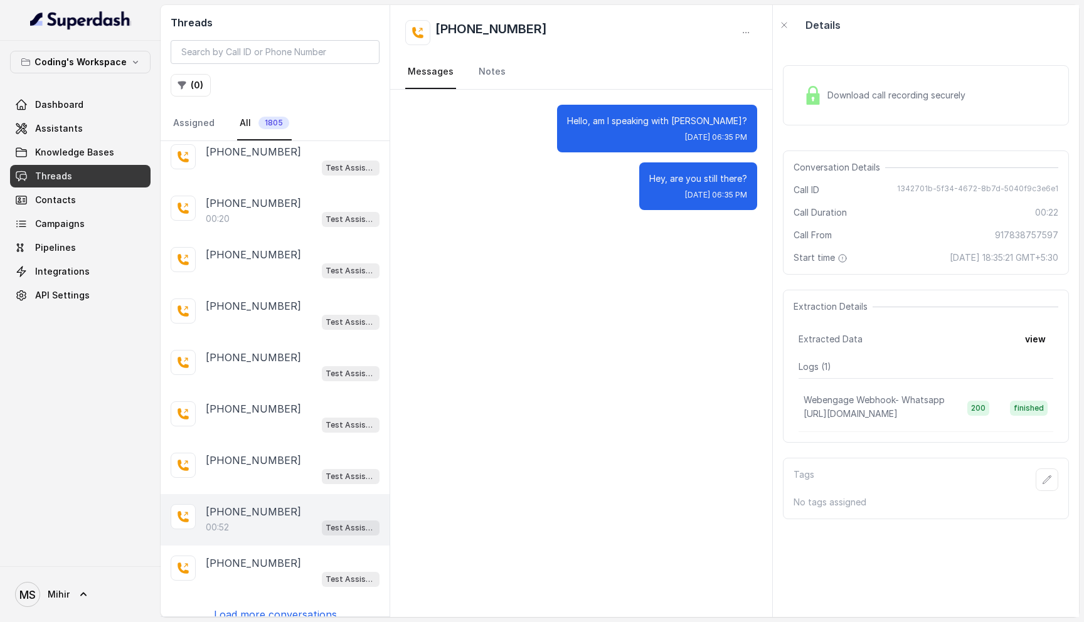
click at [274, 520] on div "00:52 Test Assistant- 2" at bounding box center [293, 528] width 174 height 16
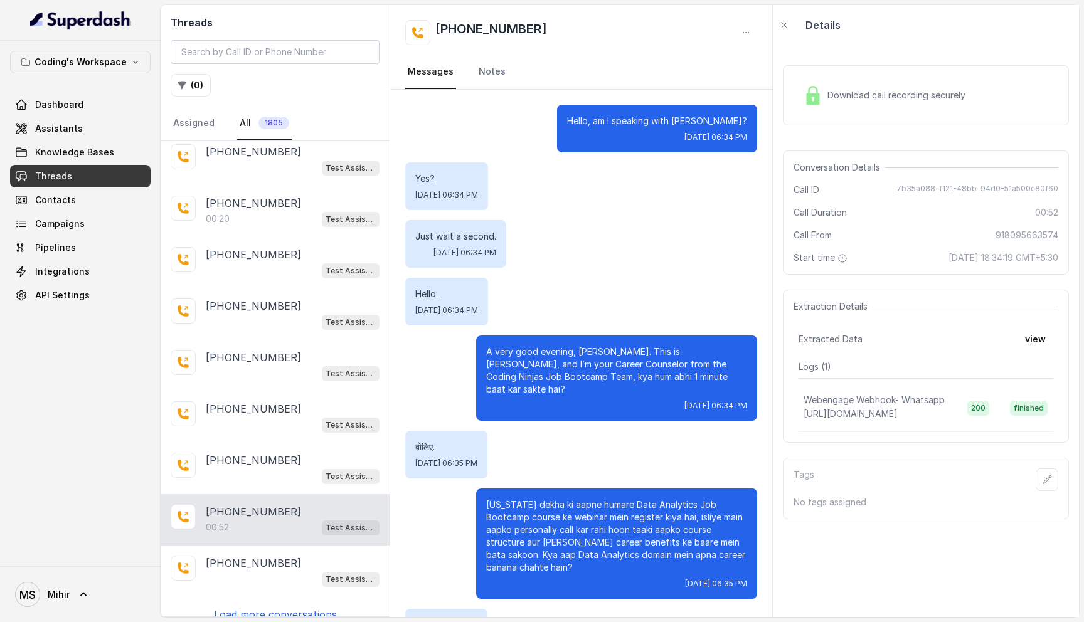
scroll to position [87, 0]
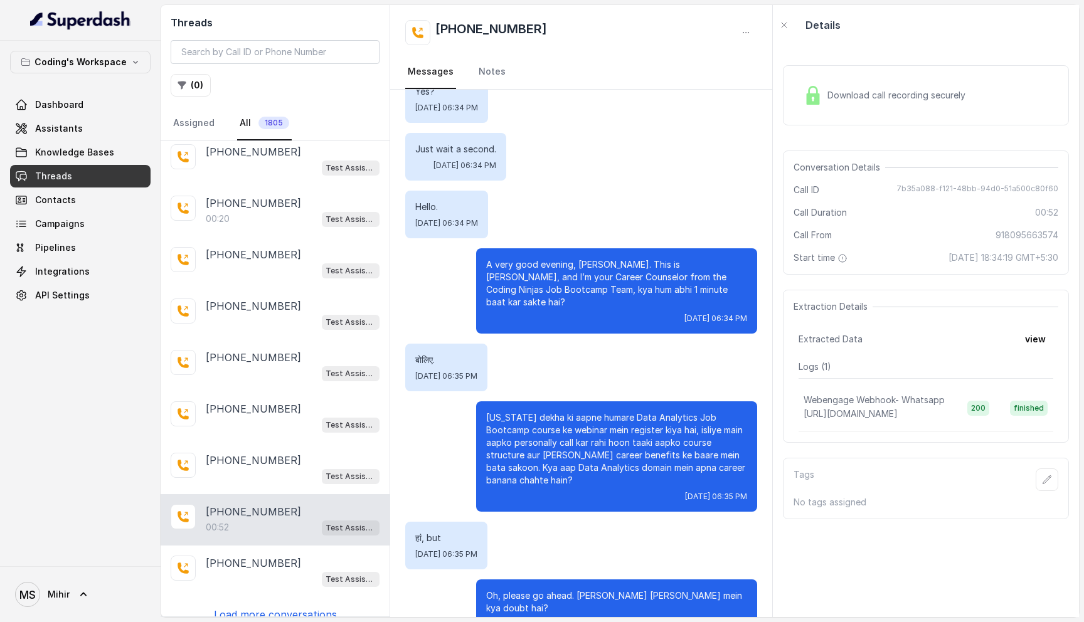
click at [842, 102] on div "Download call recording securely" at bounding box center [885, 95] width 172 height 29
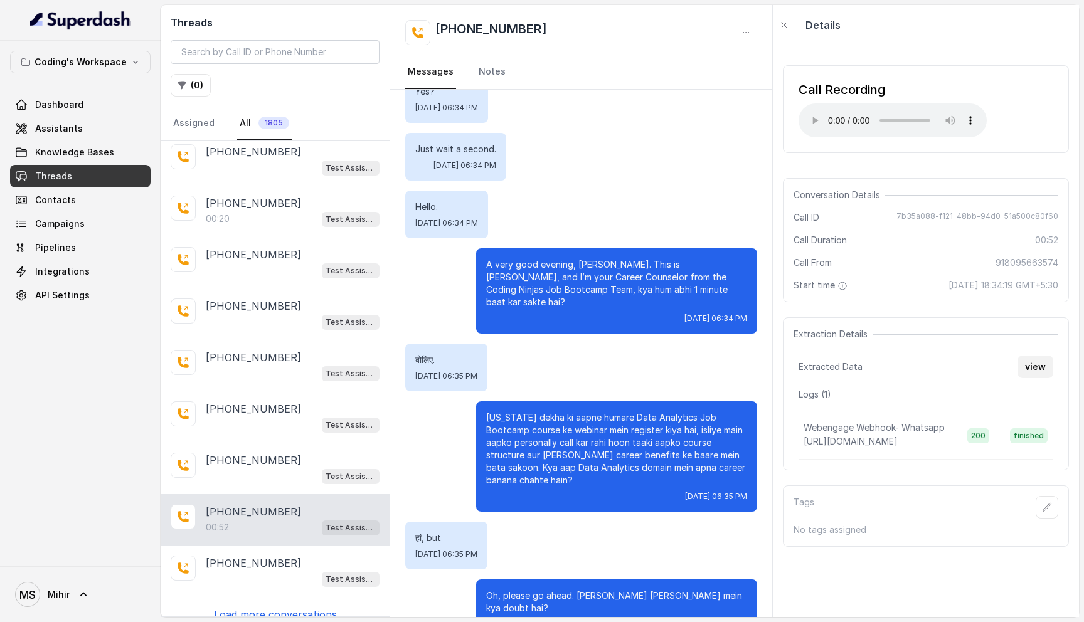
click at [1025, 368] on button "view" at bounding box center [1036, 367] width 36 height 23
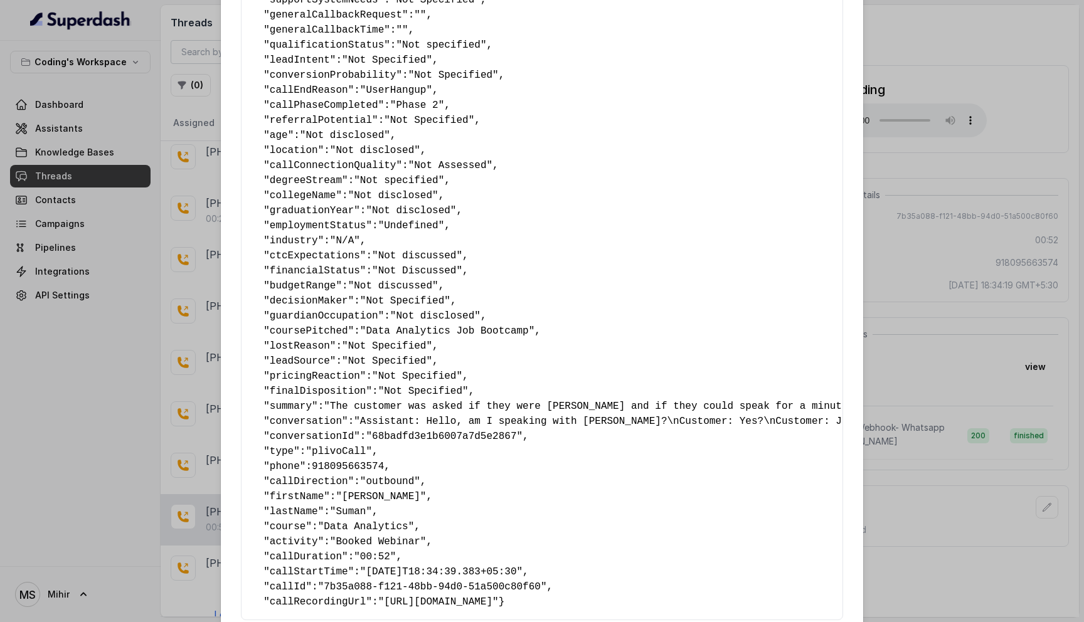
scroll to position [531, 0]
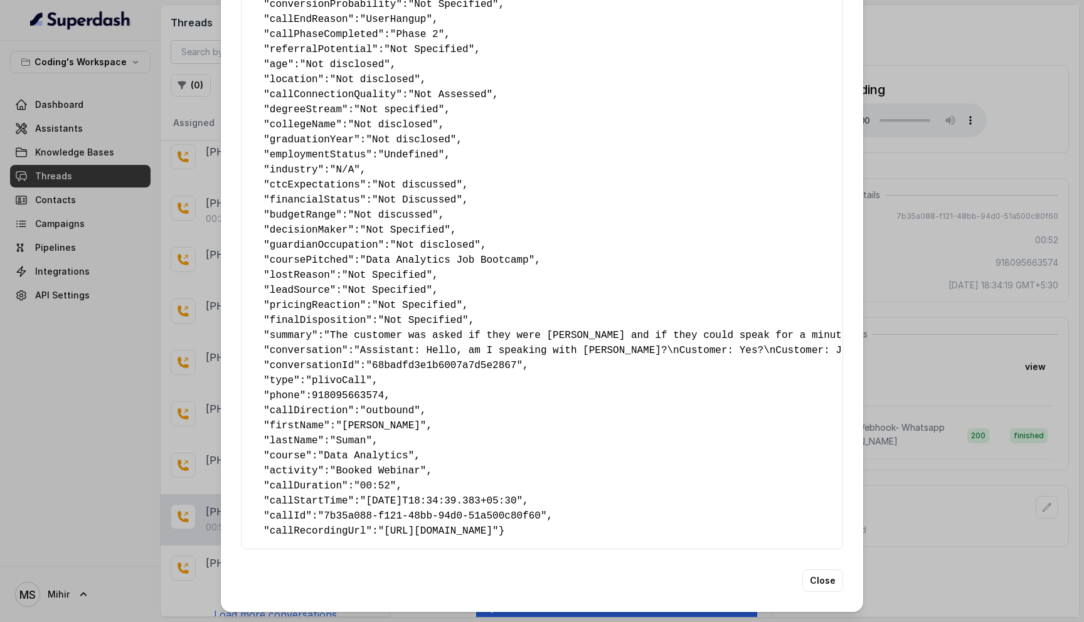
click at [832, 580] on button "Close" at bounding box center [823, 581] width 41 height 23
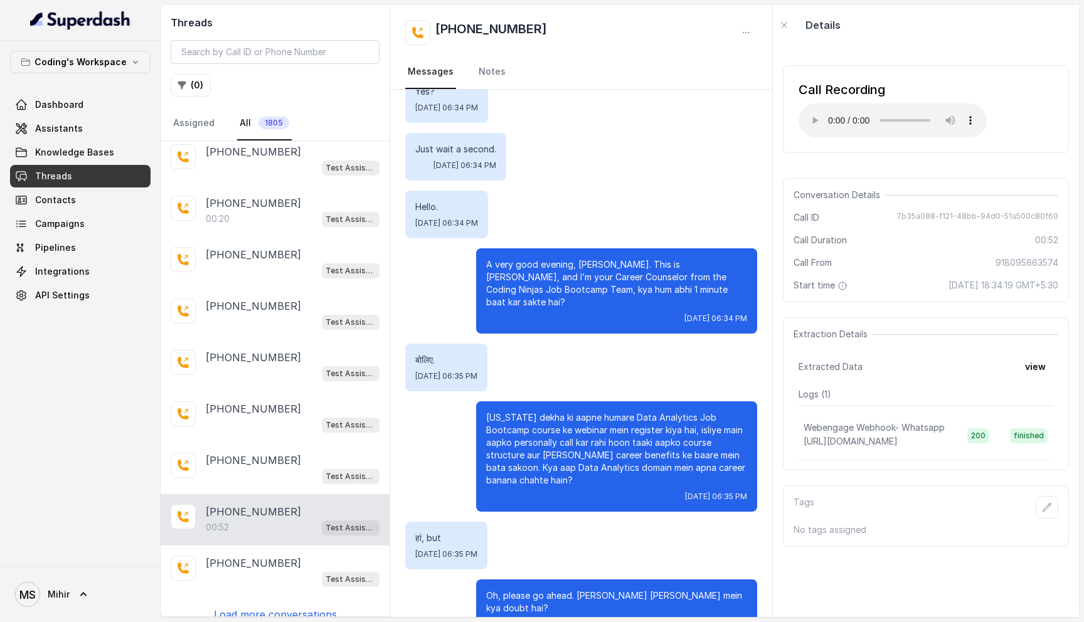
click at [240, 607] on p "Load more conversations" at bounding box center [275, 614] width 123 height 15
click at [272, 607] on p "Load more conversations" at bounding box center [275, 614] width 123 height 15
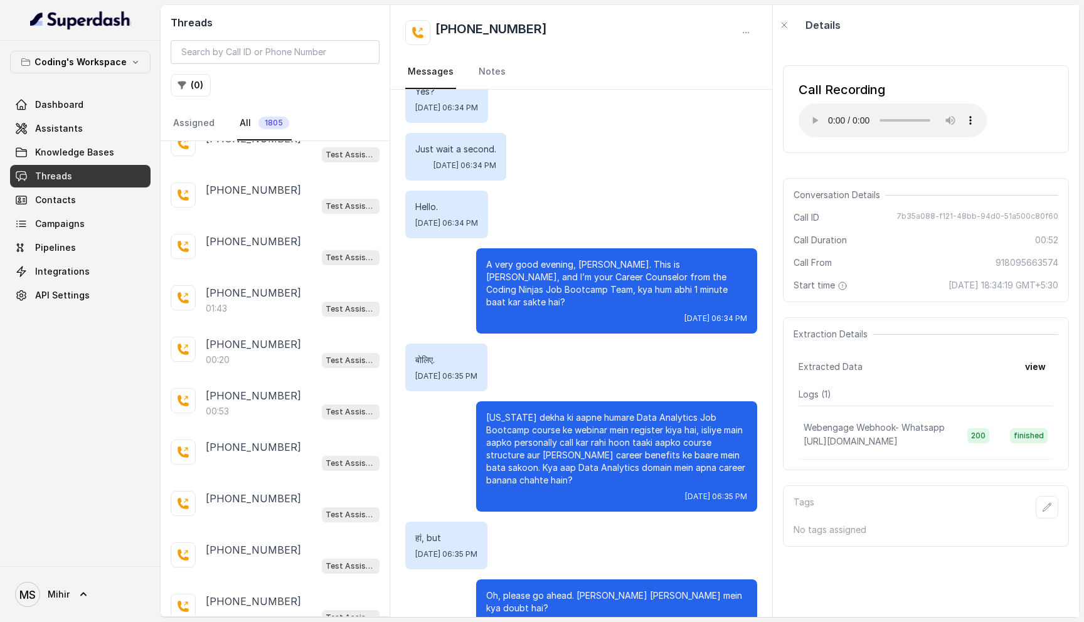
scroll to position [2655, 0]
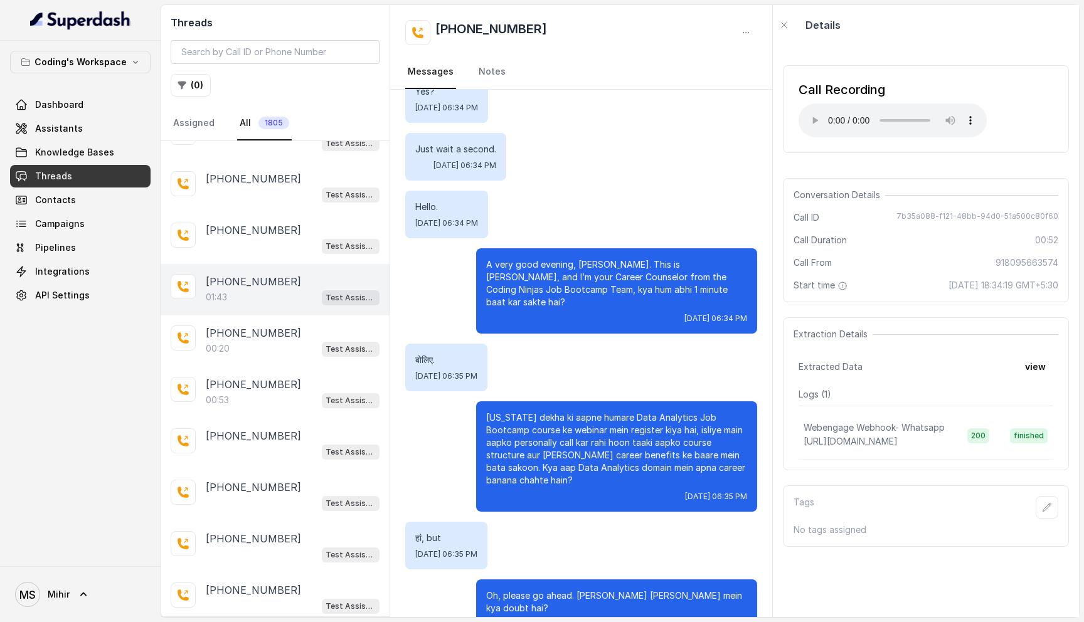
click at [244, 274] on p "[PHONE_NUMBER]" at bounding box center [253, 281] width 95 height 15
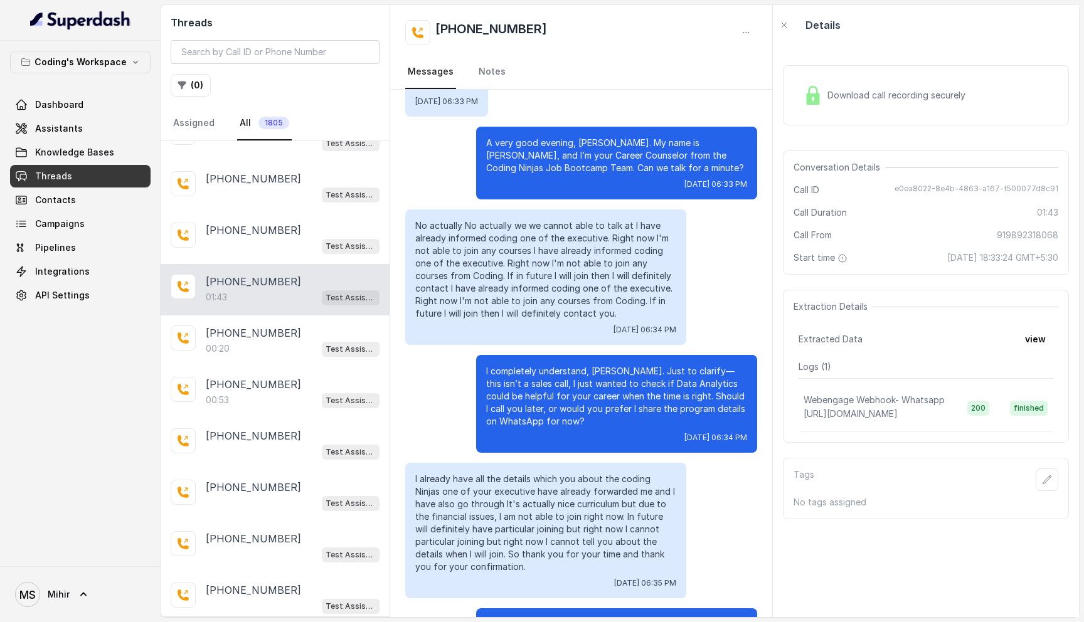
scroll to position [198, 0]
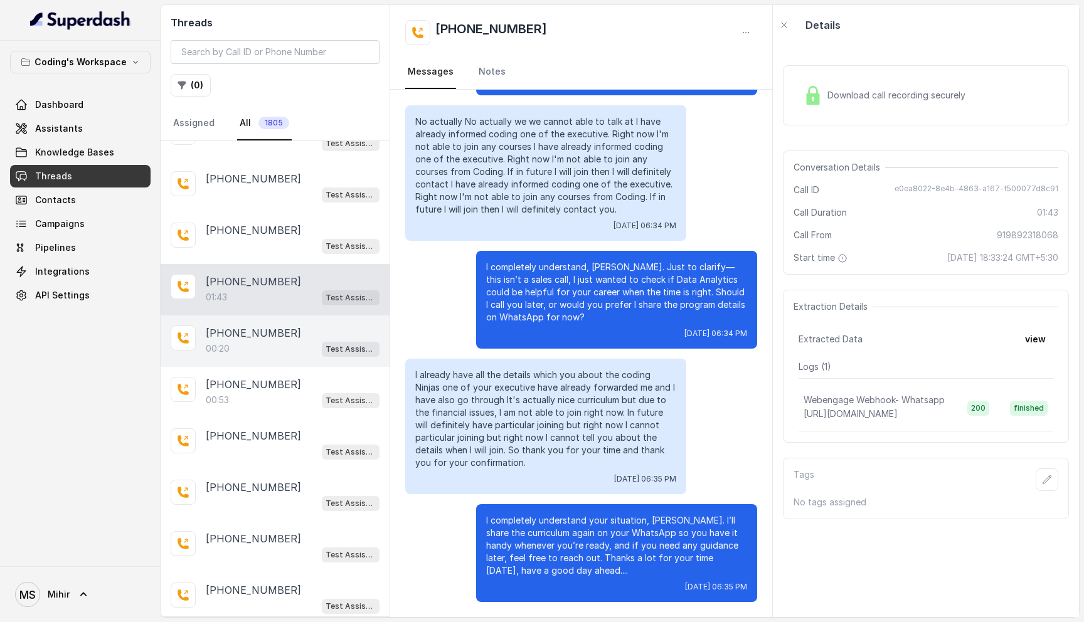
click at [234, 341] on div "00:20 Test Assistant- 2" at bounding box center [293, 349] width 174 height 16
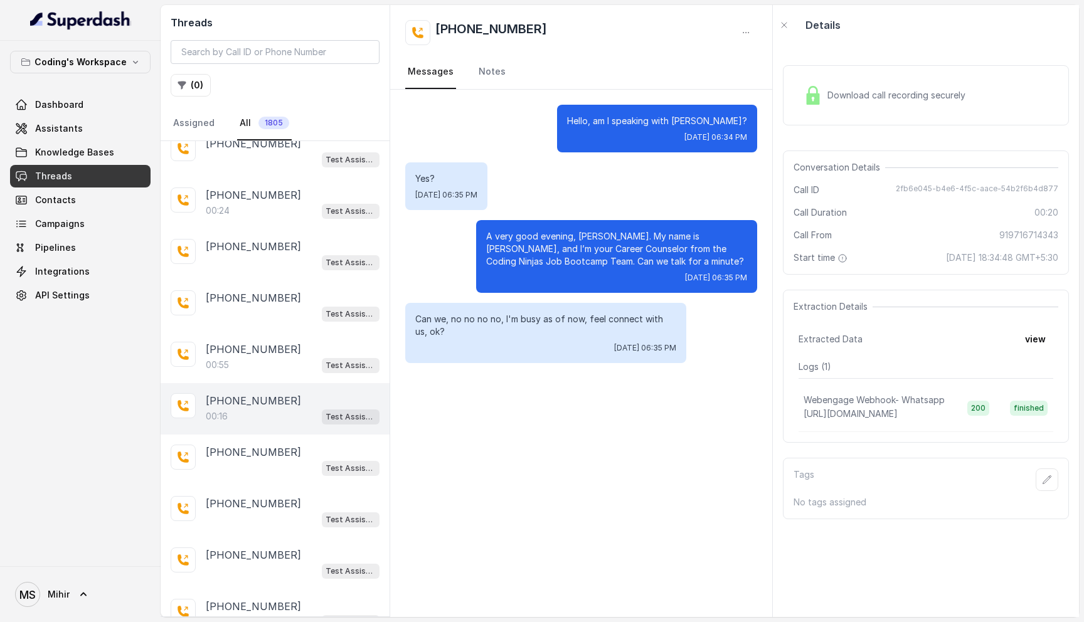
scroll to position [3263, 0]
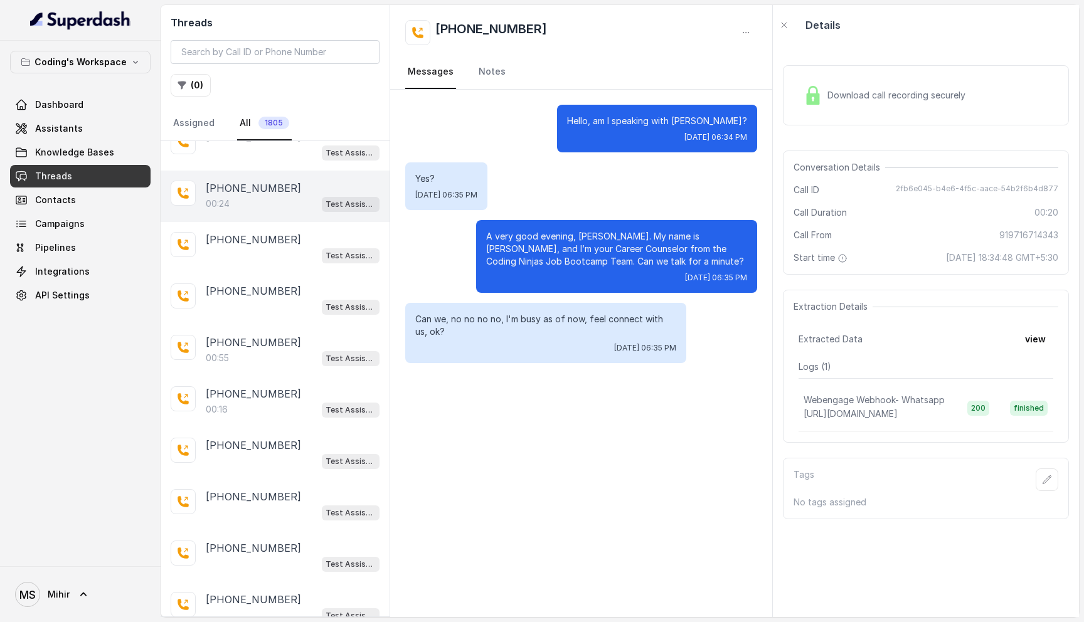
click at [242, 196] on div "[PHONE_NUMBER]:24 Test Assistant- 2" at bounding box center [275, 196] width 229 height 51
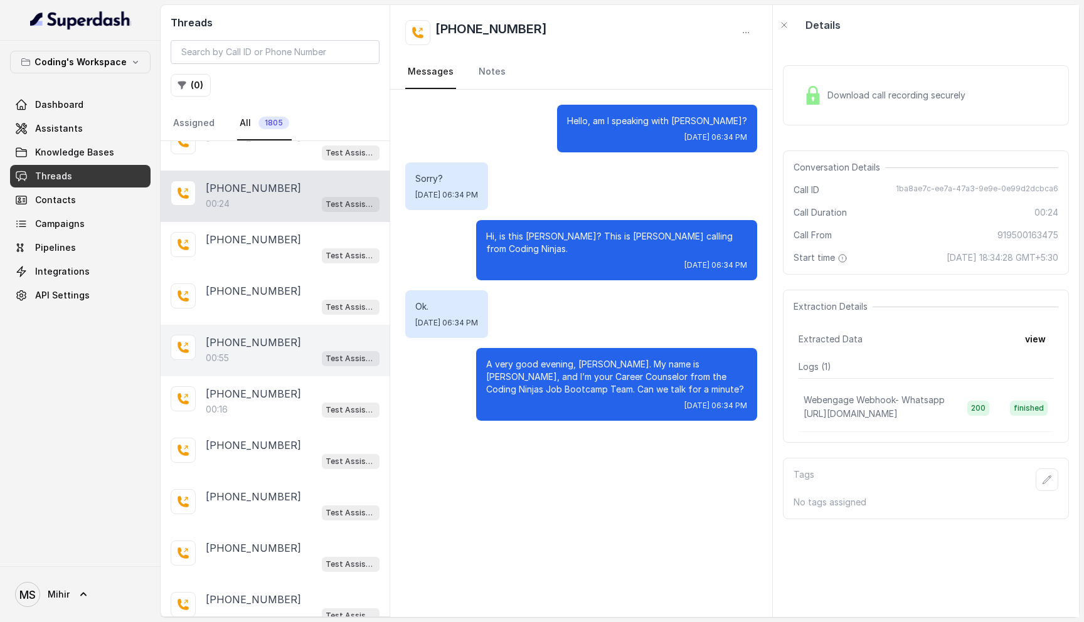
click at [257, 350] on div "00:55 Test Assistant- 2" at bounding box center [293, 358] width 174 height 16
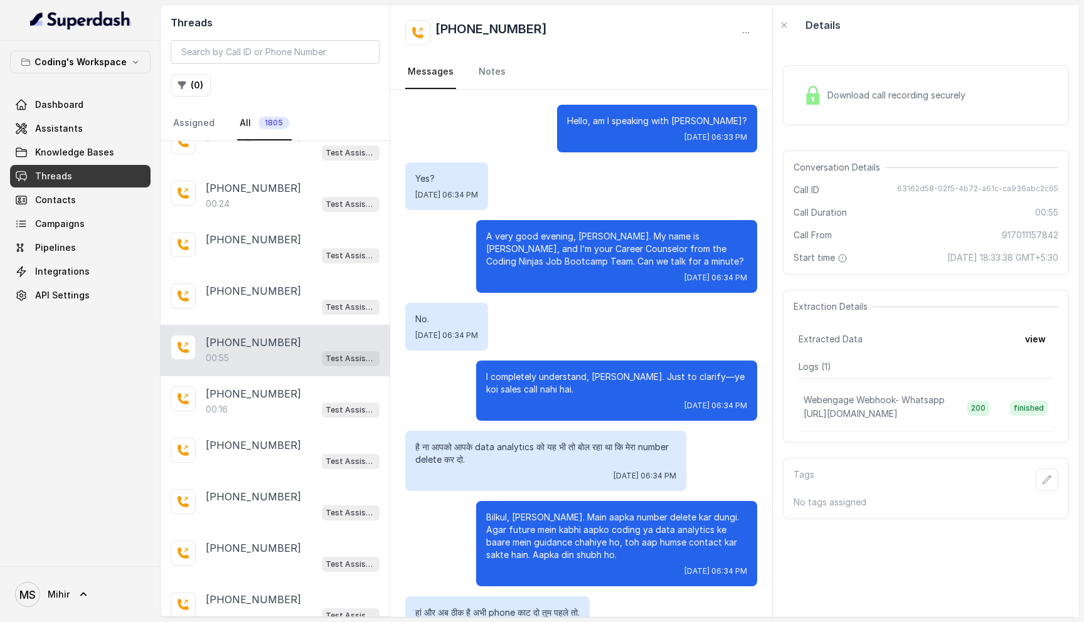
click at [873, 102] on div "Download call recording securely" at bounding box center [885, 95] width 172 height 29
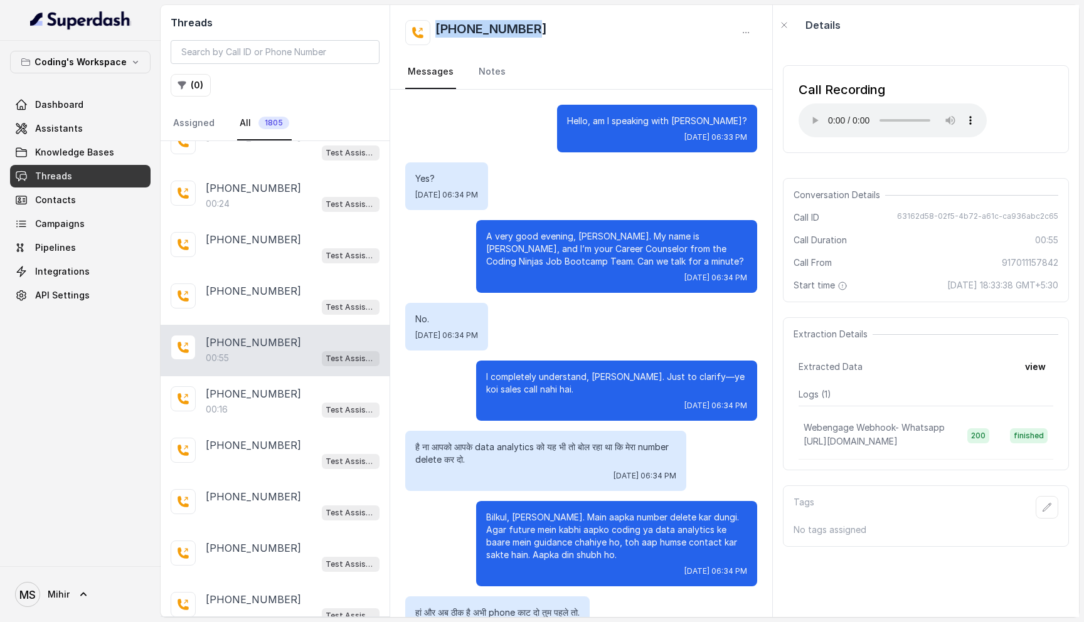
drag, startPoint x: 548, startPoint y: 24, endPoint x: 412, endPoint y: 23, distance: 136.8
click at [412, 23] on div "[PHONE_NUMBER]" at bounding box center [581, 32] width 352 height 25
copy h2 "[PHONE_NUMBER]"
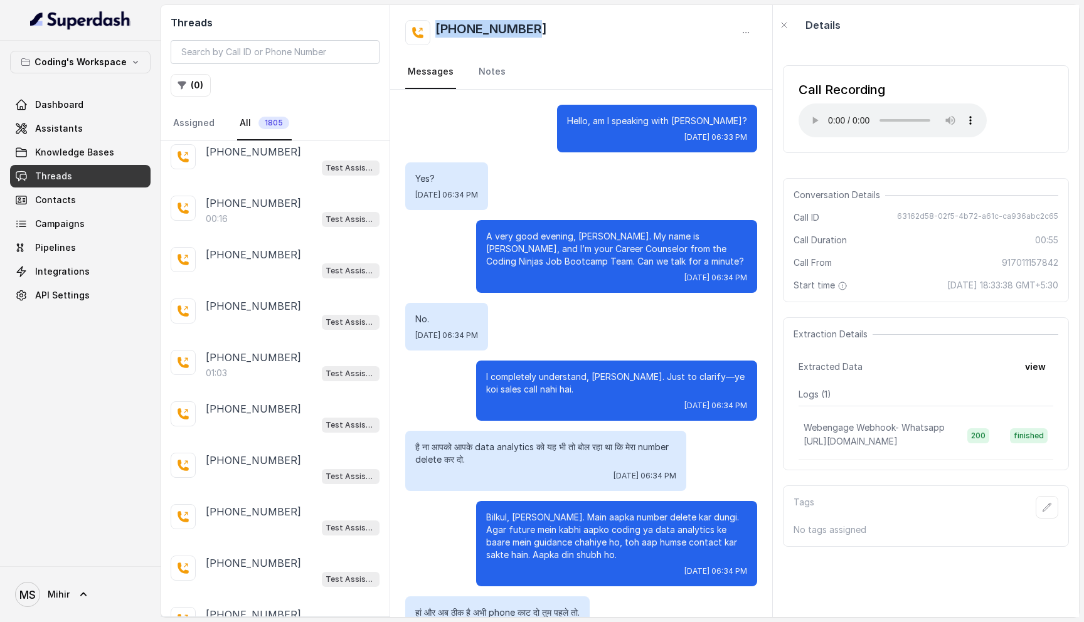
scroll to position [3812, 0]
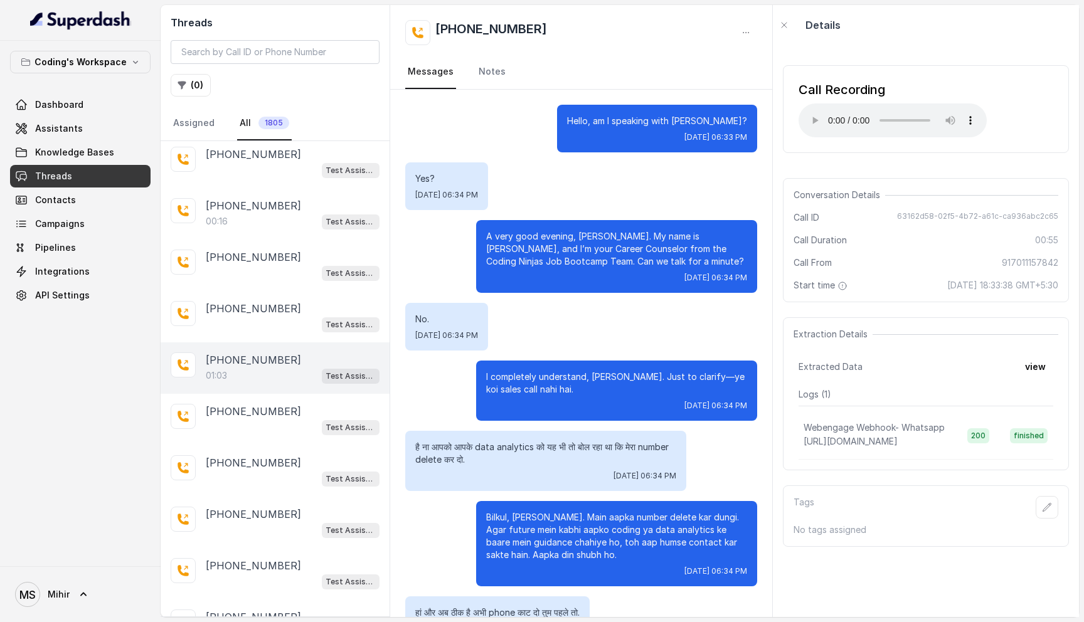
click at [257, 353] on p "[PHONE_NUMBER]" at bounding box center [253, 360] width 95 height 15
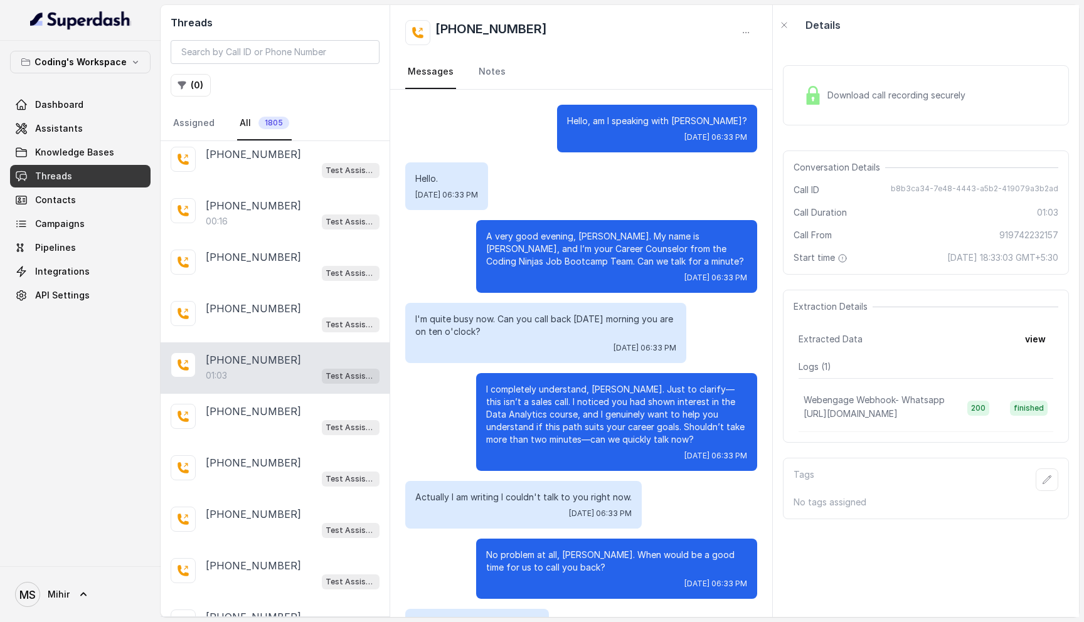
click at [559, 496] on p "Actually I am writing I couldn't talk to you right now." at bounding box center [523, 497] width 216 height 13
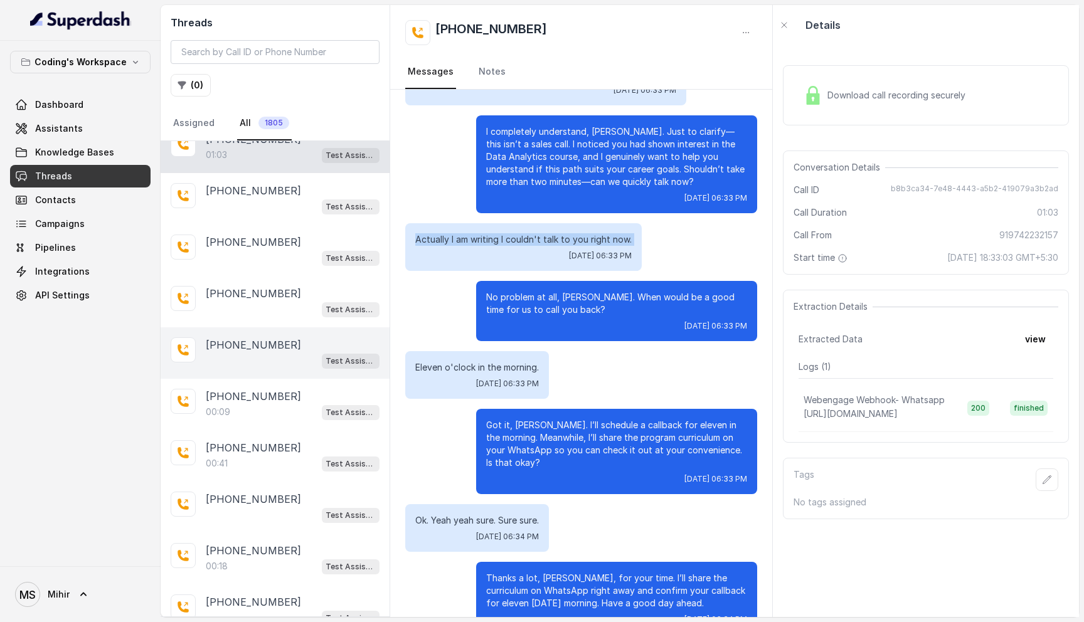
scroll to position [4047, 0]
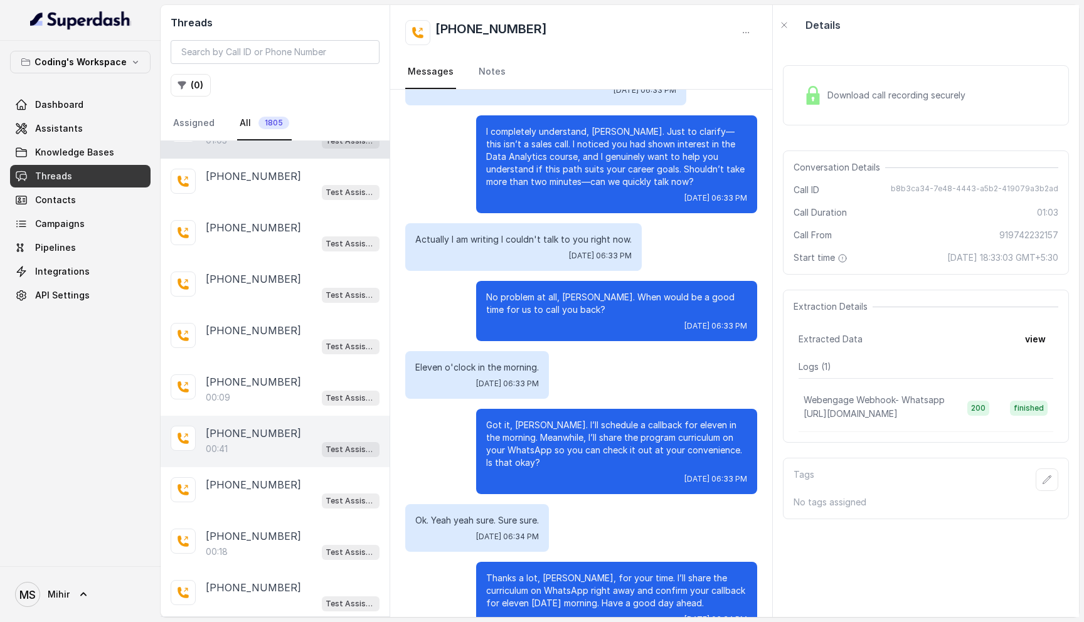
click at [245, 426] on p "[PHONE_NUMBER]" at bounding box center [253, 433] width 95 height 15
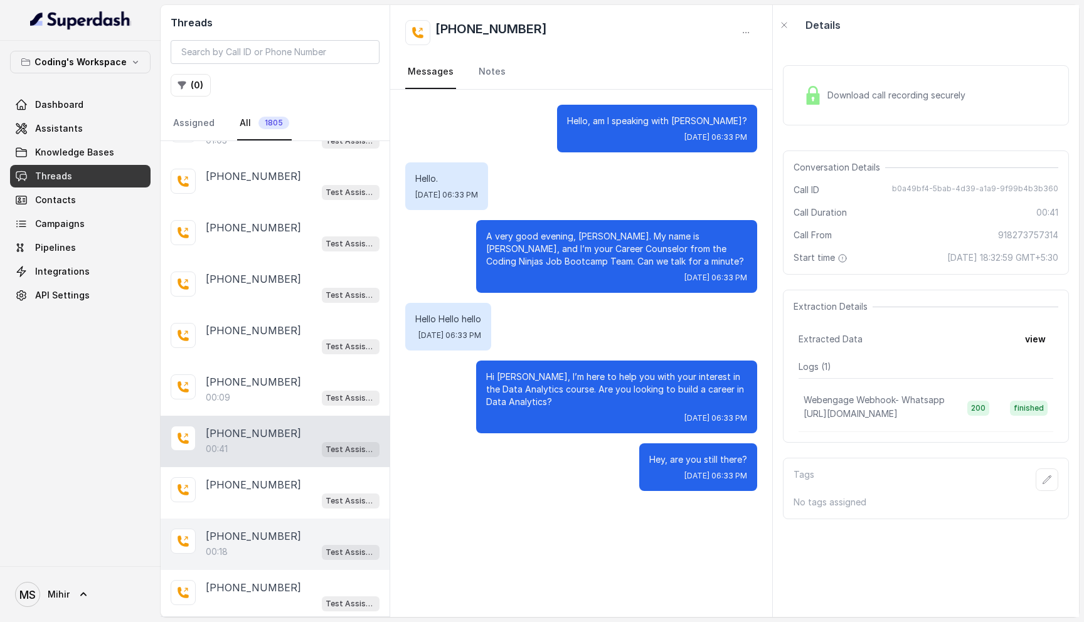
click at [259, 529] on p "[PHONE_NUMBER]" at bounding box center [253, 536] width 95 height 15
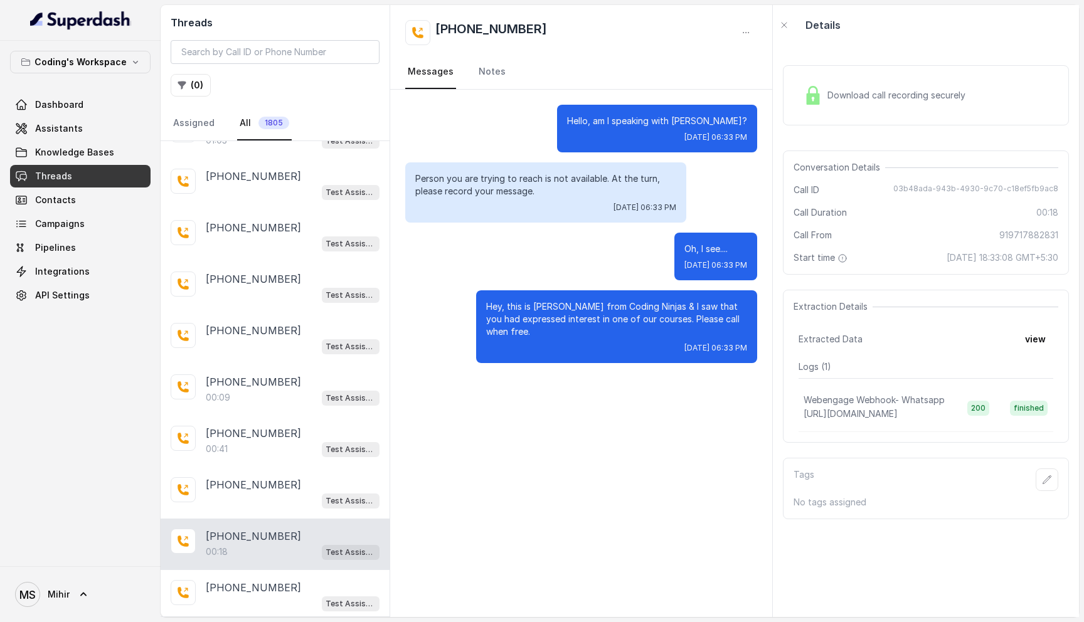
click at [910, 92] on span "Download call recording securely" at bounding box center [899, 95] width 143 height 13
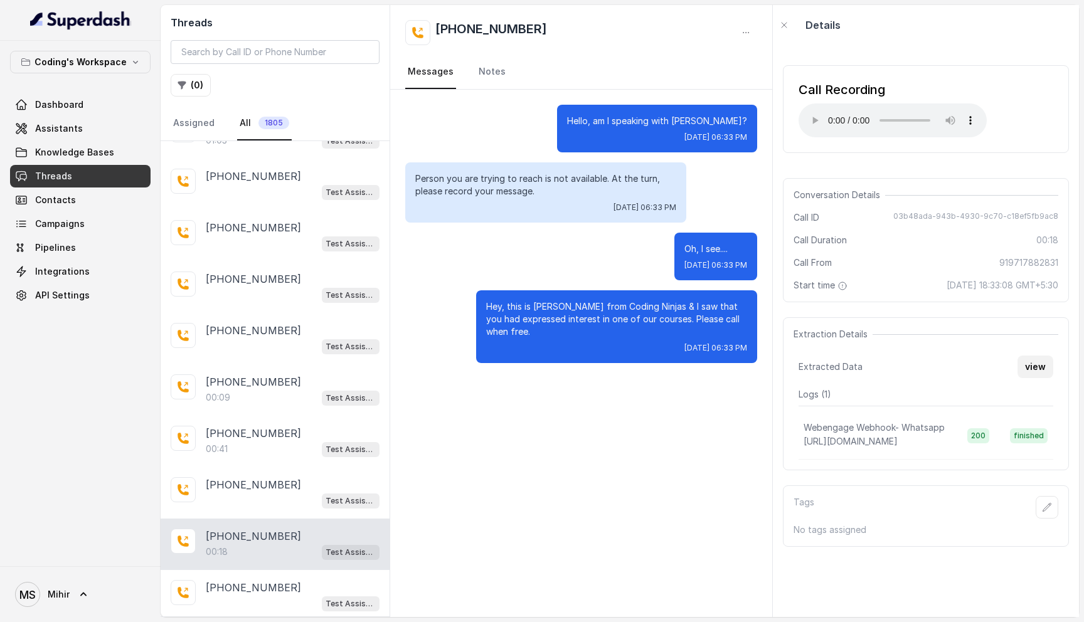
click at [1033, 377] on button "view" at bounding box center [1036, 367] width 36 height 23
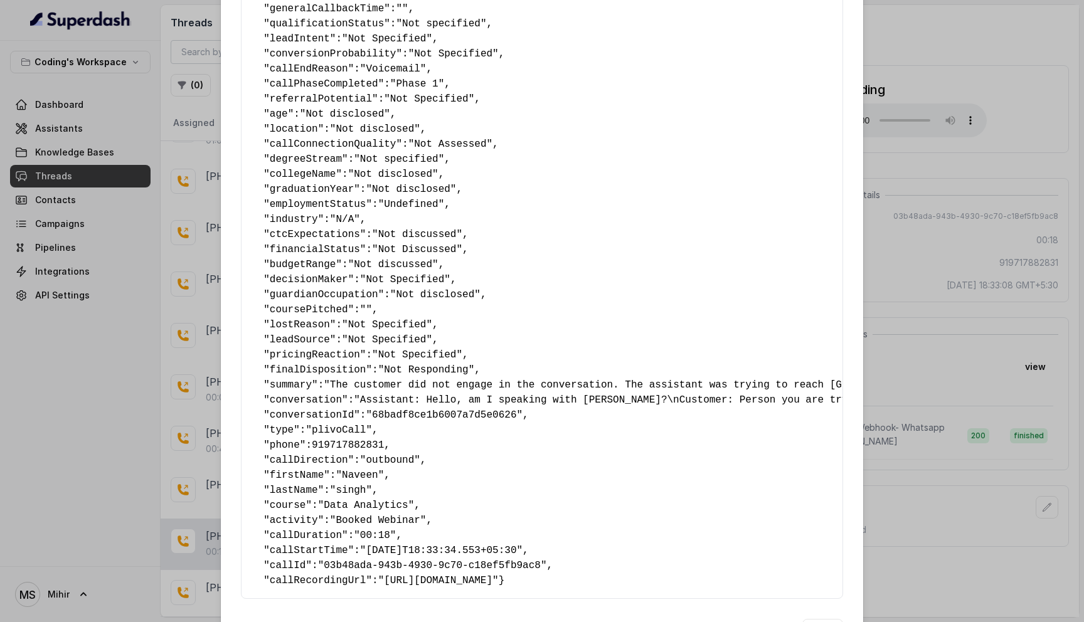
scroll to position [531, 0]
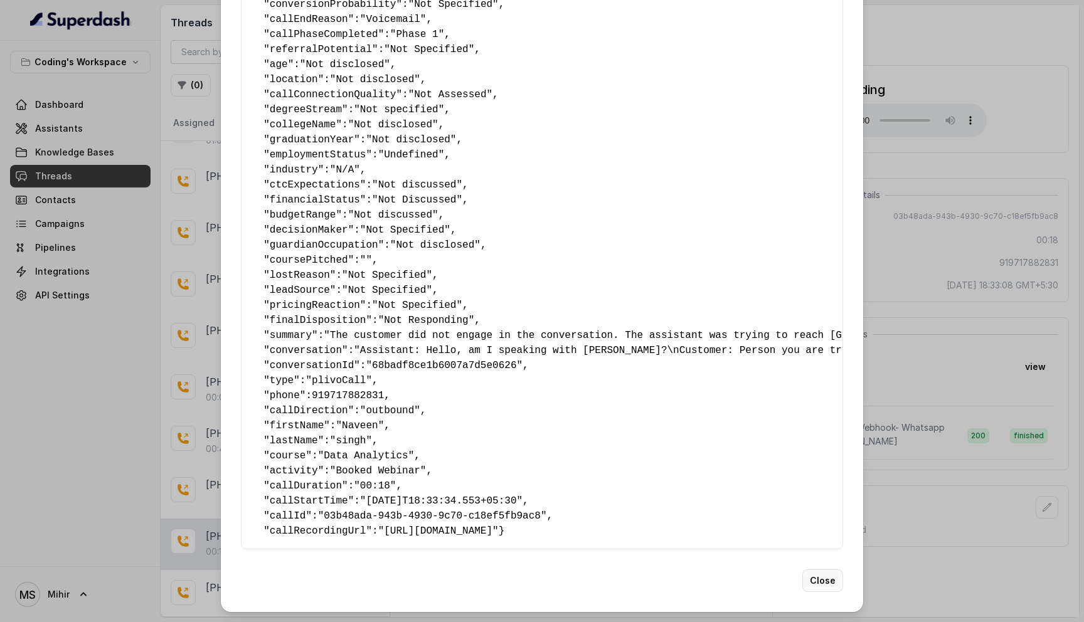
click at [819, 584] on button "Close" at bounding box center [823, 581] width 41 height 23
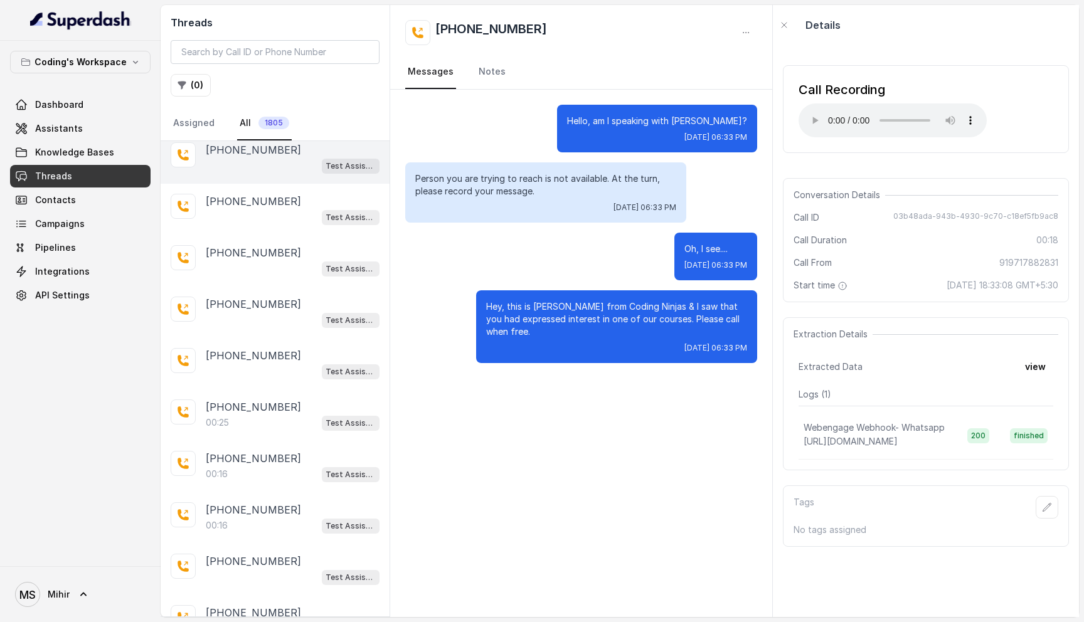
scroll to position [4486, 0]
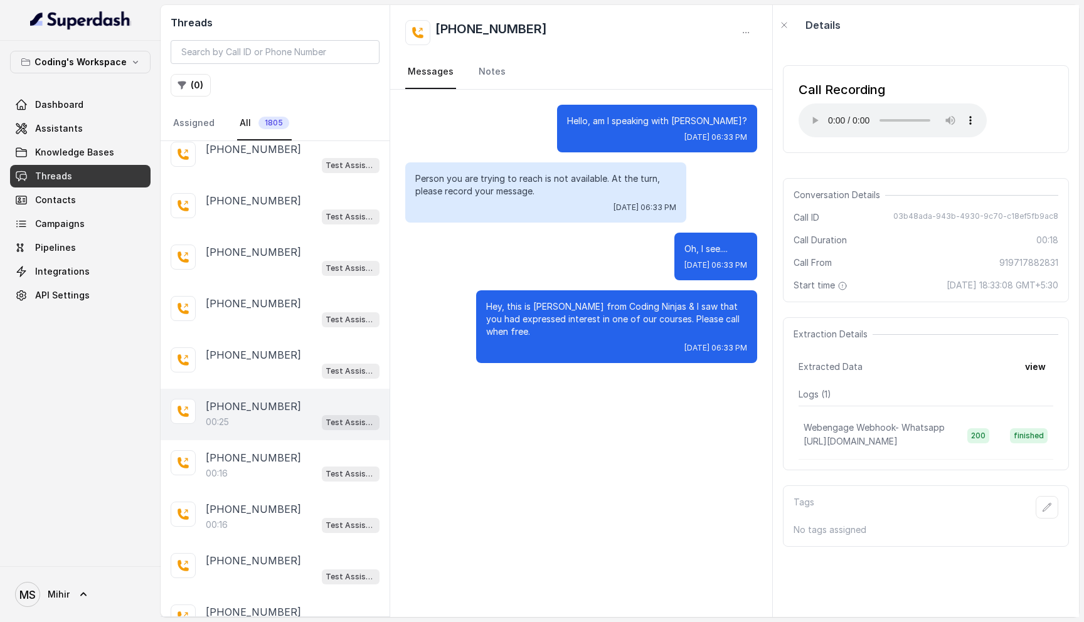
click at [266, 389] on div "[PHONE_NUMBER]:25 Test Assistant- 2" at bounding box center [275, 414] width 229 height 51
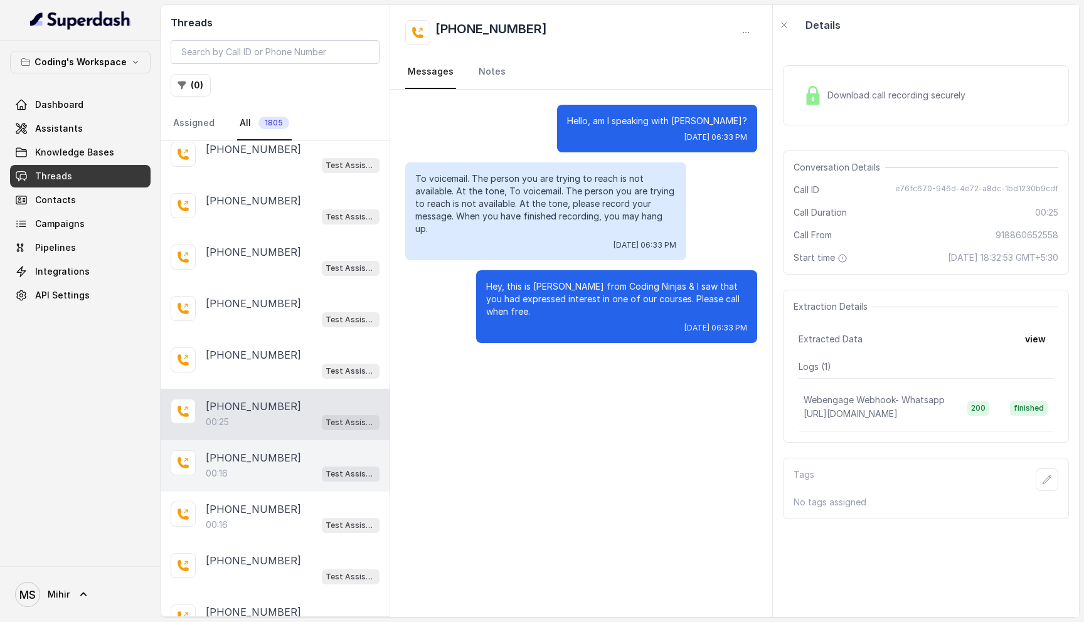
click at [264, 451] on p "[PHONE_NUMBER]" at bounding box center [253, 458] width 95 height 15
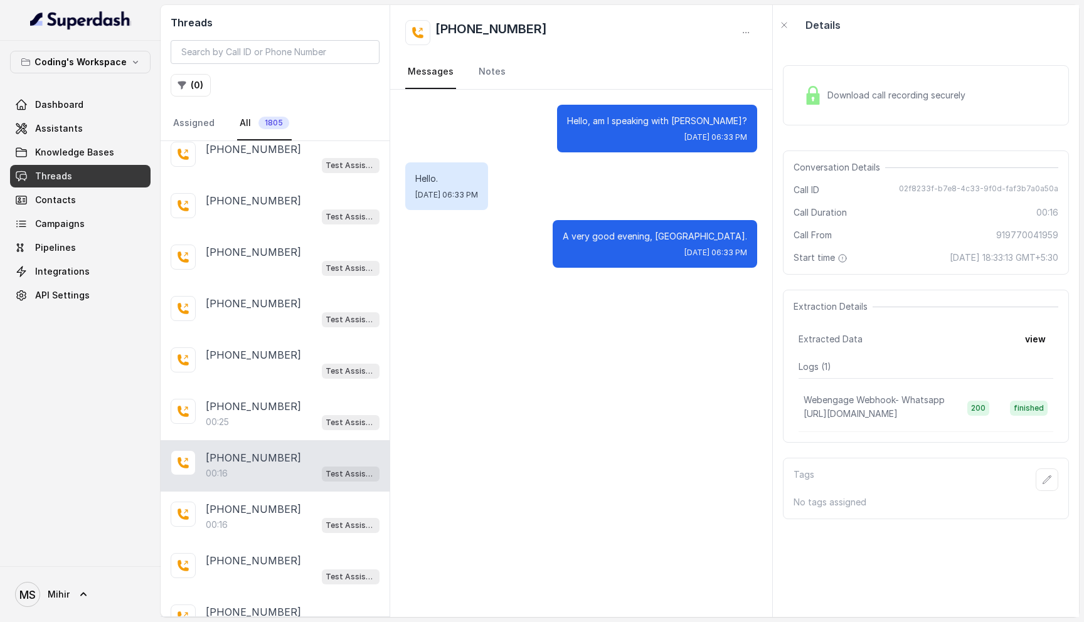
click at [896, 105] on div "Download call recording securely" at bounding box center [885, 95] width 172 height 29
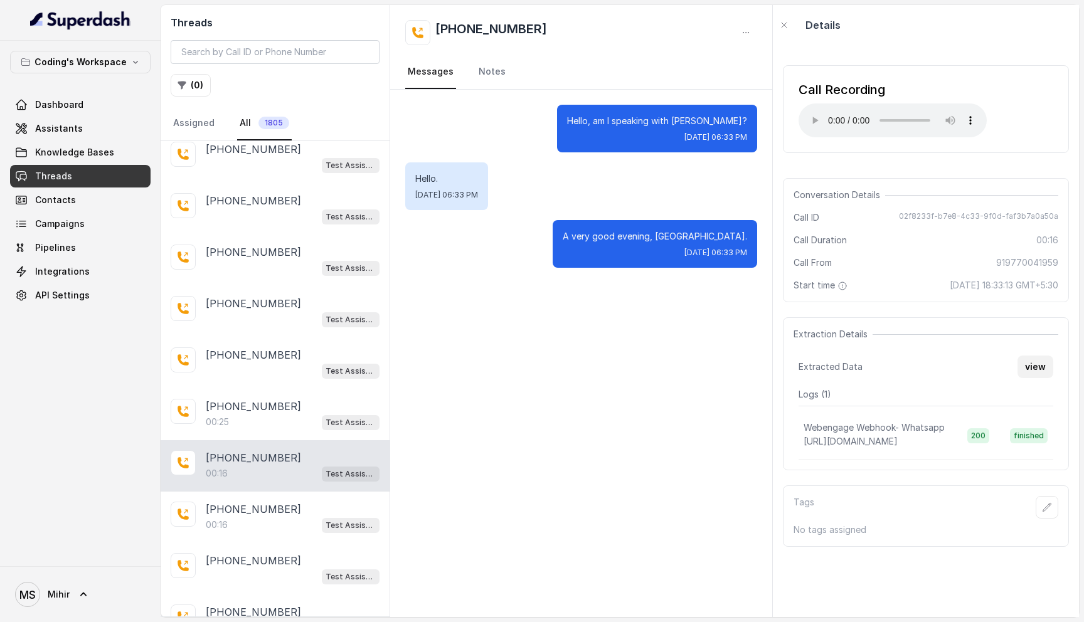
click at [1040, 367] on button "view" at bounding box center [1036, 367] width 36 height 23
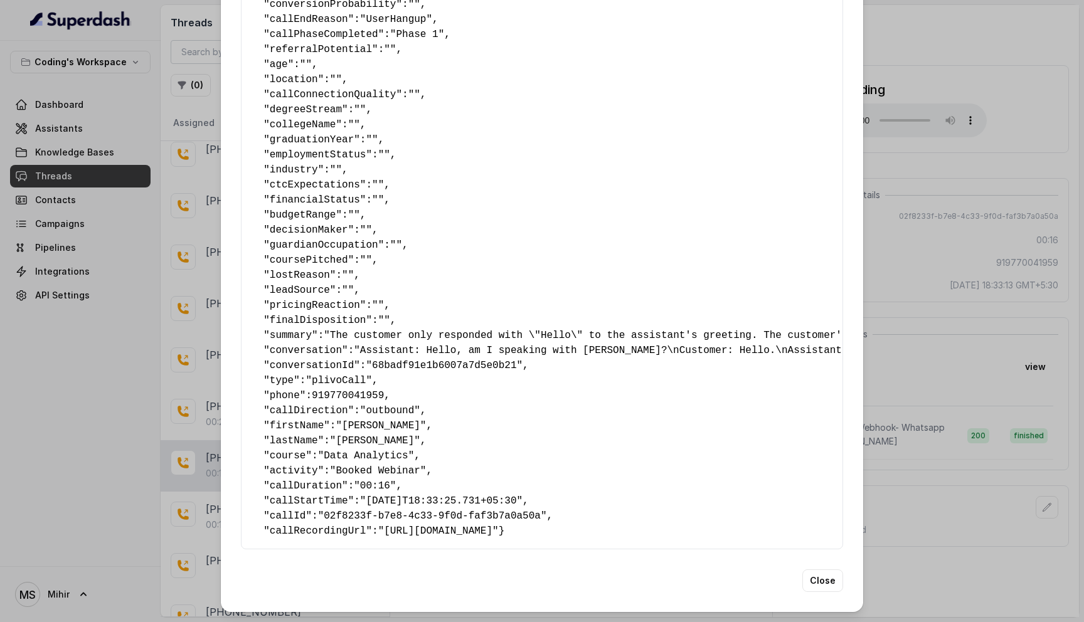
scroll to position [531, 0]
click at [825, 597] on div "Extracted Data { " callbackScheduledStatus ": "No" , " callbackTime ": "" , " n…" at bounding box center [542, 48] width 643 height 1128
click at [825, 582] on button "Close" at bounding box center [823, 581] width 41 height 23
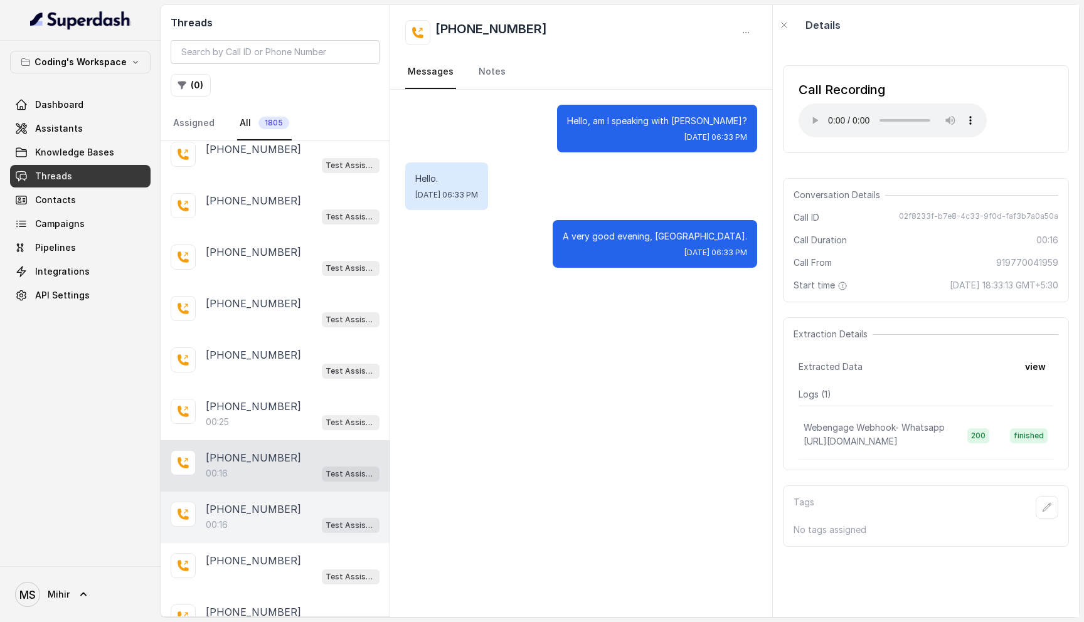
click at [265, 507] on div "[PHONE_NUMBER]:16 Test Assistant- 2" at bounding box center [275, 517] width 229 height 51
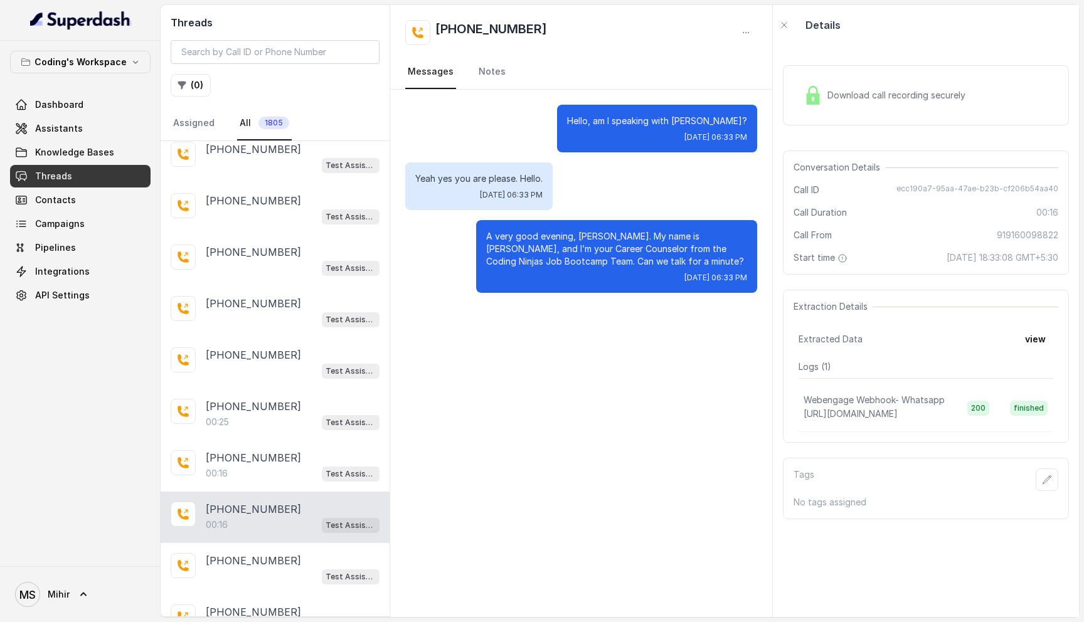
click at [923, 99] on span "Download call recording securely" at bounding box center [899, 95] width 143 height 13
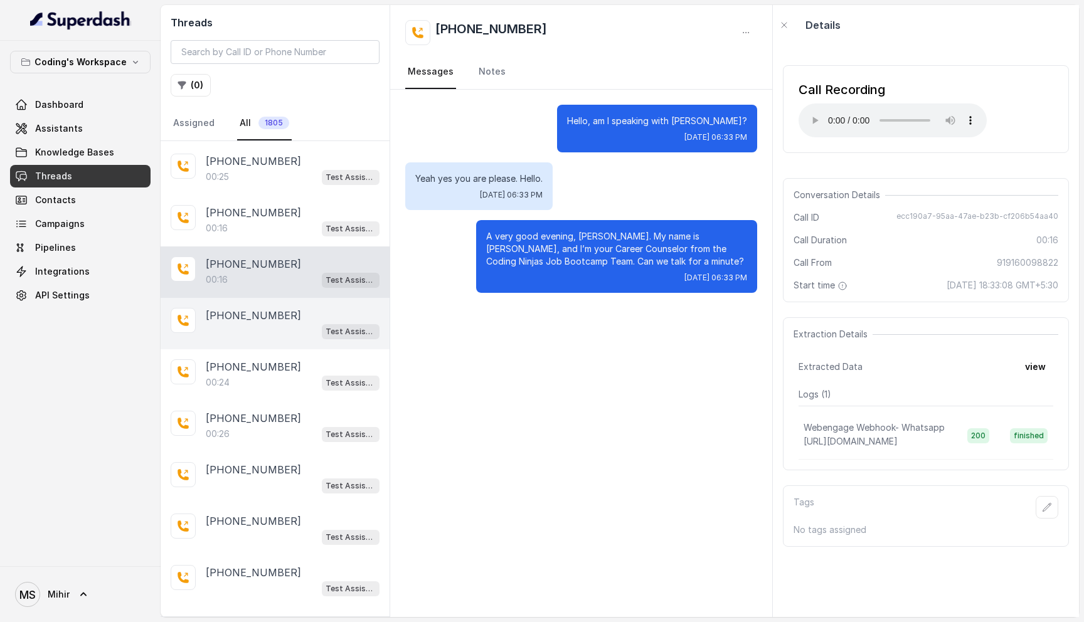
scroll to position [4743, 0]
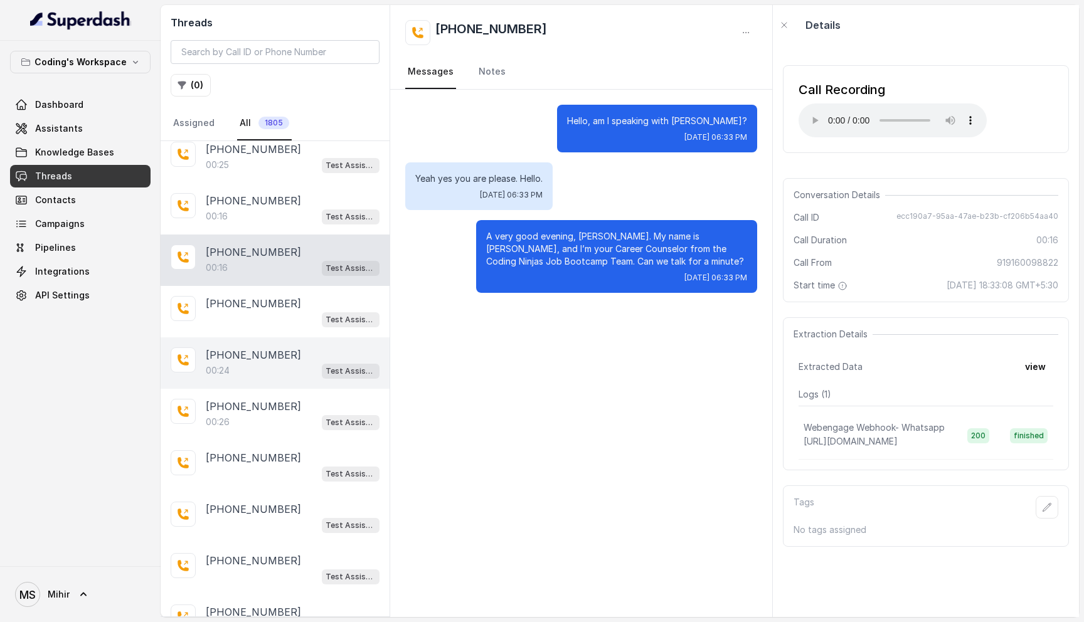
click at [254, 351] on div "[PHONE_NUMBER]:24 Test Assistant- 2" at bounding box center [275, 363] width 229 height 51
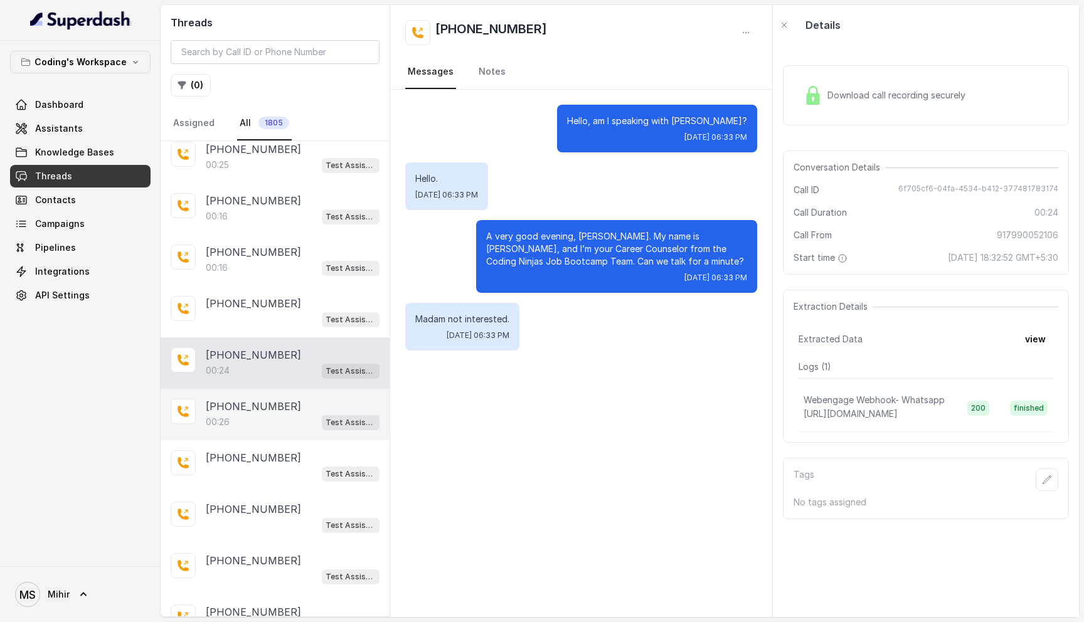
click at [264, 414] on div "00:26 Test Assistant- 2" at bounding box center [293, 422] width 174 height 16
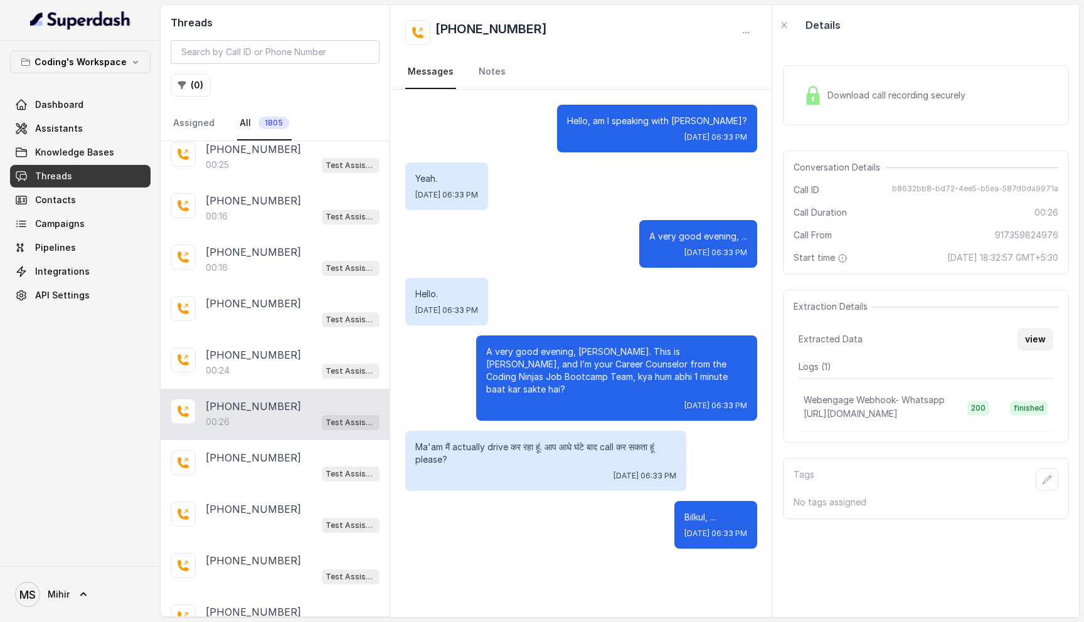
click at [1040, 339] on button "view" at bounding box center [1036, 339] width 36 height 23
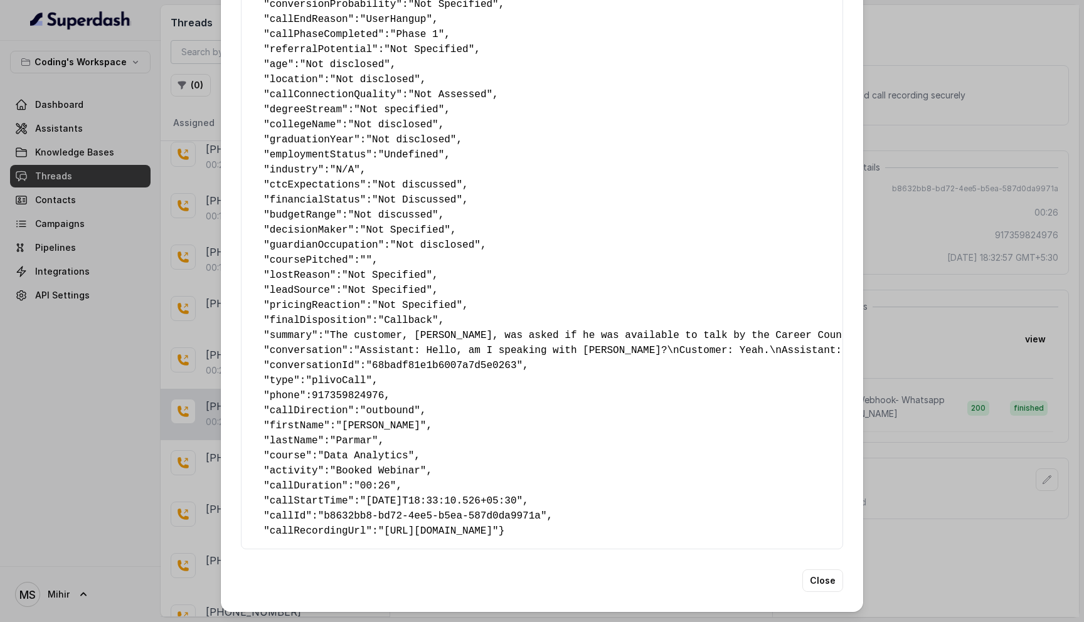
scroll to position [531, 0]
drag, startPoint x: 462, startPoint y: 302, endPoint x: 262, endPoint y: 300, distance: 200.8
click at [262, 300] on pre "{ " callbackScheduledStatus ": "No" , " callbackTime ": "Not Specified." , " na…" at bounding box center [542, 42] width 581 height 994
click at [292, 315] on span "finalDisposition" at bounding box center [318, 320] width 97 height 11
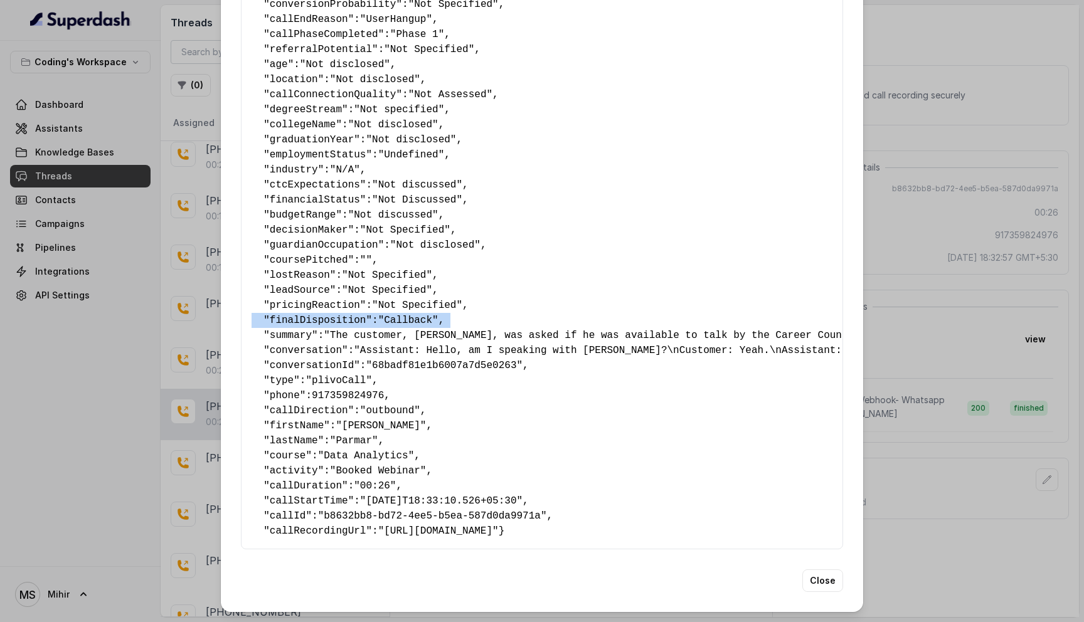
click at [292, 315] on span "finalDisposition" at bounding box center [318, 320] width 97 height 11
click at [919, 300] on div "Extracted Data { " callbackScheduledStatus ": "No" , " callbackTime ": "Not Spe…" at bounding box center [542, 311] width 1084 height 622
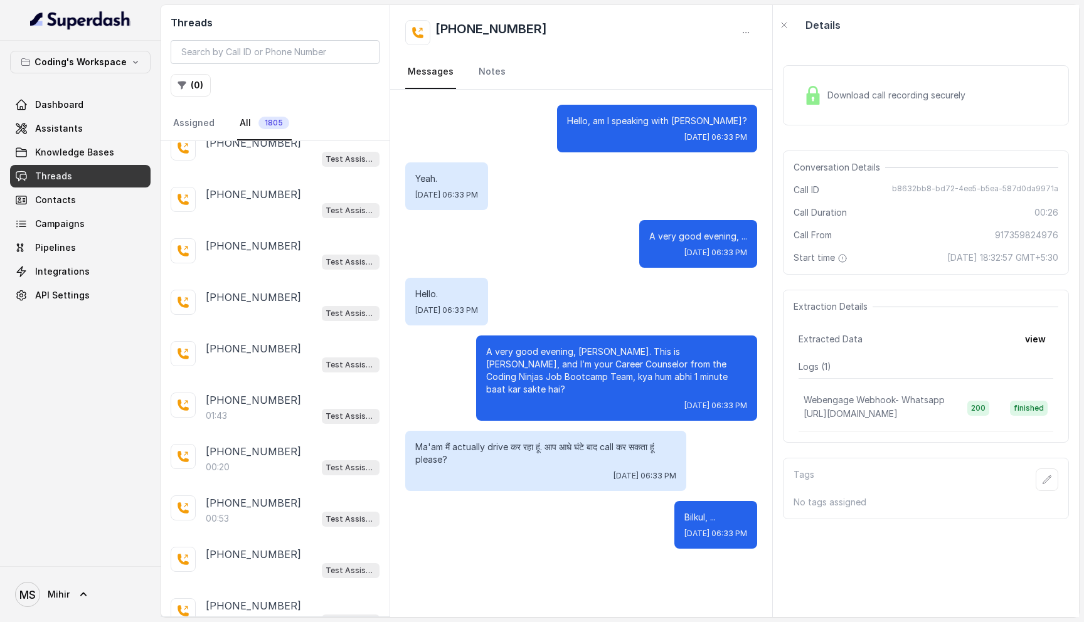
scroll to position [2533, 0]
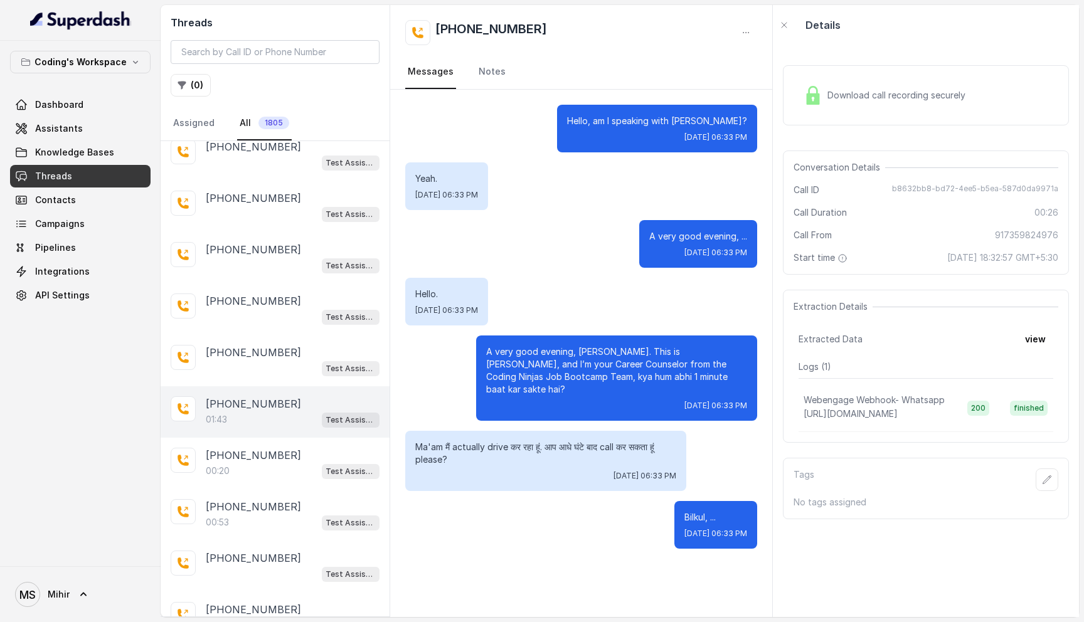
click at [264, 397] on p "[PHONE_NUMBER]" at bounding box center [253, 404] width 95 height 15
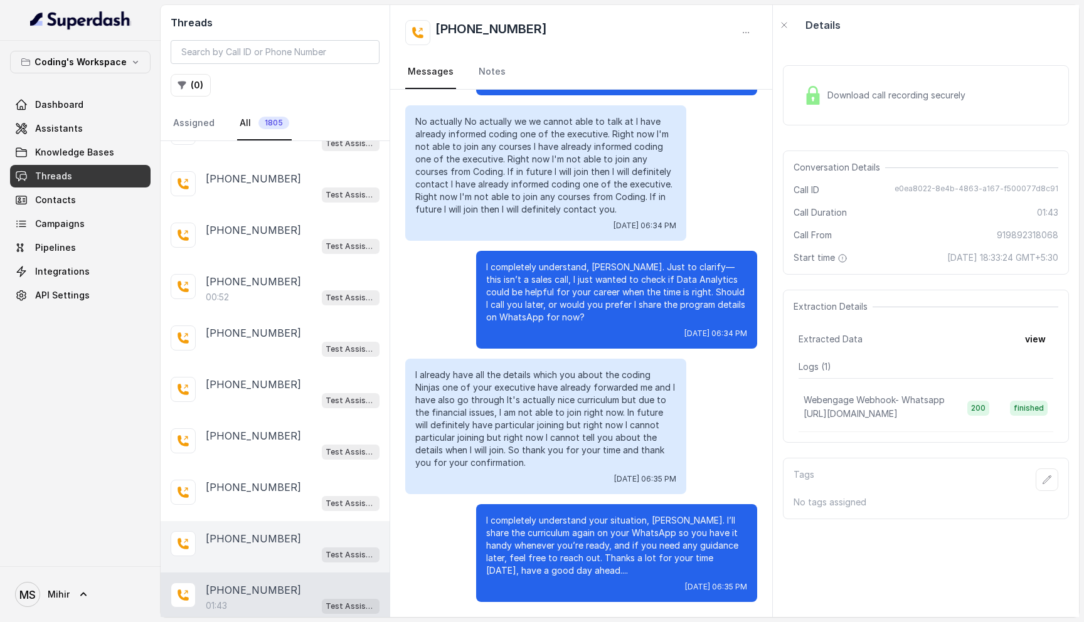
scroll to position [2311, 0]
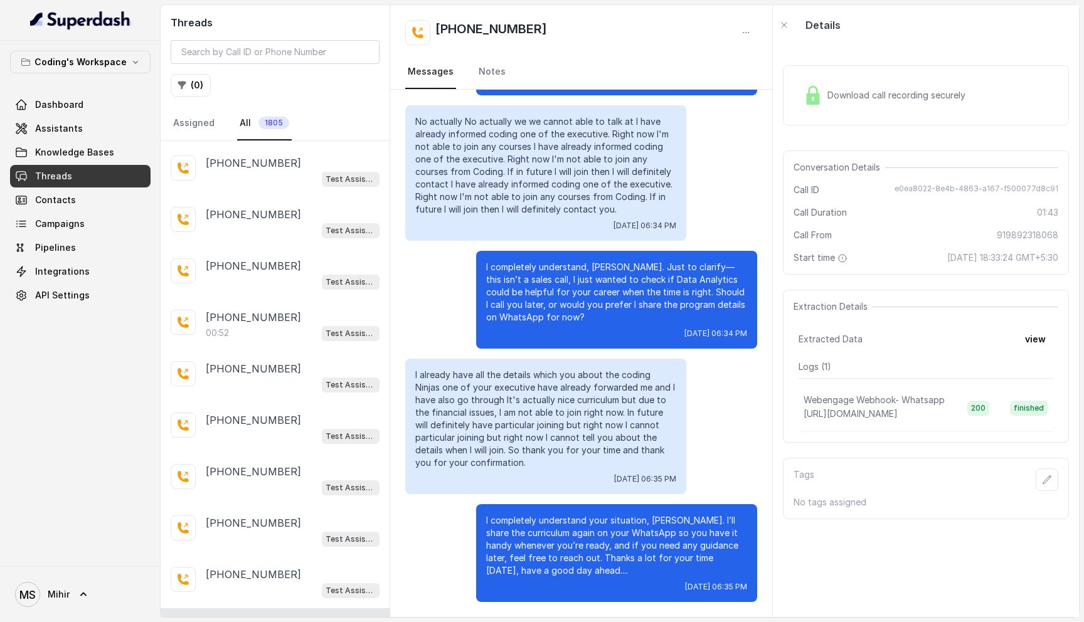
click at [1054, 342] on div "Extraction Details Extracted Data view Logs ( 1 ) Webengage Webhook- Whatsapp […" at bounding box center [926, 366] width 286 height 153
click at [1033, 341] on button "view" at bounding box center [1036, 339] width 36 height 23
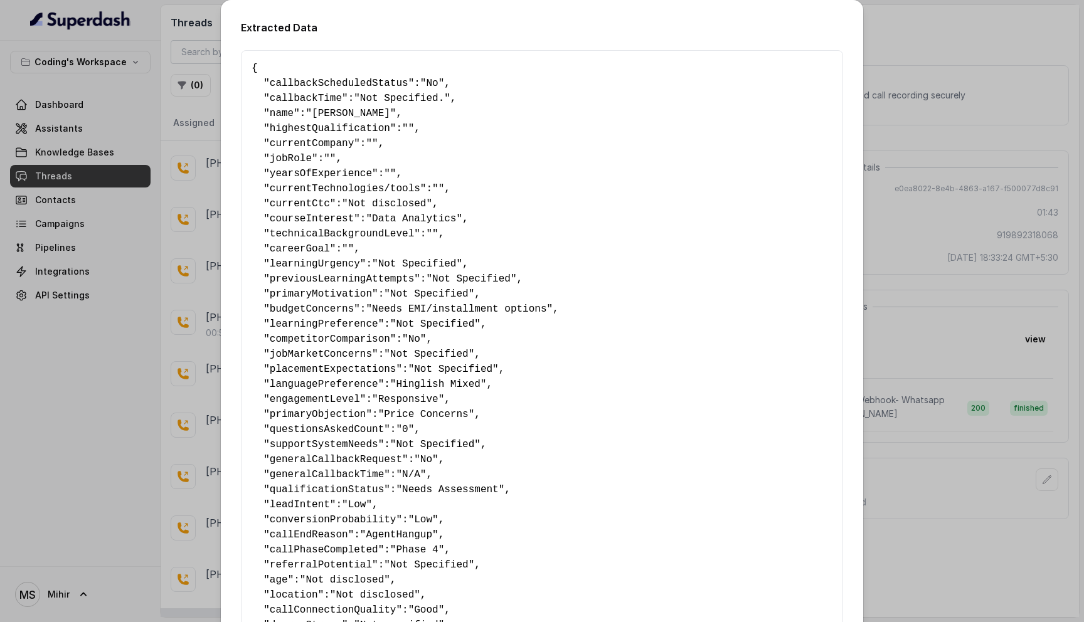
scroll to position [531, 0]
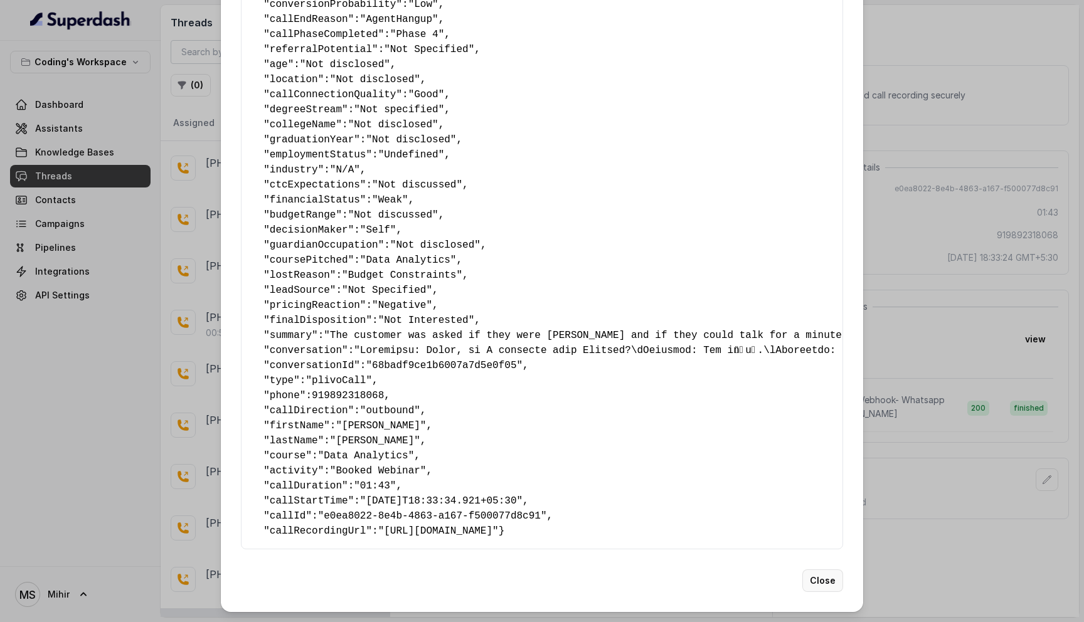
click at [813, 584] on button "Close" at bounding box center [823, 581] width 41 height 23
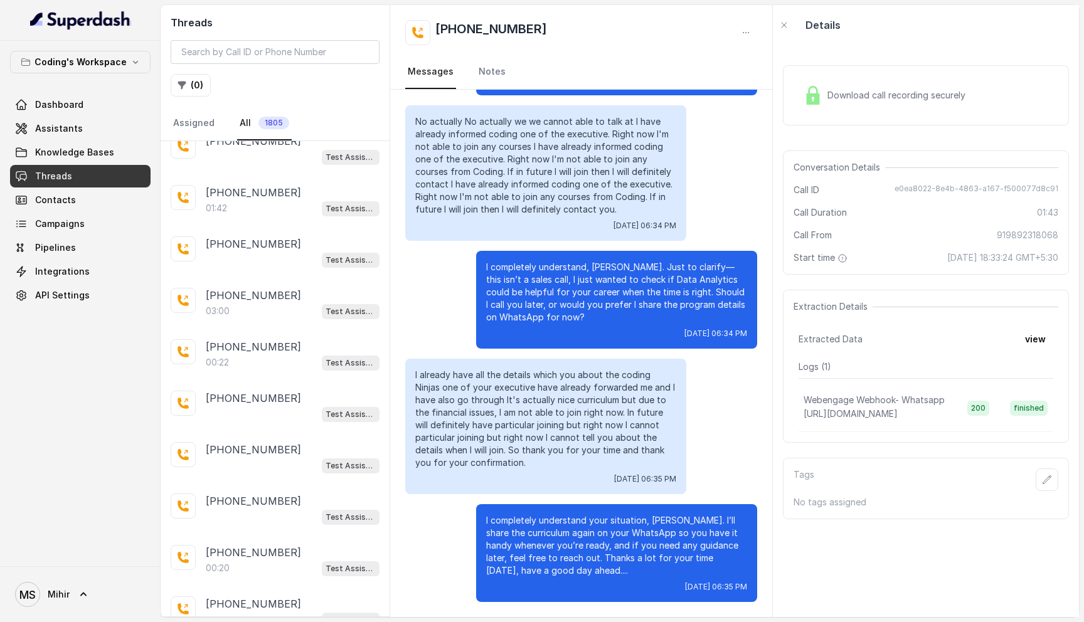
scroll to position [1721, 0]
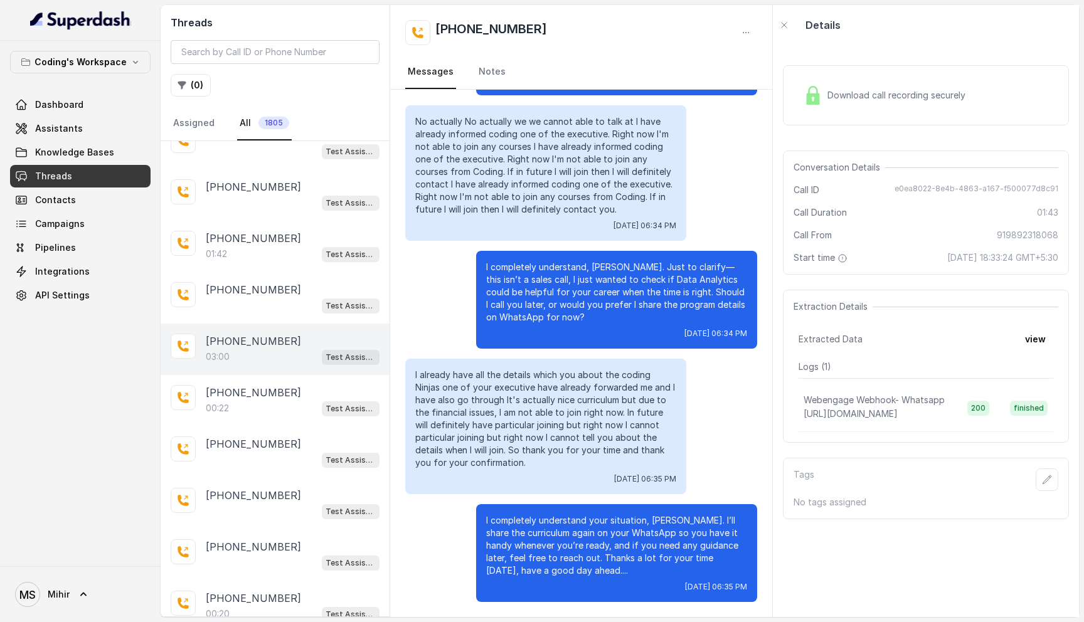
click at [260, 355] on div "[PHONE_NUMBER]:00 Test Assistant- 2" at bounding box center [275, 349] width 229 height 51
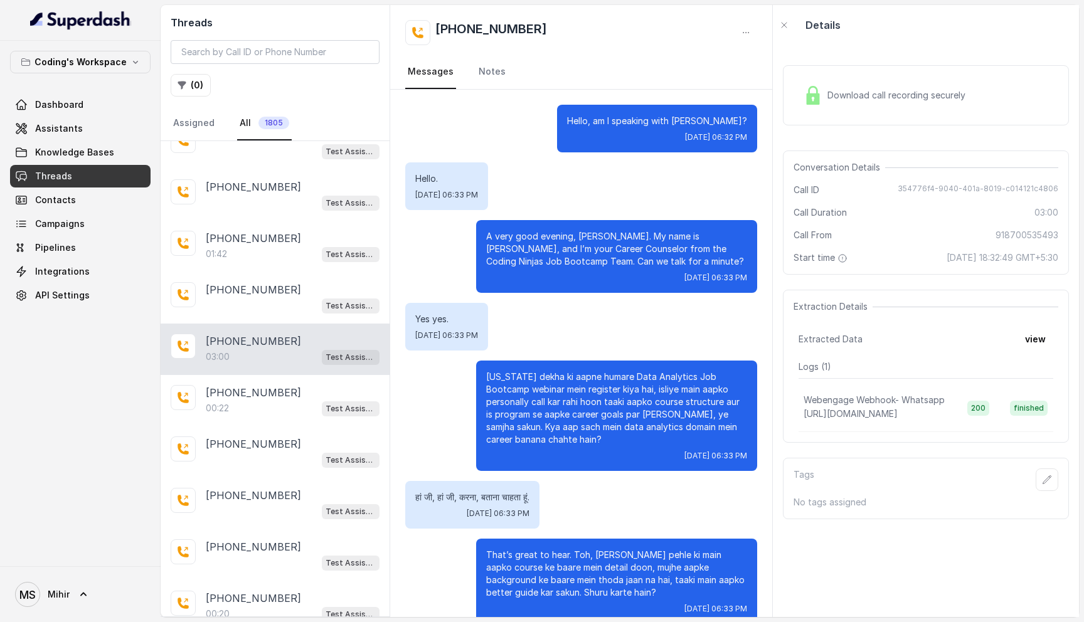
scroll to position [1568, 0]
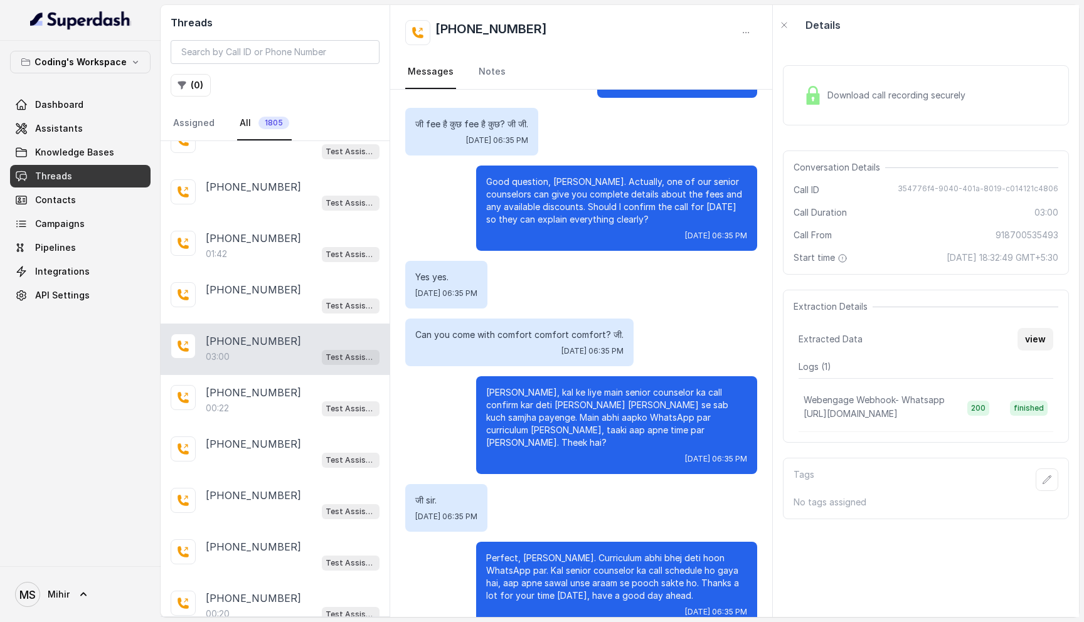
click at [1045, 338] on button "view" at bounding box center [1036, 339] width 36 height 23
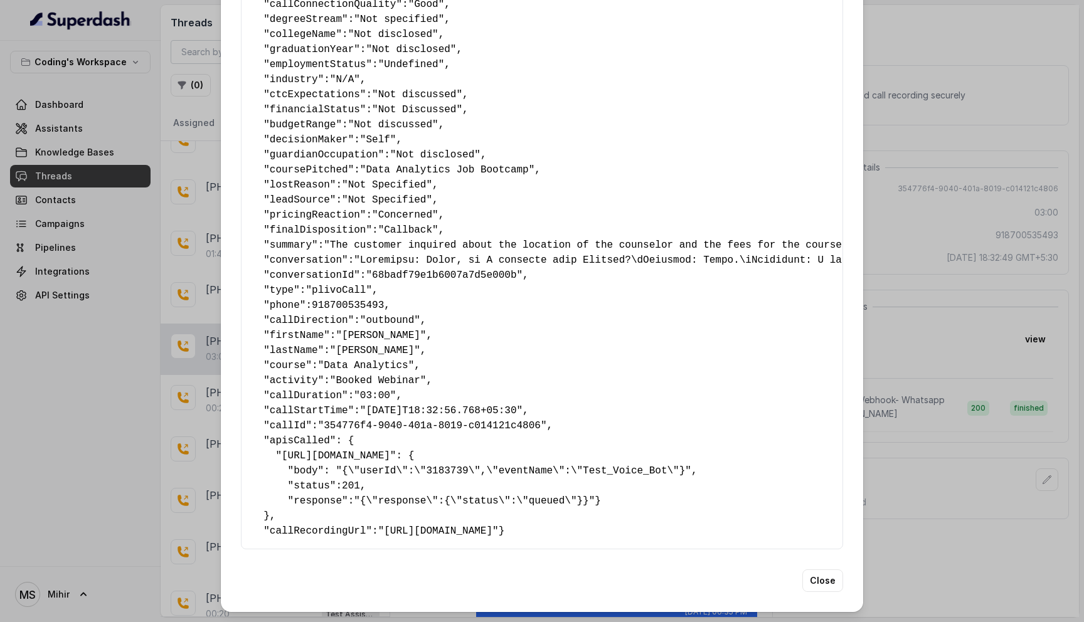
scroll to position [636, 0]
click at [813, 589] on button "Close" at bounding box center [823, 581] width 41 height 23
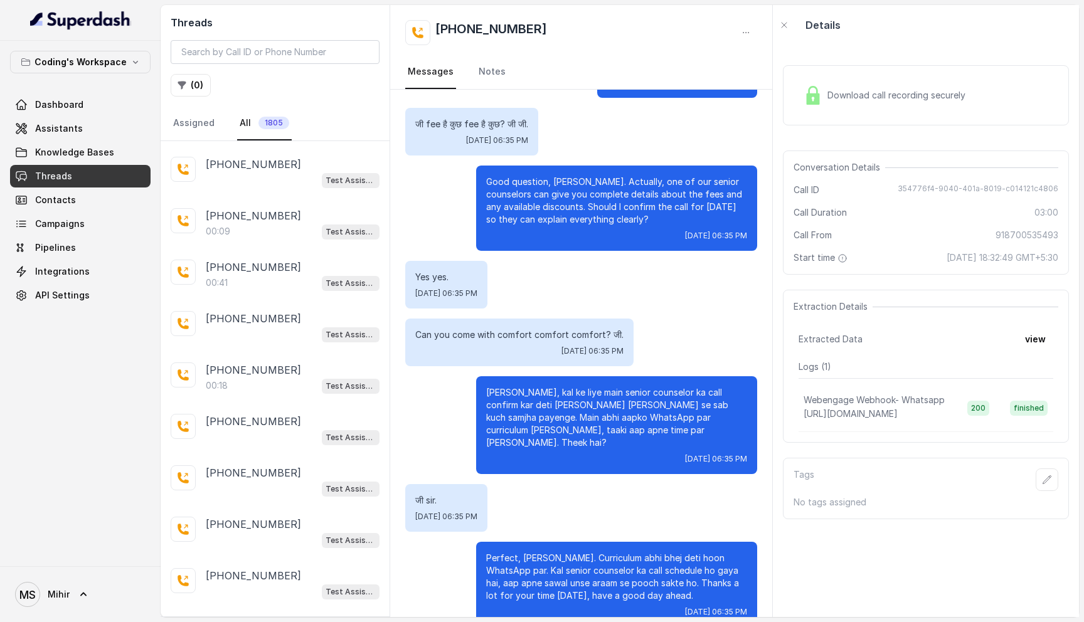
scroll to position [4243, 0]
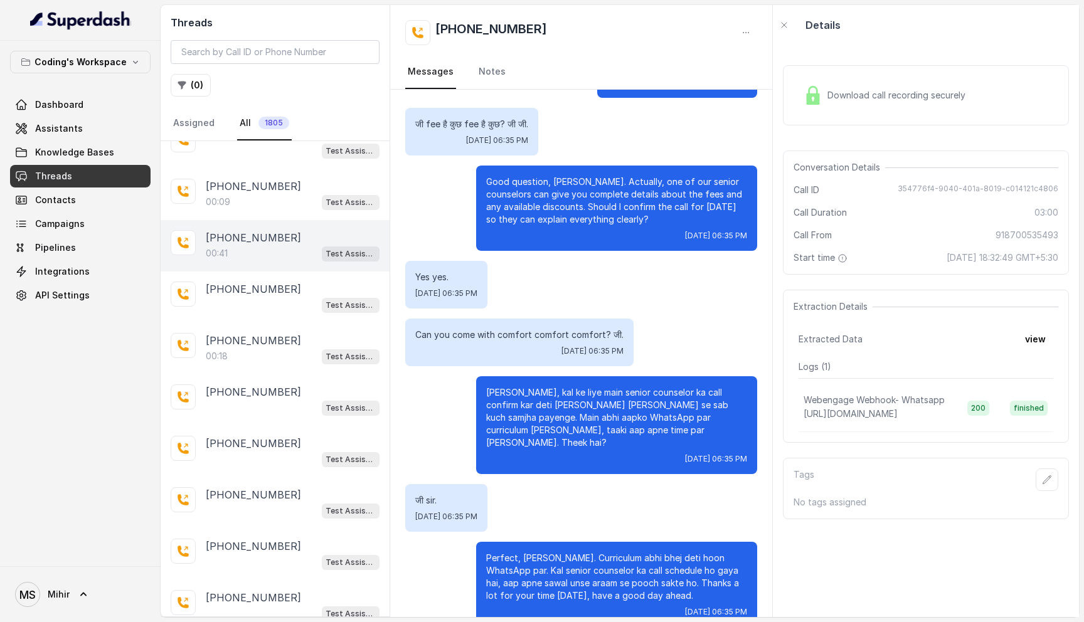
click at [219, 237] on div "[PHONE_NUMBER]:41 Test Assistant- 2" at bounding box center [275, 245] width 229 height 51
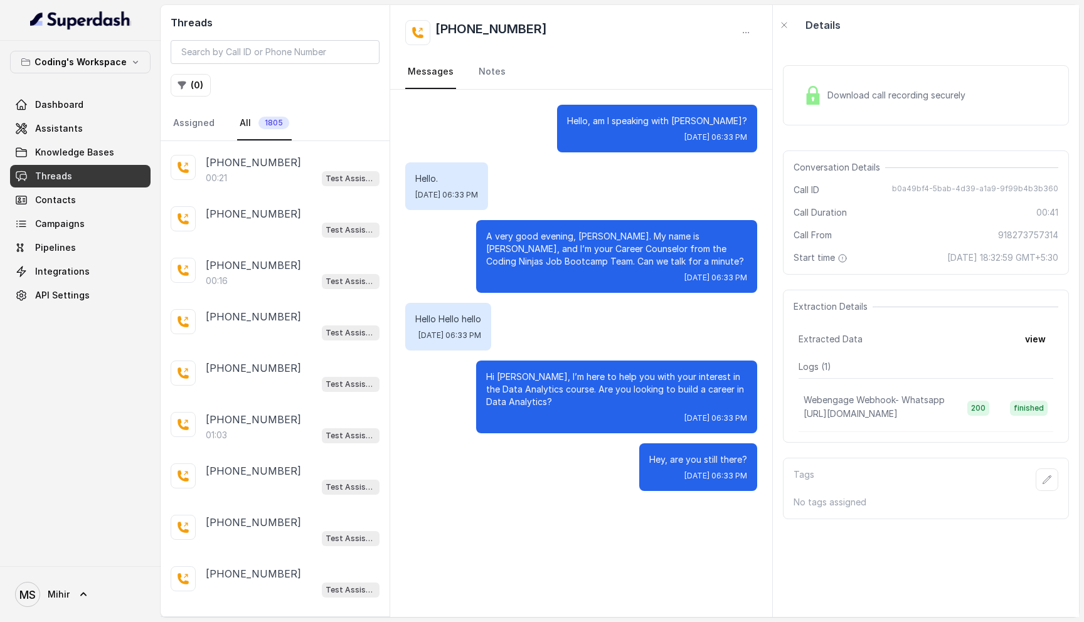
scroll to position [3750, 0]
click at [899, 99] on span "Download call recording securely" at bounding box center [899, 95] width 143 height 13
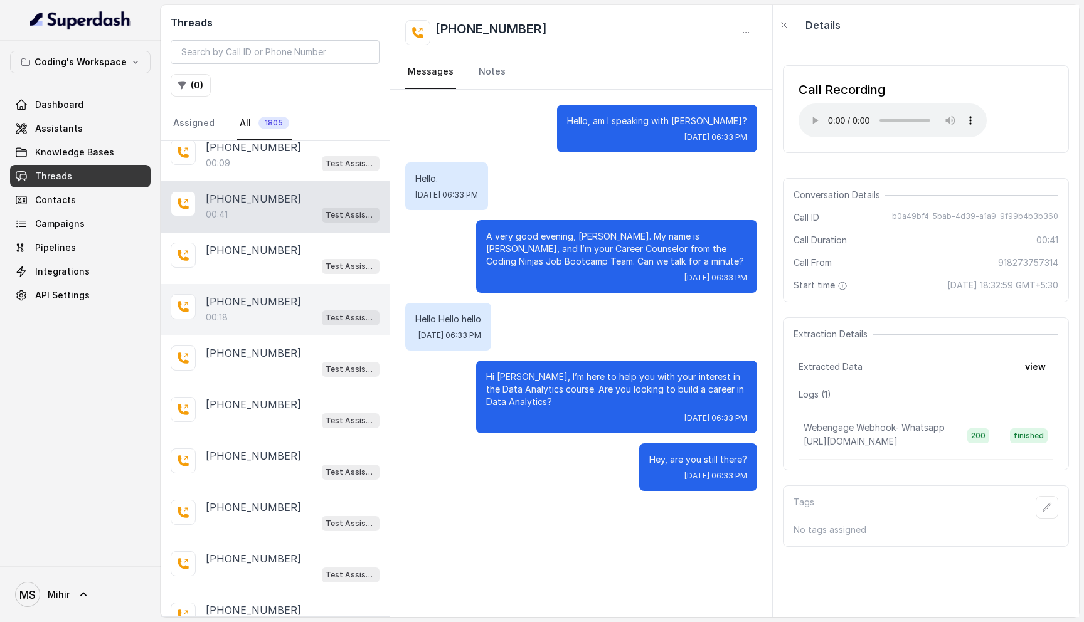
scroll to position [4286, 0]
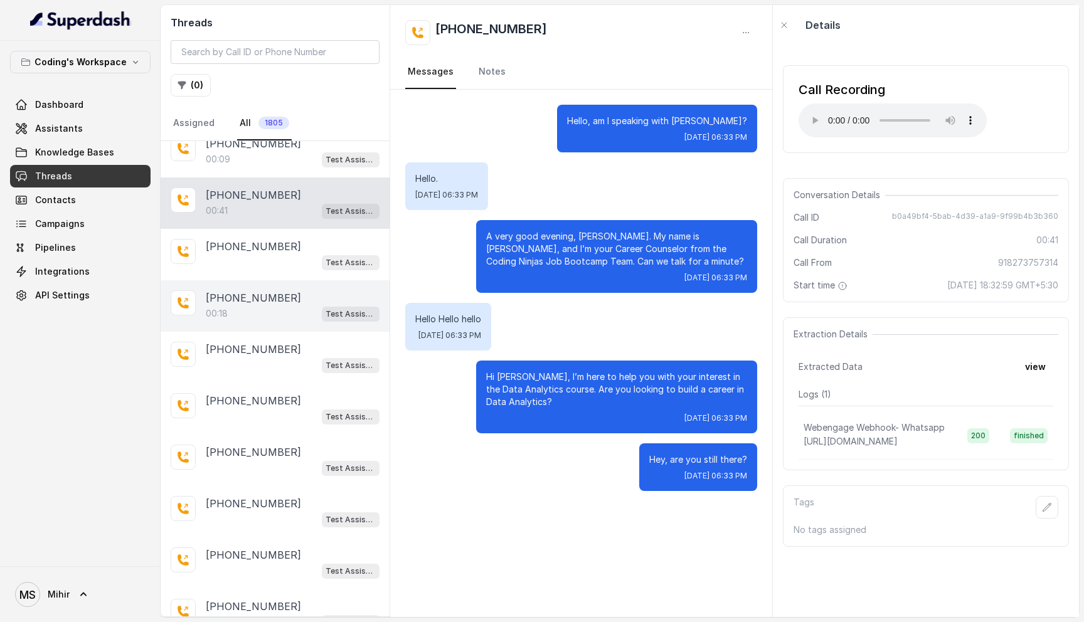
click at [243, 306] on div "00:18 Test Assistant- 2" at bounding box center [293, 314] width 174 height 16
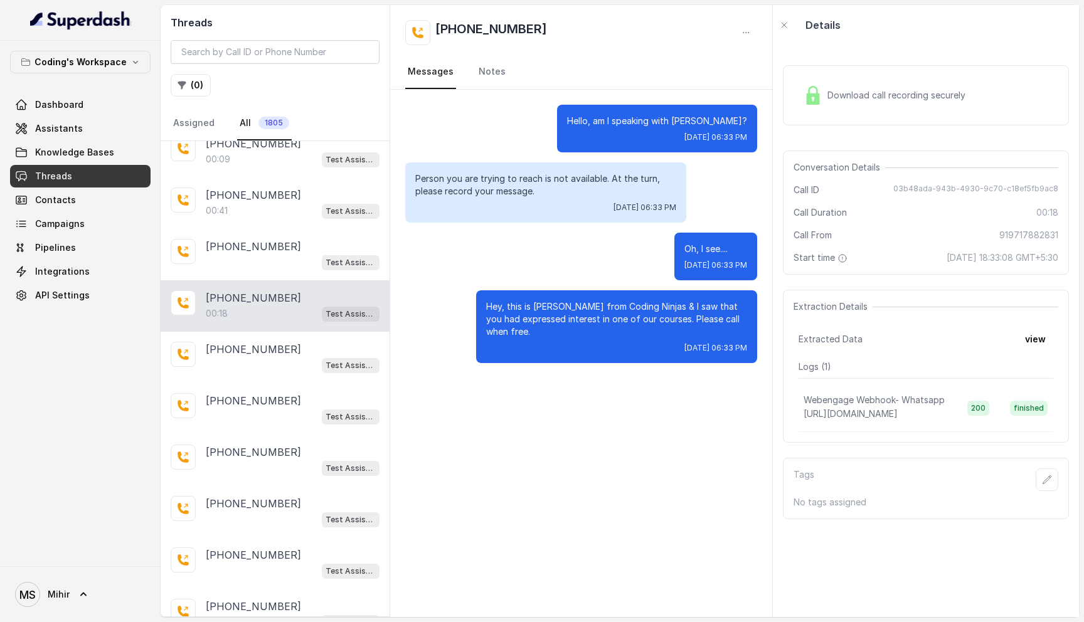
click at [555, 168] on div "Person you are trying to reach is not available. At the turn, please record you…" at bounding box center [545, 193] width 281 height 60
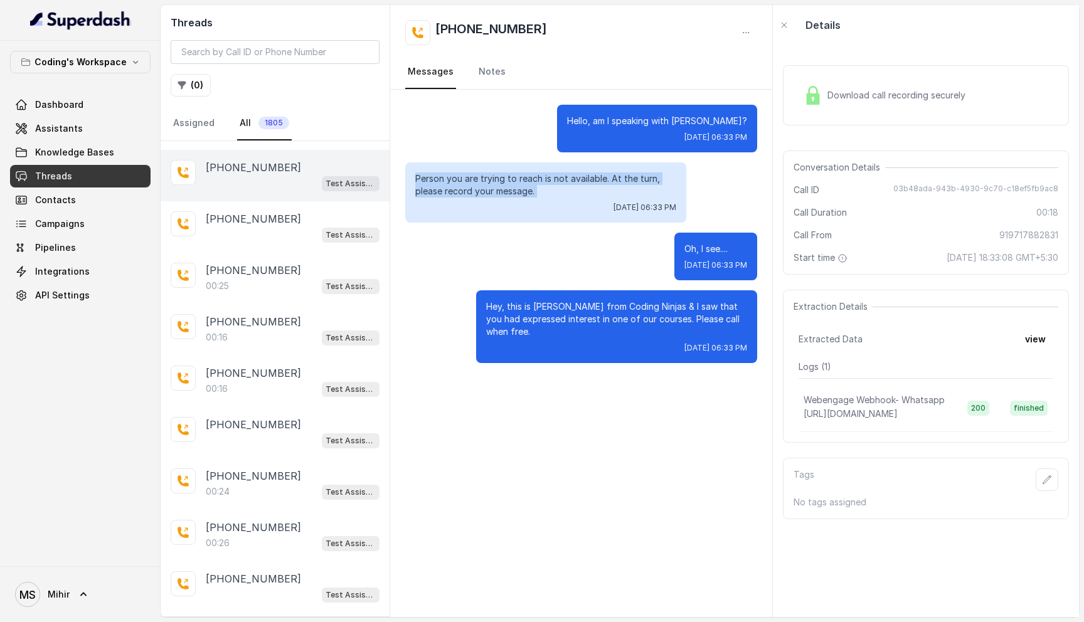
scroll to position [4623, 0]
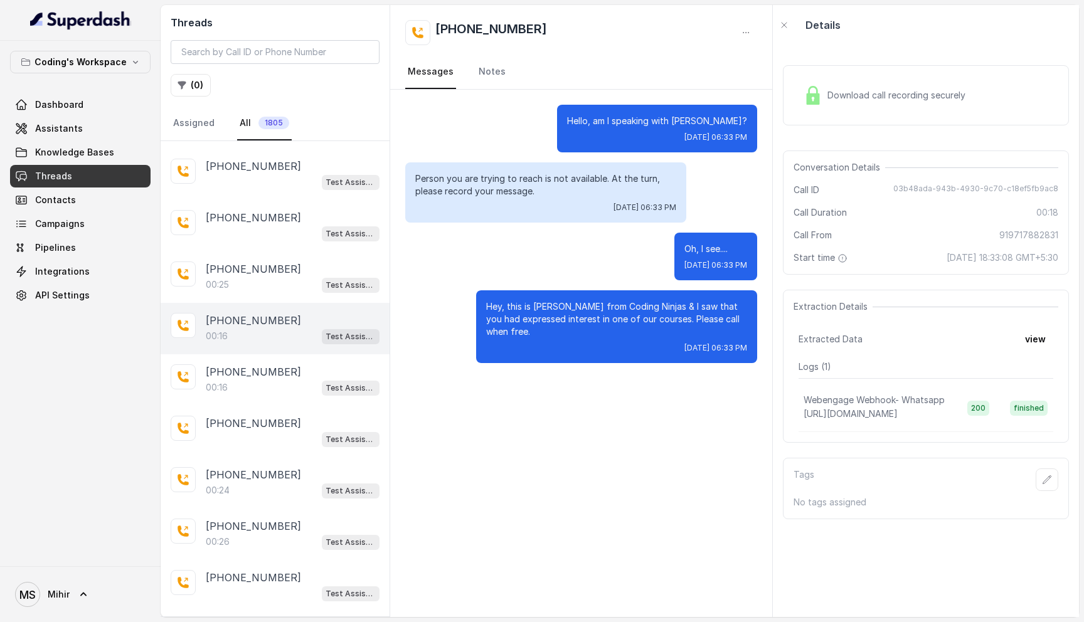
click at [231, 303] on div "[PHONE_NUMBER]:16 Test Assistant- 2" at bounding box center [275, 328] width 229 height 51
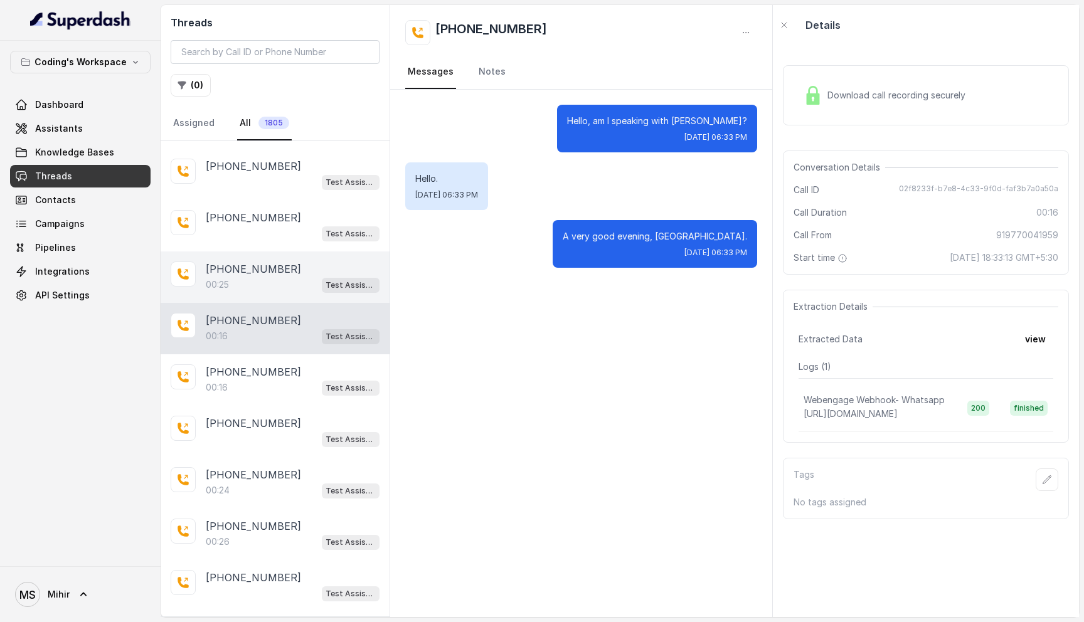
click at [230, 277] on div "00:25 Test Assistant- 2" at bounding box center [293, 285] width 174 height 16
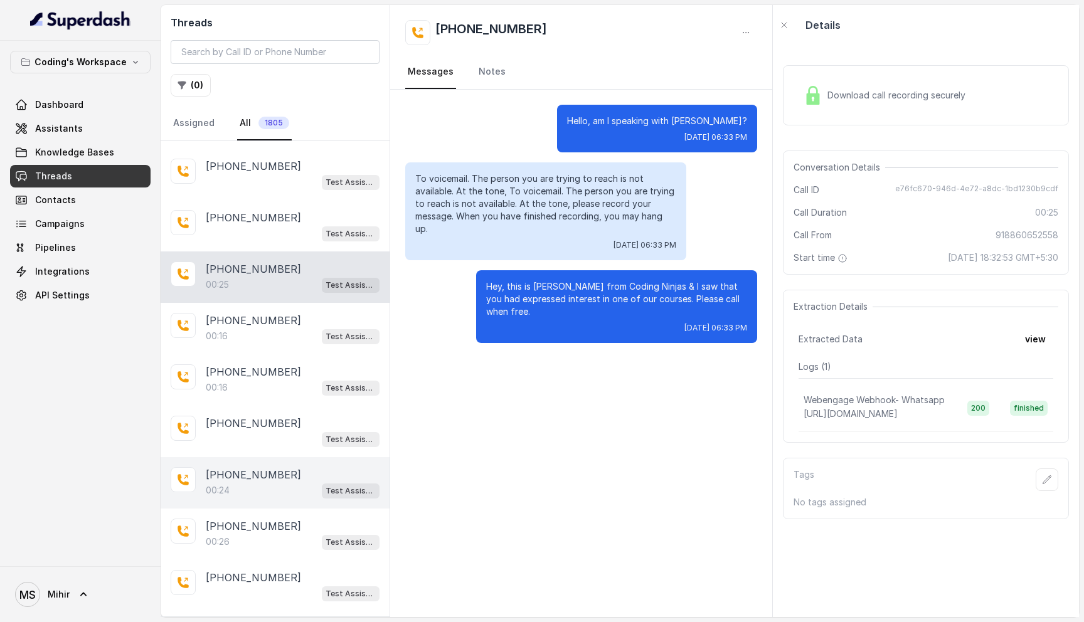
click at [243, 483] on div "00:24 Test Assistant- 2" at bounding box center [293, 491] width 174 height 16
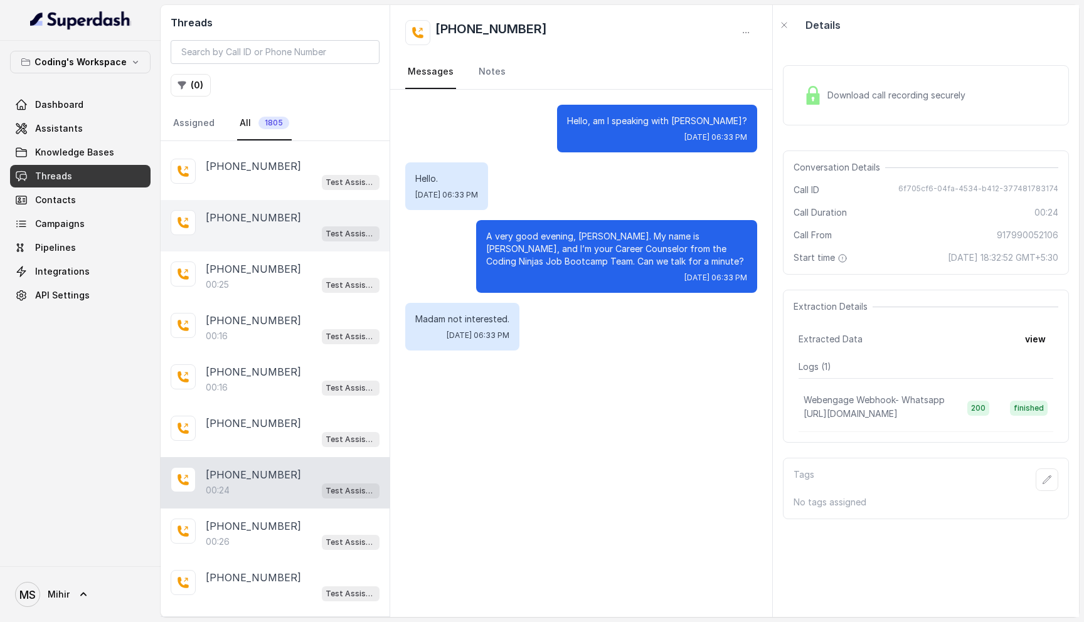
click at [250, 225] on div "Test Assistant- 2" at bounding box center [293, 233] width 174 height 16
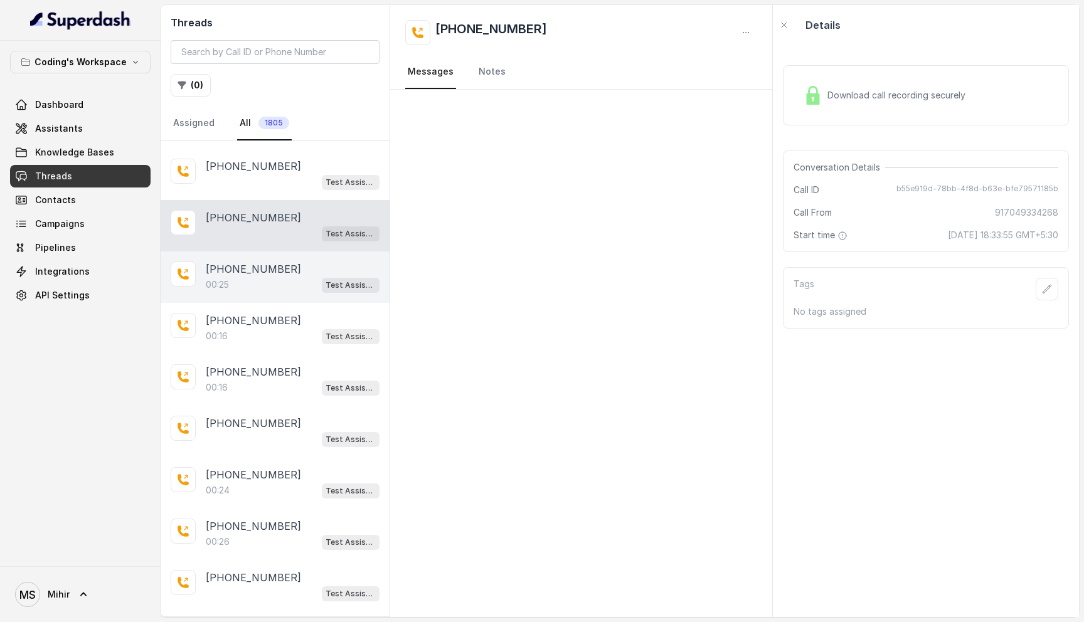
click at [245, 267] on div "[PHONE_NUMBER]:25 Test Assistant- 2" at bounding box center [275, 277] width 229 height 51
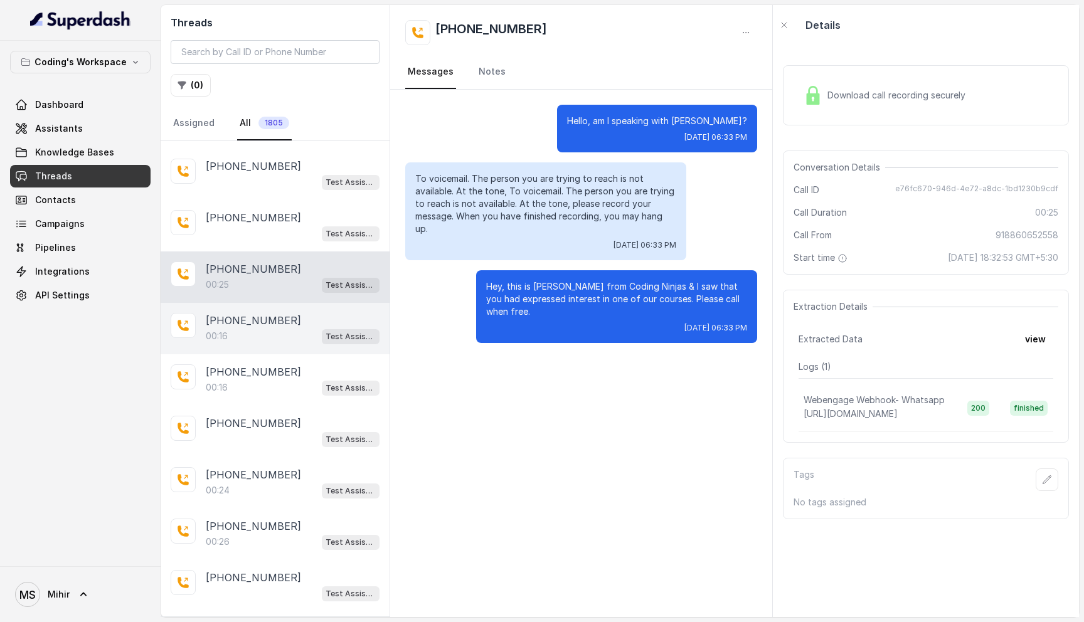
click at [247, 316] on div "[PHONE_NUMBER]:16 Test Assistant- 2" at bounding box center [275, 328] width 229 height 51
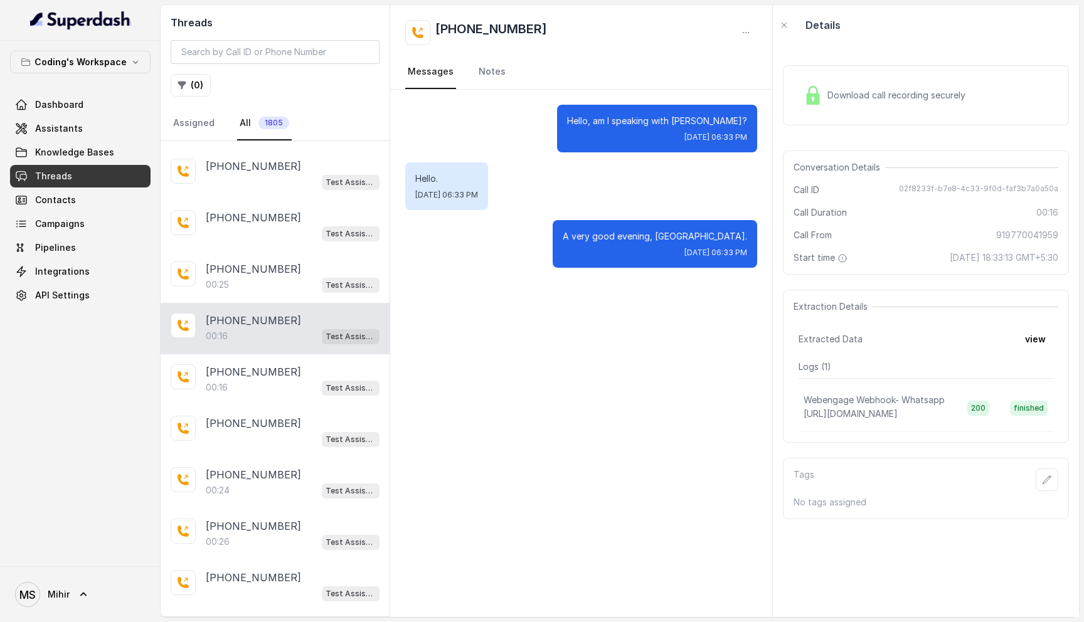
click at [556, 25] on div "[PHONE_NUMBER]" at bounding box center [581, 32] width 352 height 25
copy div "[PHONE_NUMBER]"
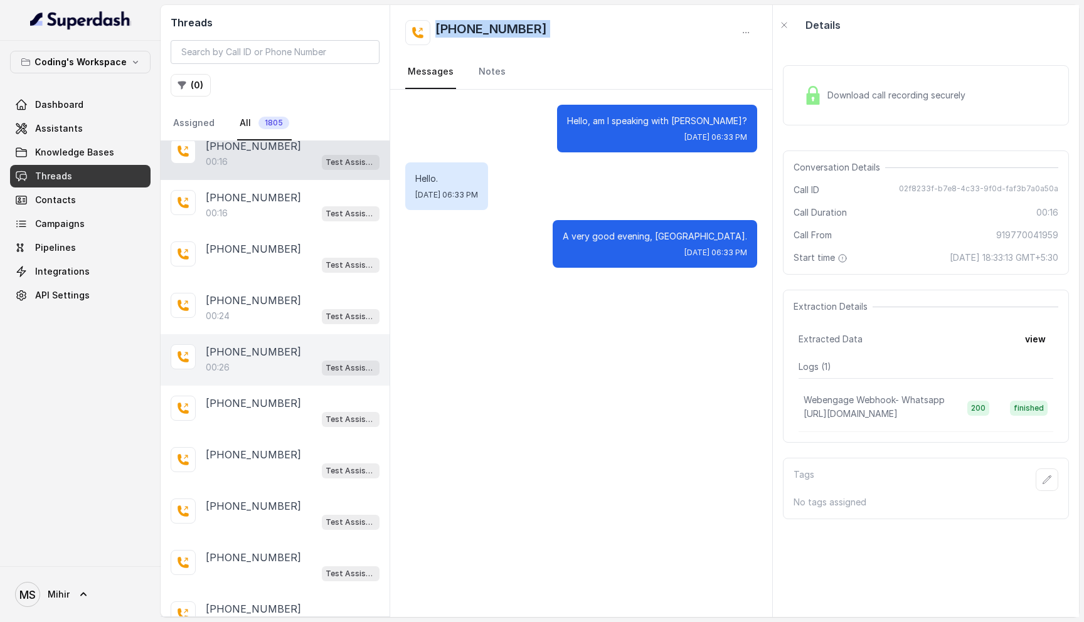
scroll to position [4798, 0]
click at [238, 334] on div "[PHONE_NUMBER]:26 Test Assistant- 2" at bounding box center [275, 359] width 229 height 51
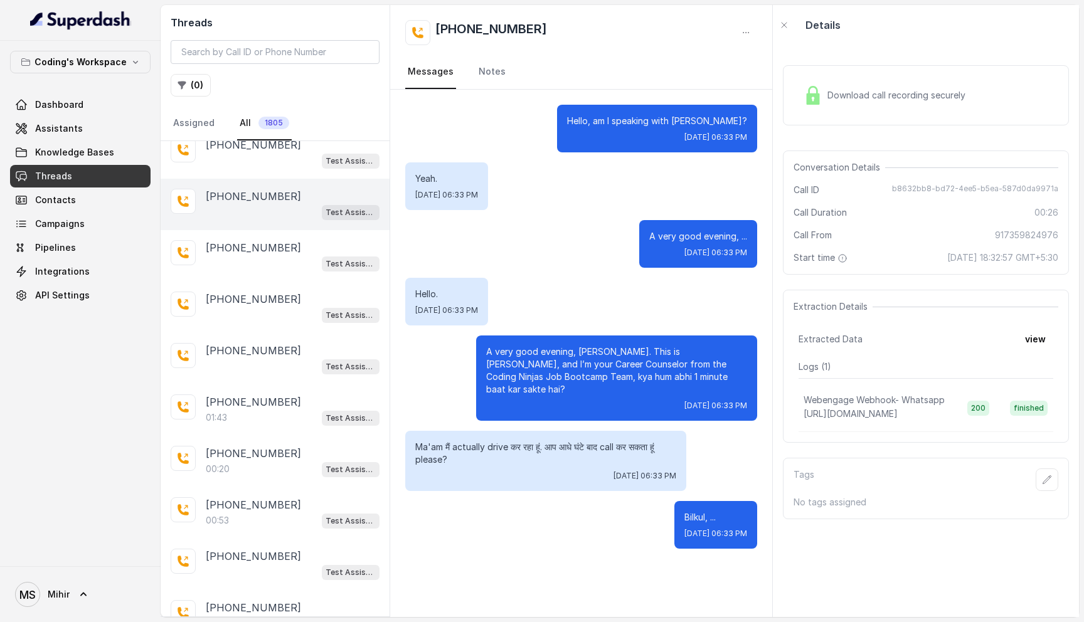
scroll to position [5109, 0]
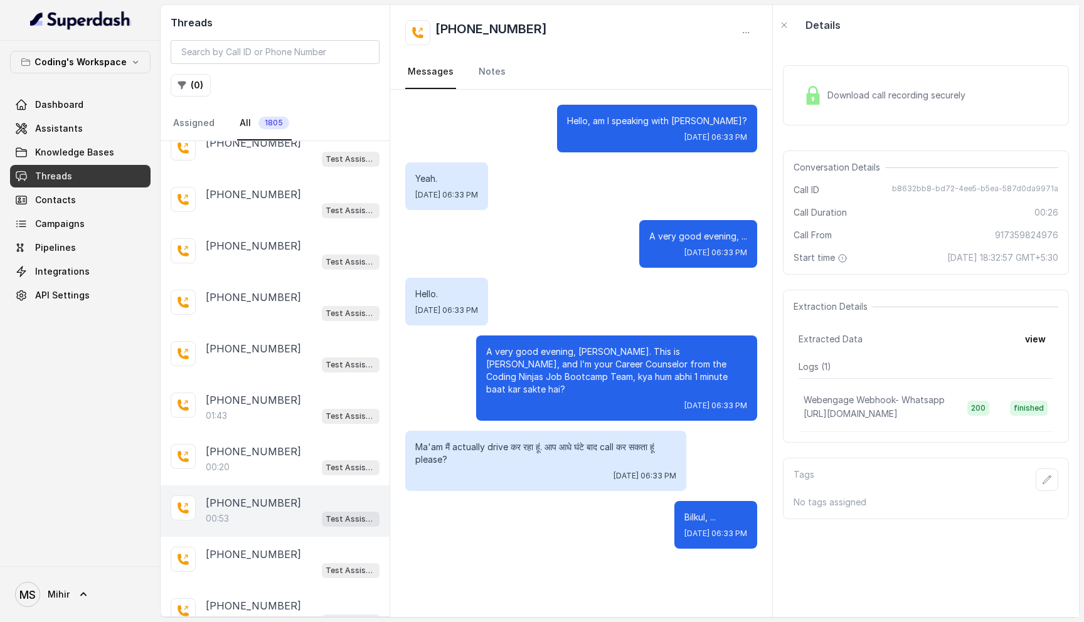
click at [272, 502] on div "[PHONE_NUMBER]:53 Test Assistant- 2" at bounding box center [275, 511] width 229 height 51
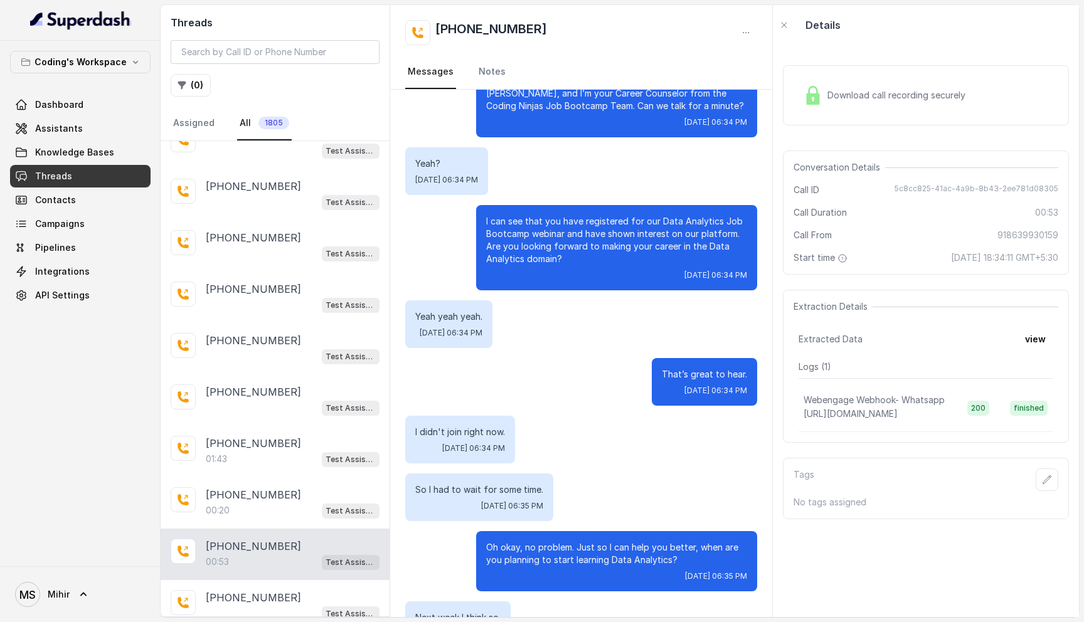
scroll to position [318, 0]
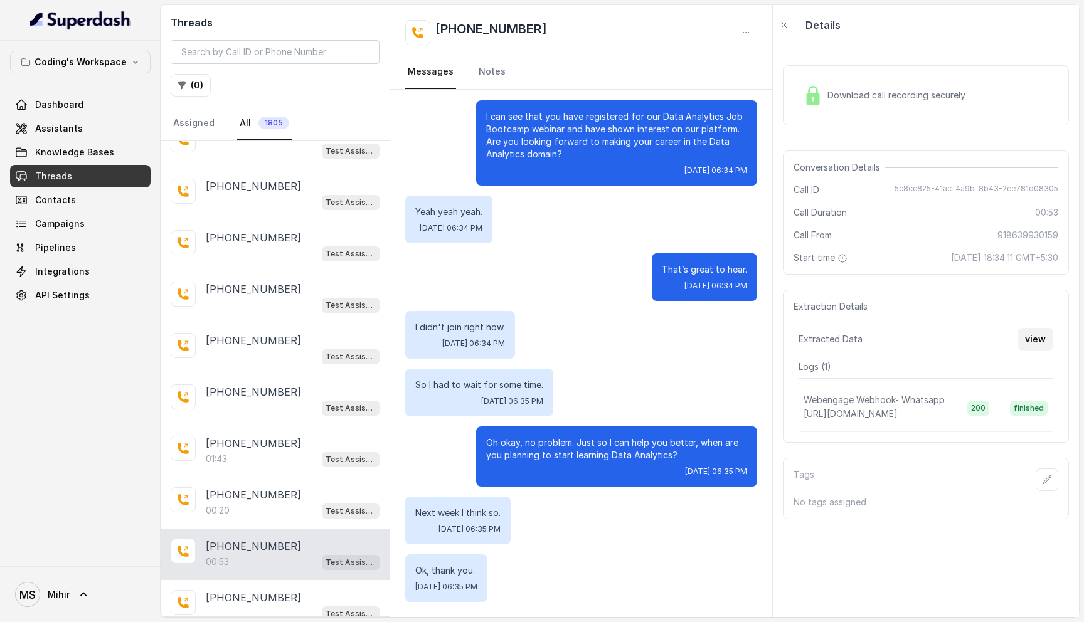
click at [1020, 334] on button "view" at bounding box center [1036, 339] width 36 height 23
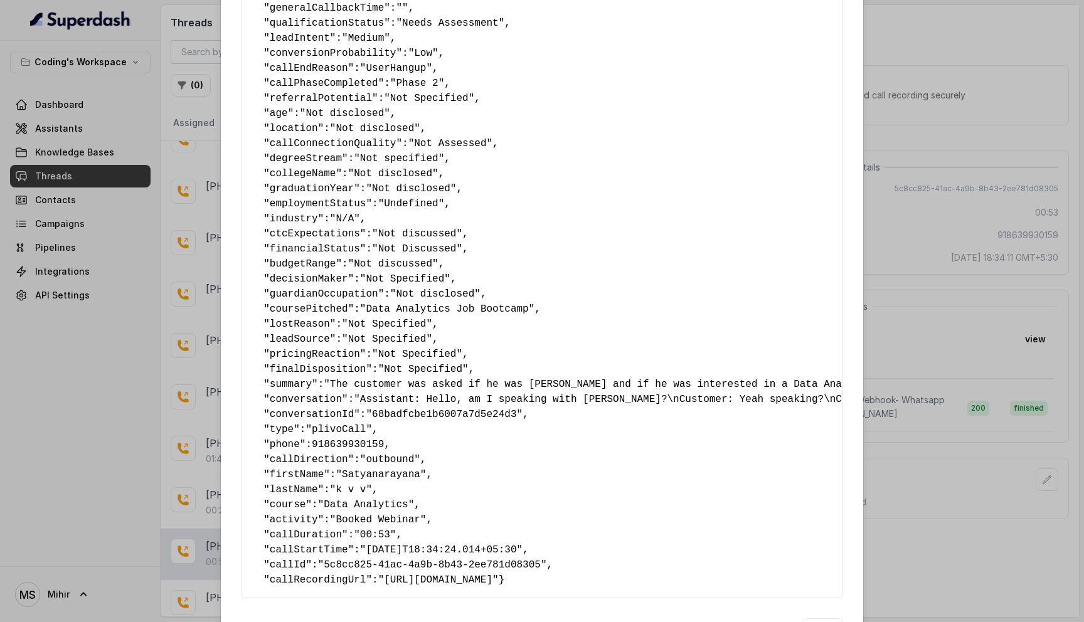
scroll to position [531, 0]
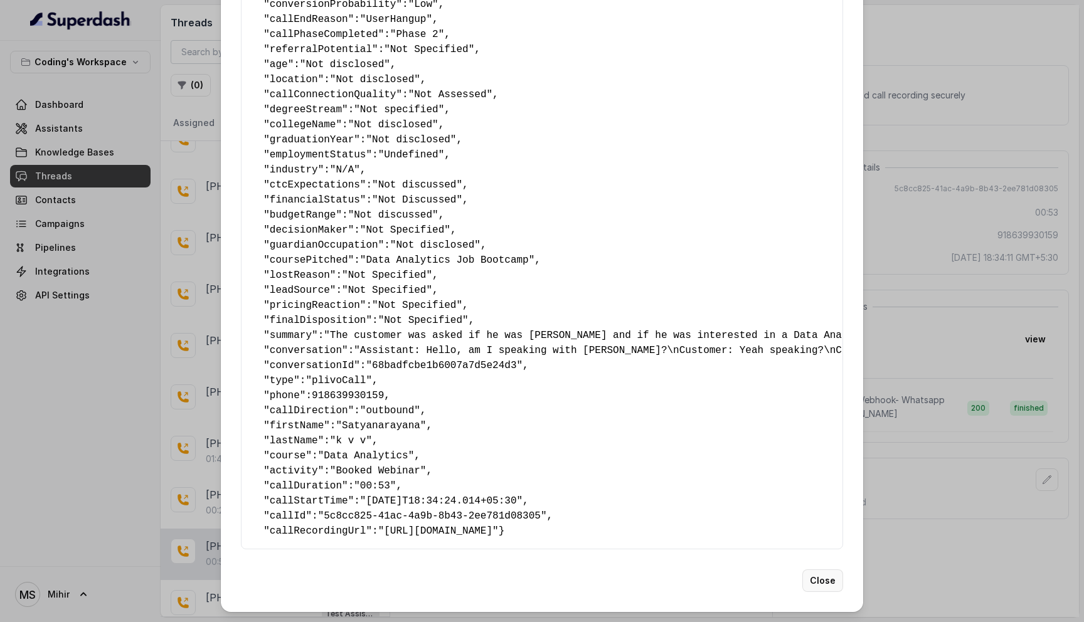
click at [821, 583] on button "Close" at bounding box center [823, 581] width 41 height 23
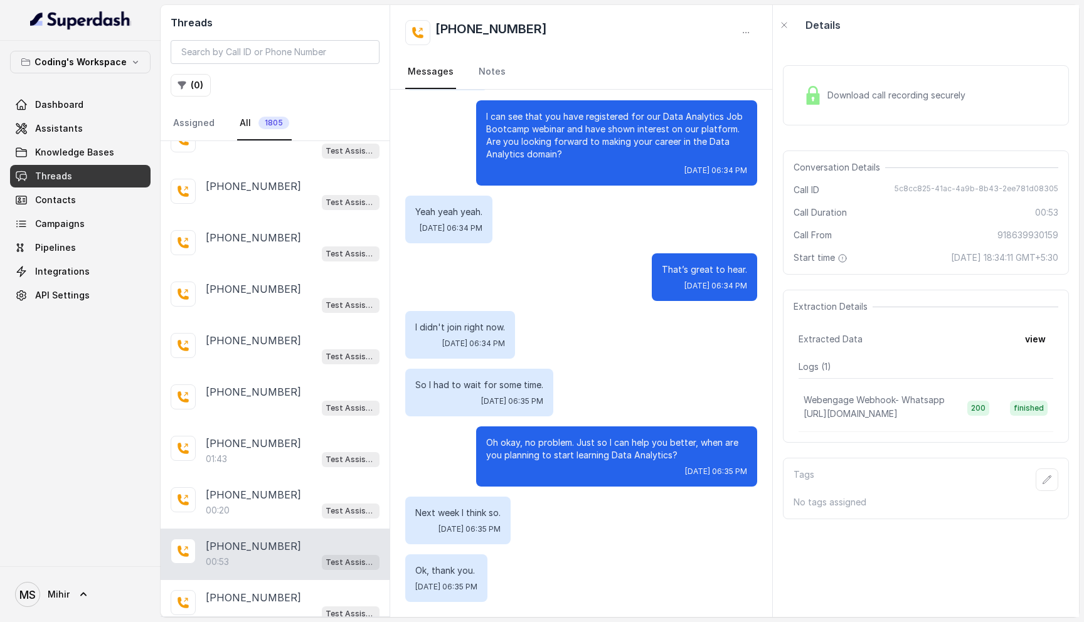
click at [835, 111] on div "Download call recording securely" at bounding box center [926, 95] width 286 height 60
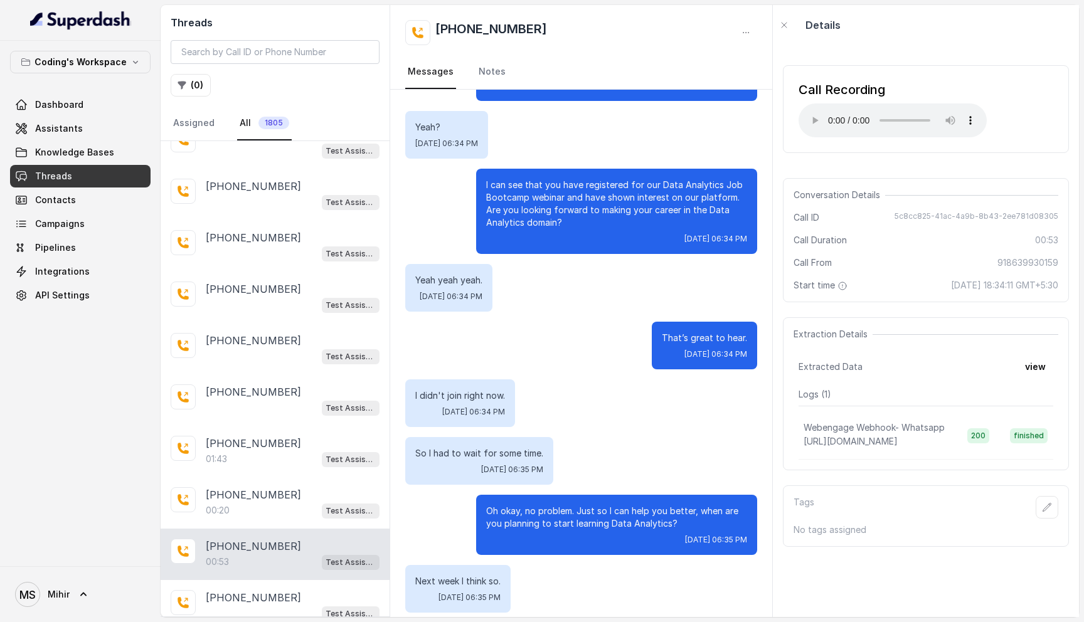
scroll to position [318, 0]
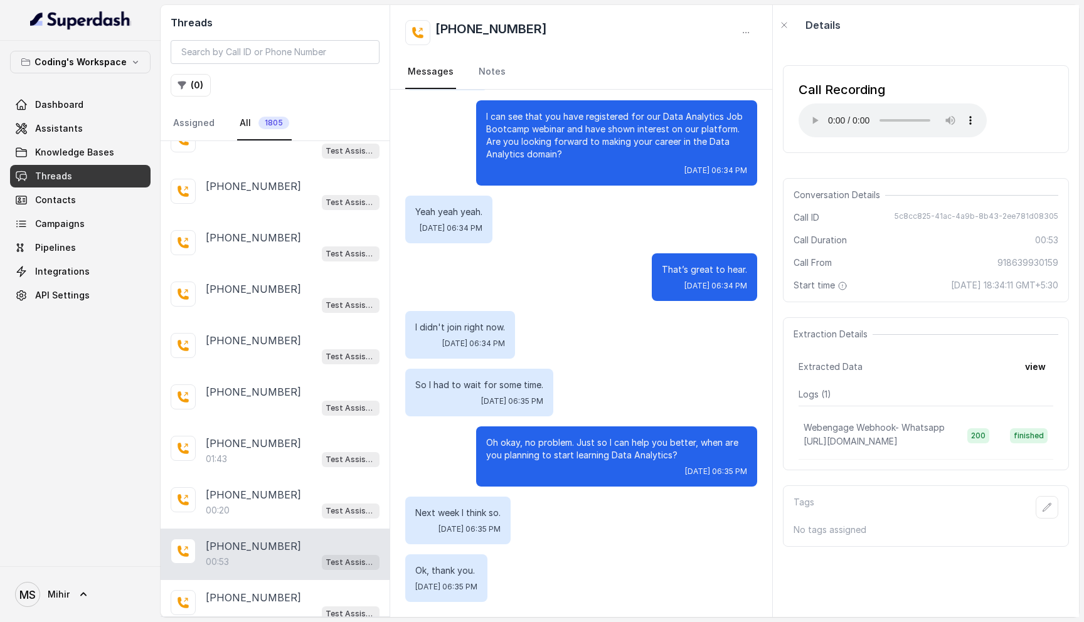
click at [450, 508] on p "Next week I think so." at bounding box center [457, 513] width 85 height 13
click at [448, 571] on p "Ok, thank you." at bounding box center [446, 571] width 62 height 13
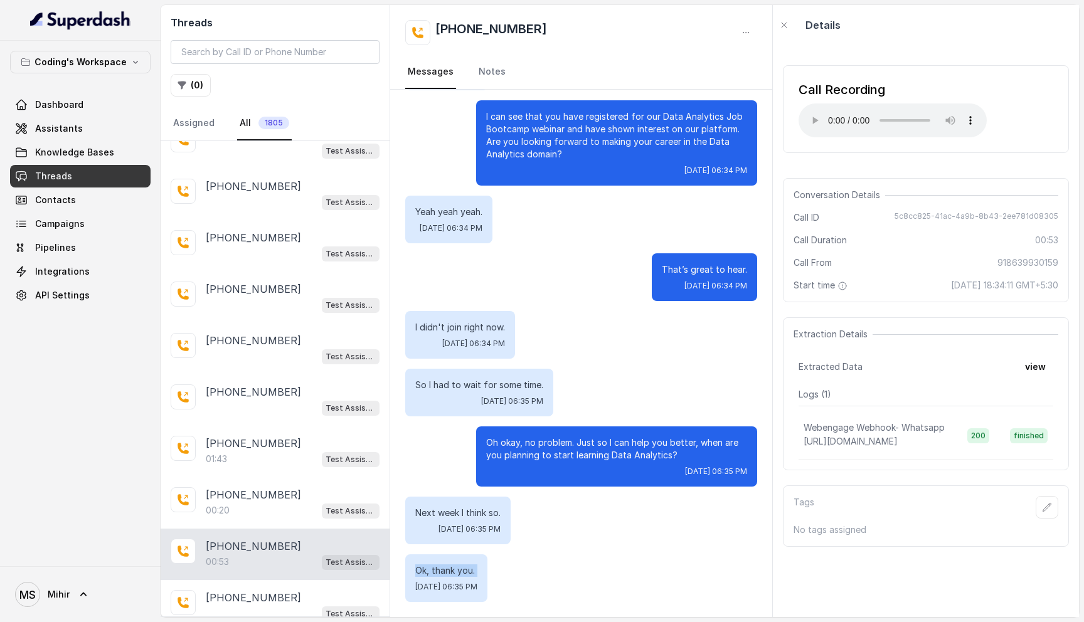
click at [448, 571] on p "Ok, thank you." at bounding box center [446, 571] width 62 height 13
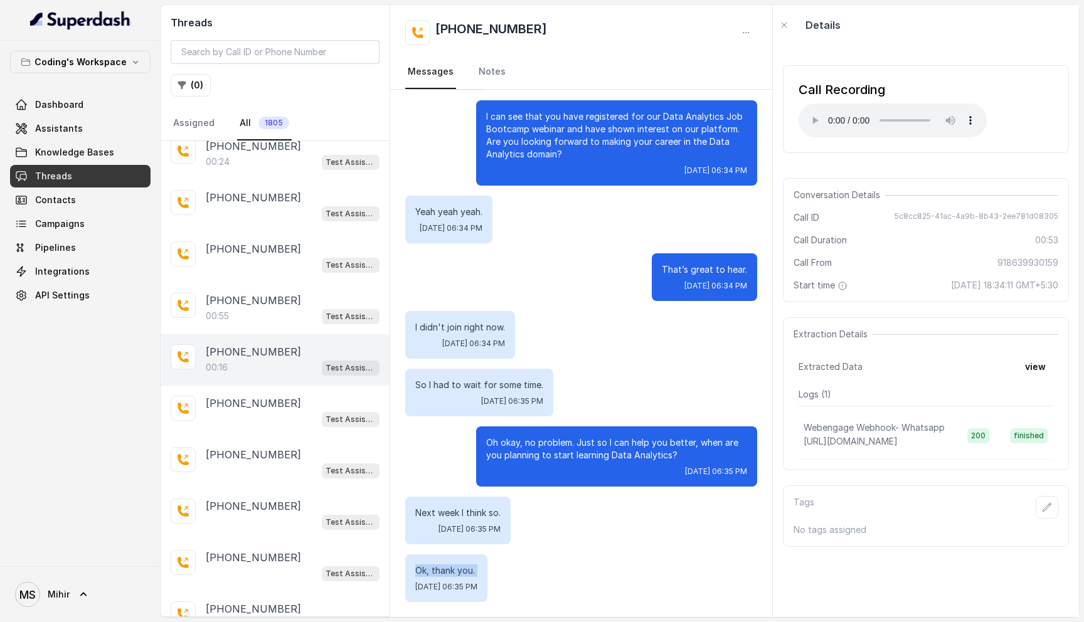
scroll to position [5879, 0]
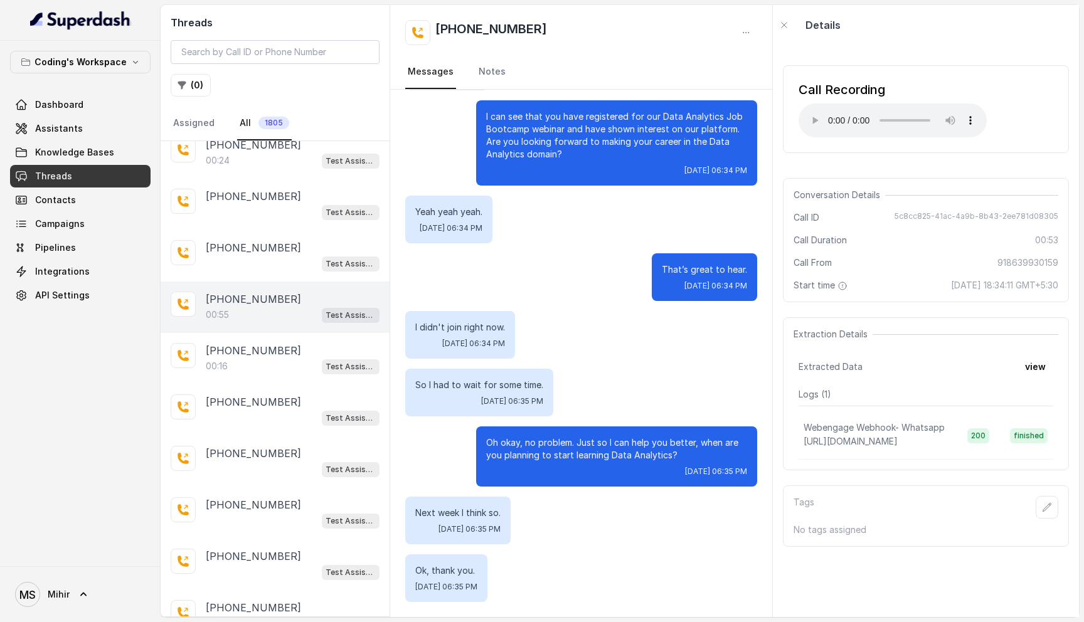
click at [238, 292] on p "[PHONE_NUMBER]" at bounding box center [253, 299] width 95 height 15
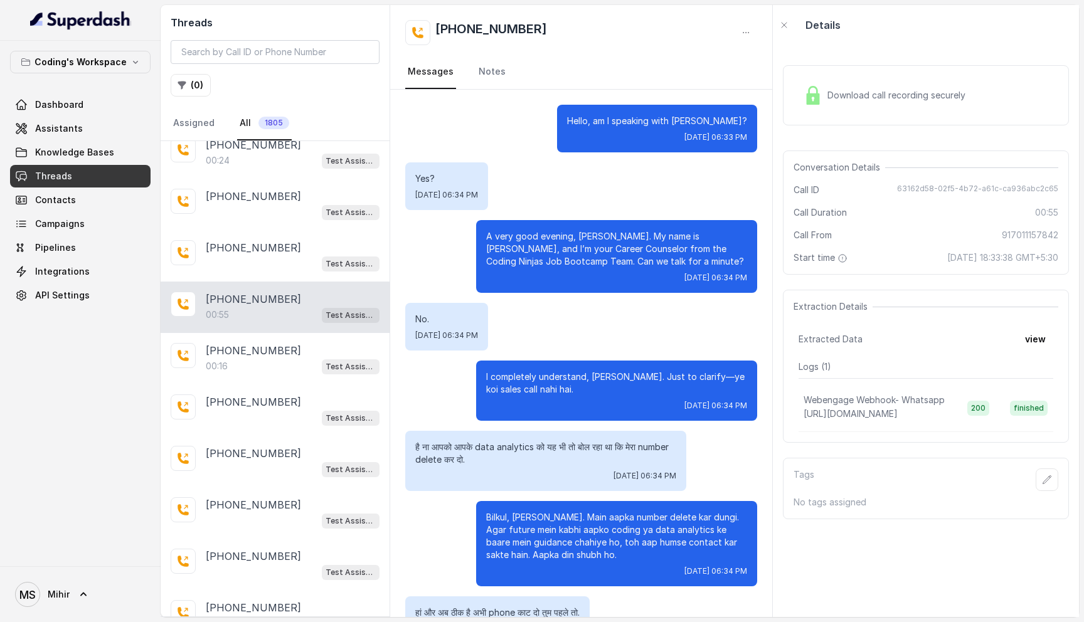
scroll to position [100, 0]
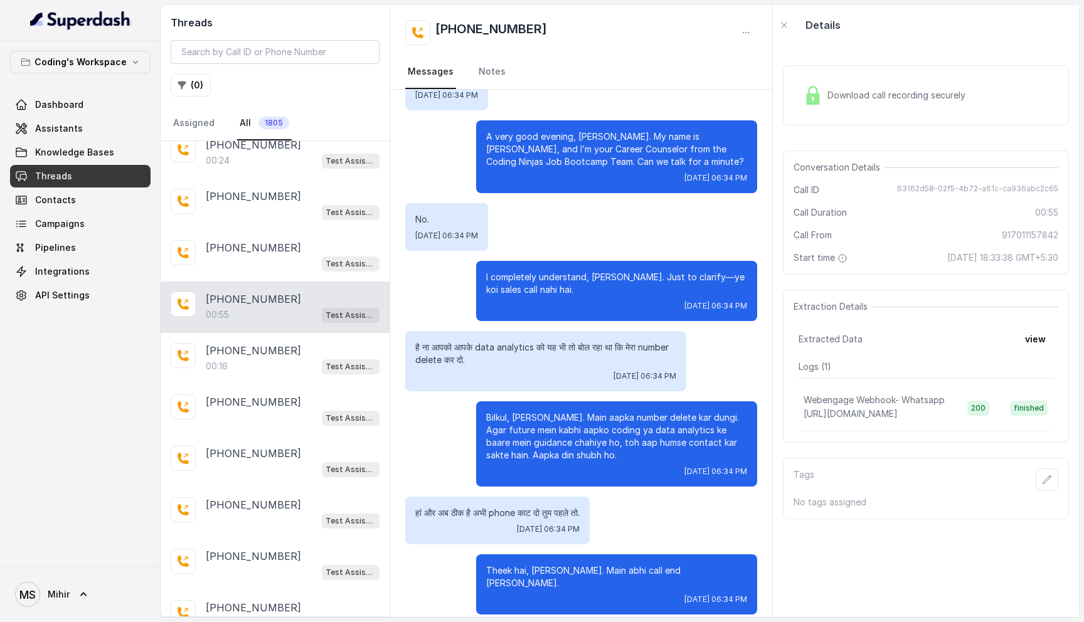
click at [550, 342] on p "है ना आपको आपके data analytics को यह भी तो बोल रहा था कि मेरा number delete कर …" at bounding box center [545, 353] width 261 height 25
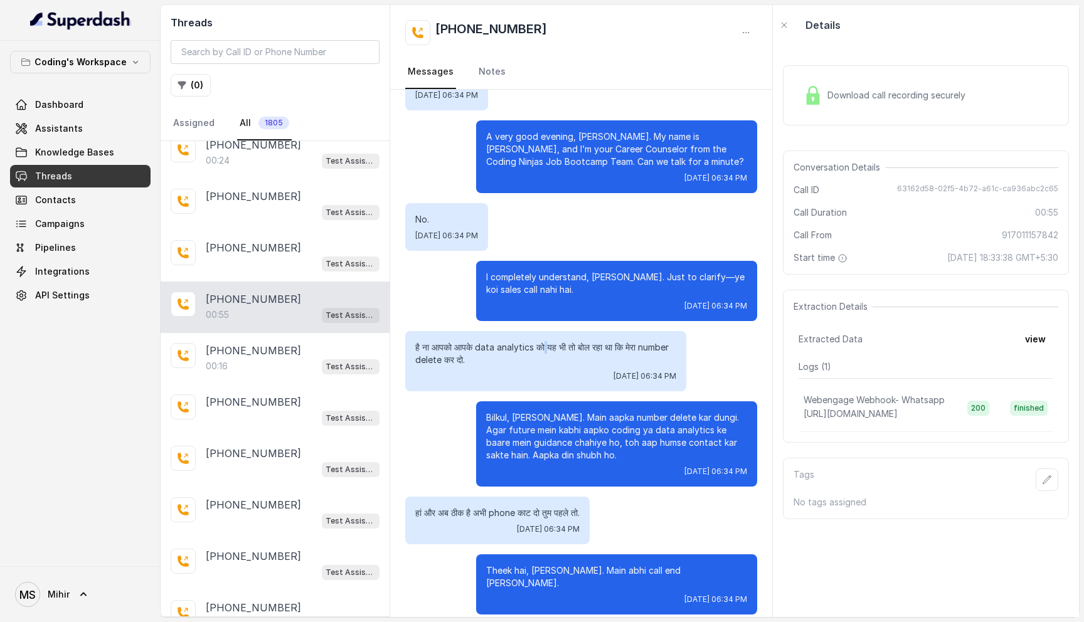
click at [550, 342] on p "है ना आपको आपके data analytics को यह भी तो बोल रहा था कि मेरा number delete कर …" at bounding box center [545, 353] width 261 height 25
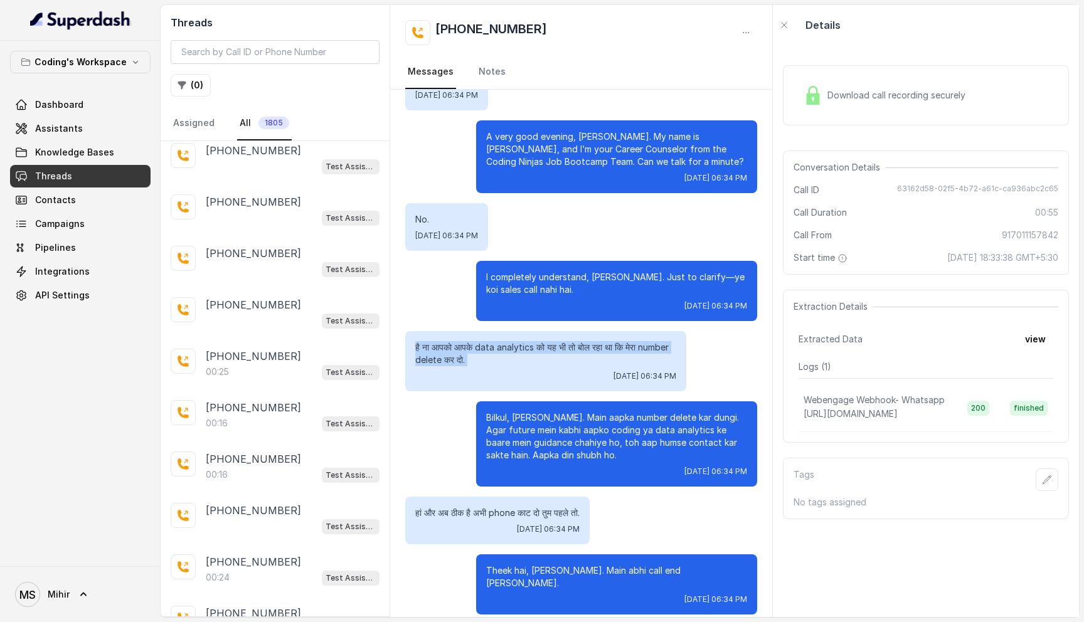
scroll to position [7110, 0]
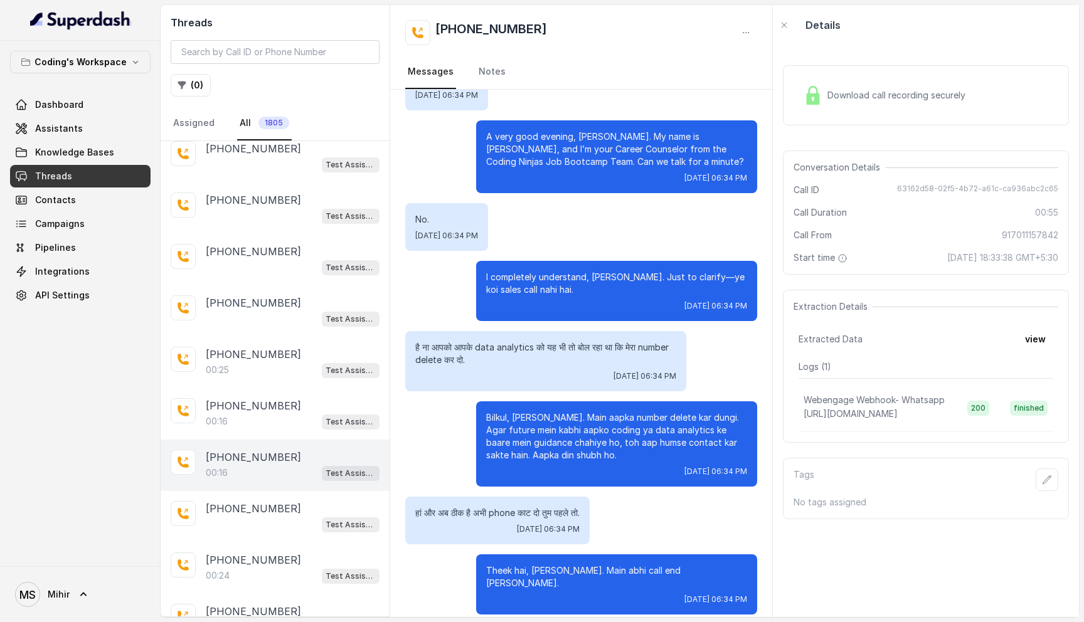
click at [262, 450] on p "[PHONE_NUMBER]" at bounding box center [253, 457] width 95 height 15
